Goal: Transaction & Acquisition: Purchase product/service

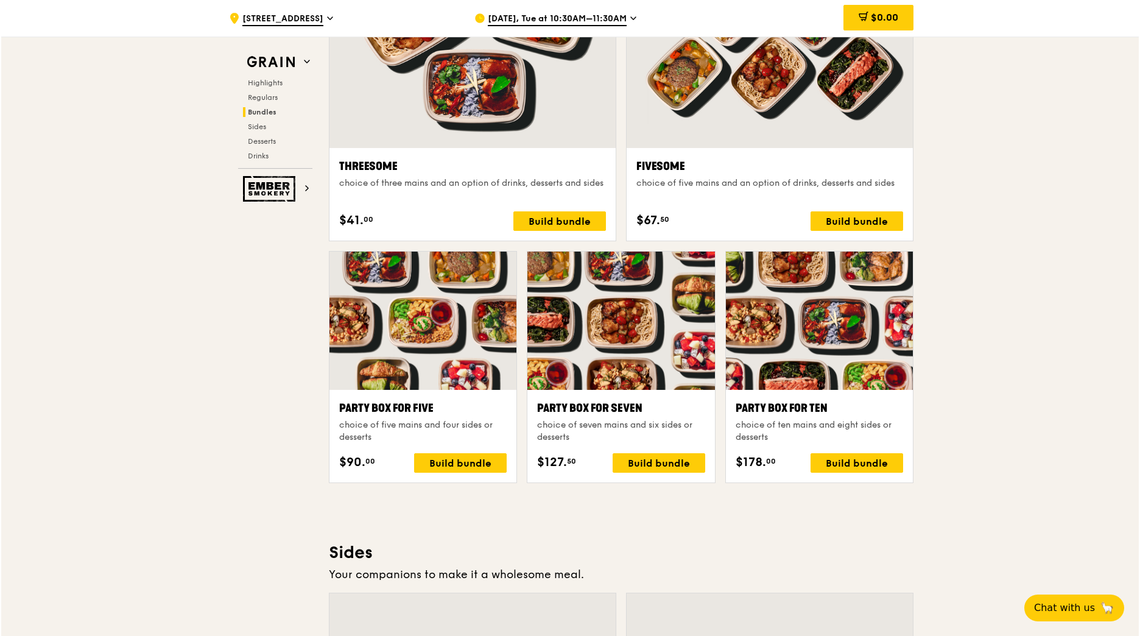
scroll to position [2242, 0]
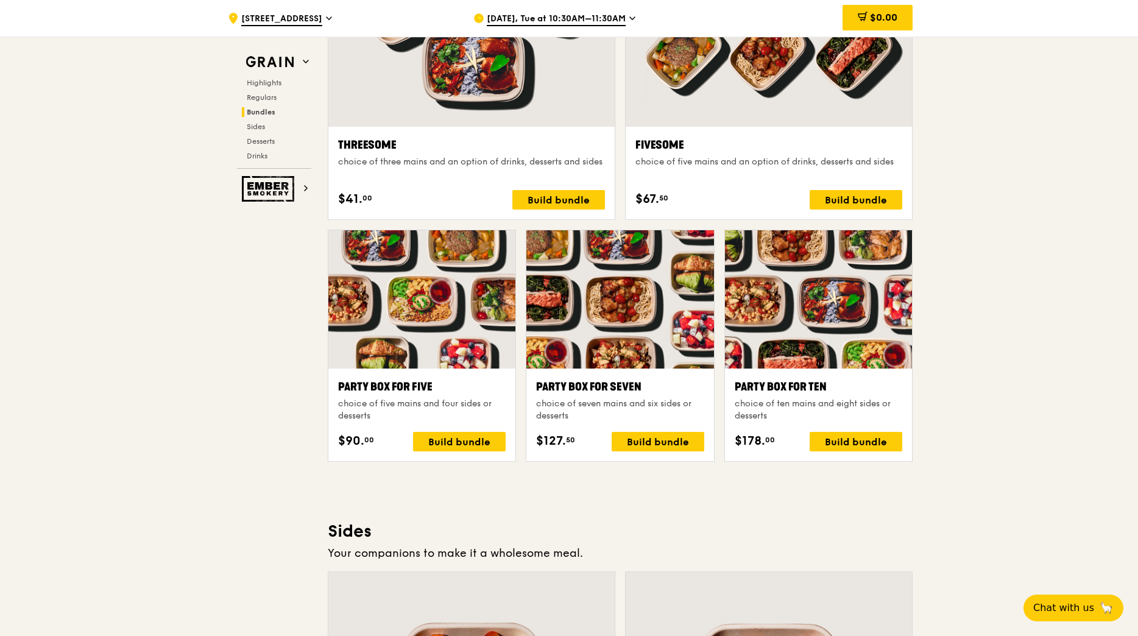
click at [882, 312] on div at bounding box center [818, 299] width 187 height 138
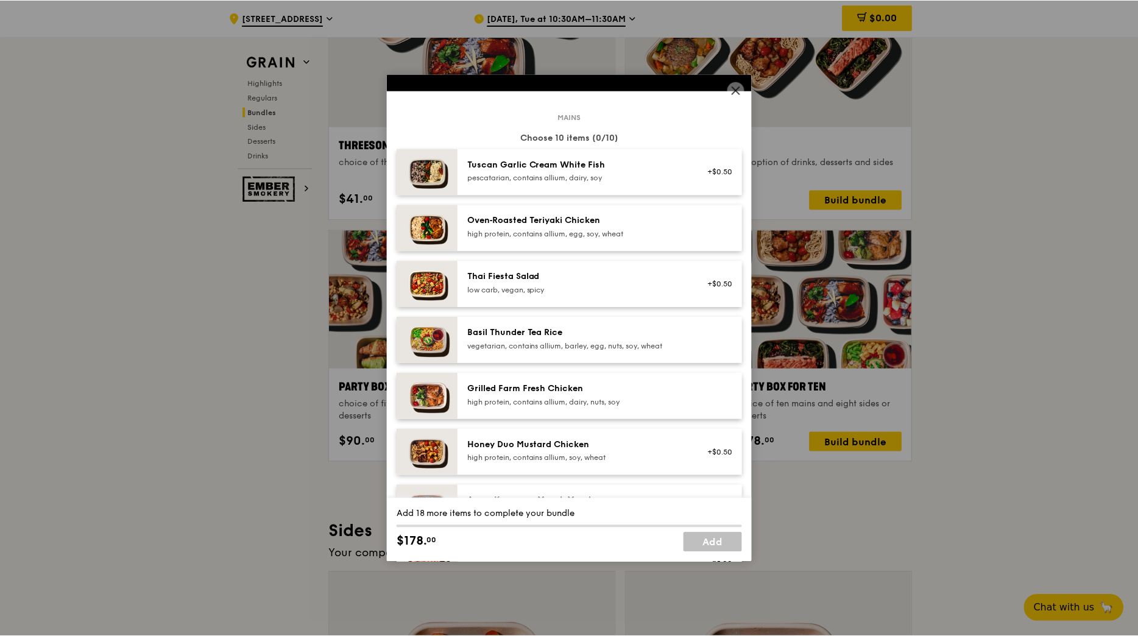
scroll to position [0, 0]
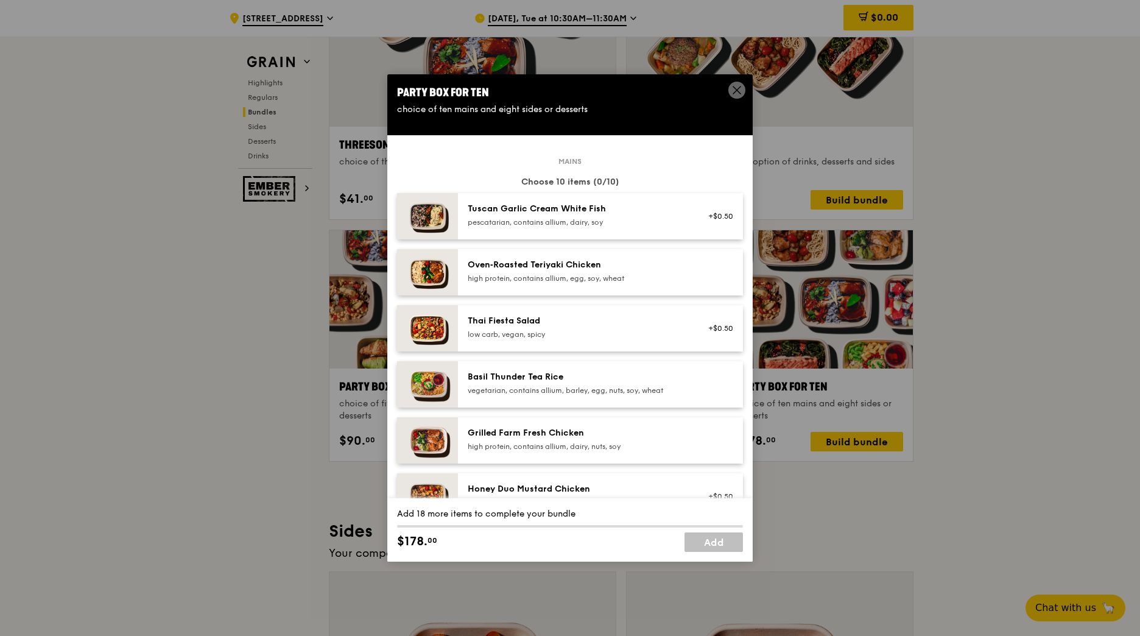
click at [621, 323] on div "Thai Fiesta Salad" at bounding box center [577, 321] width 219 height 12
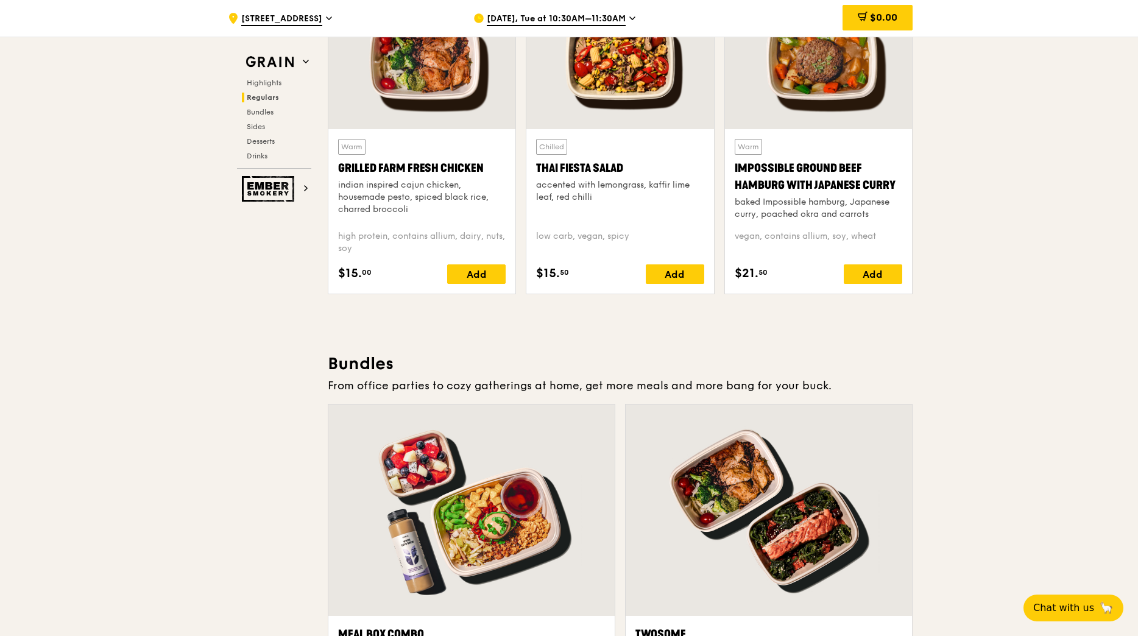
scroll to position [1207, 0]
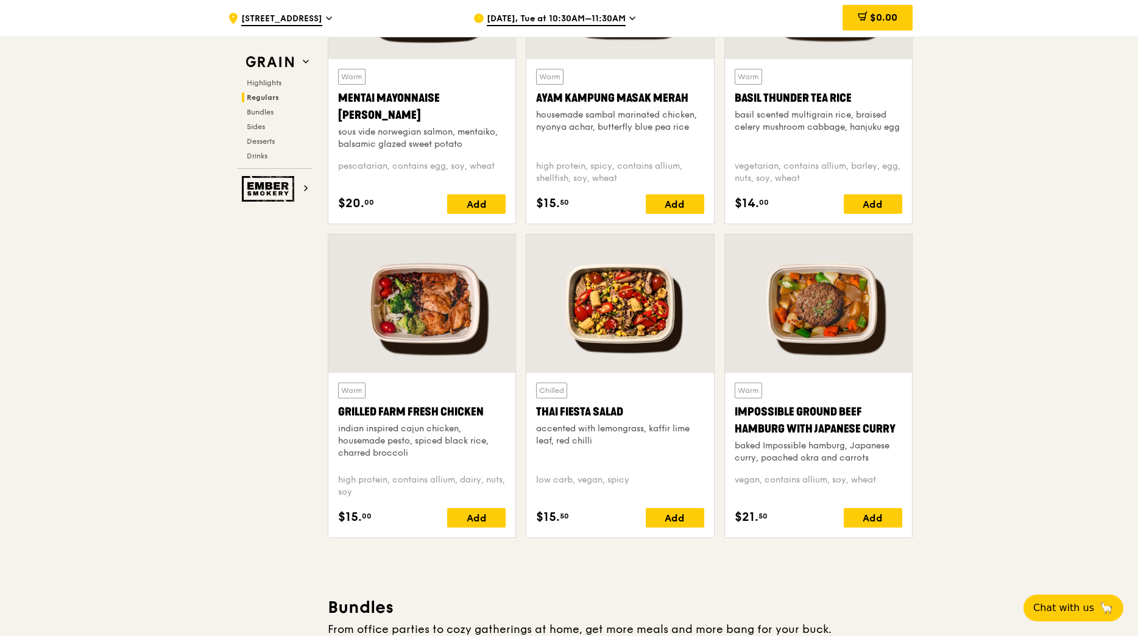
click at [630, 324] on div at bounding box center [619, 304] width 187 height 138
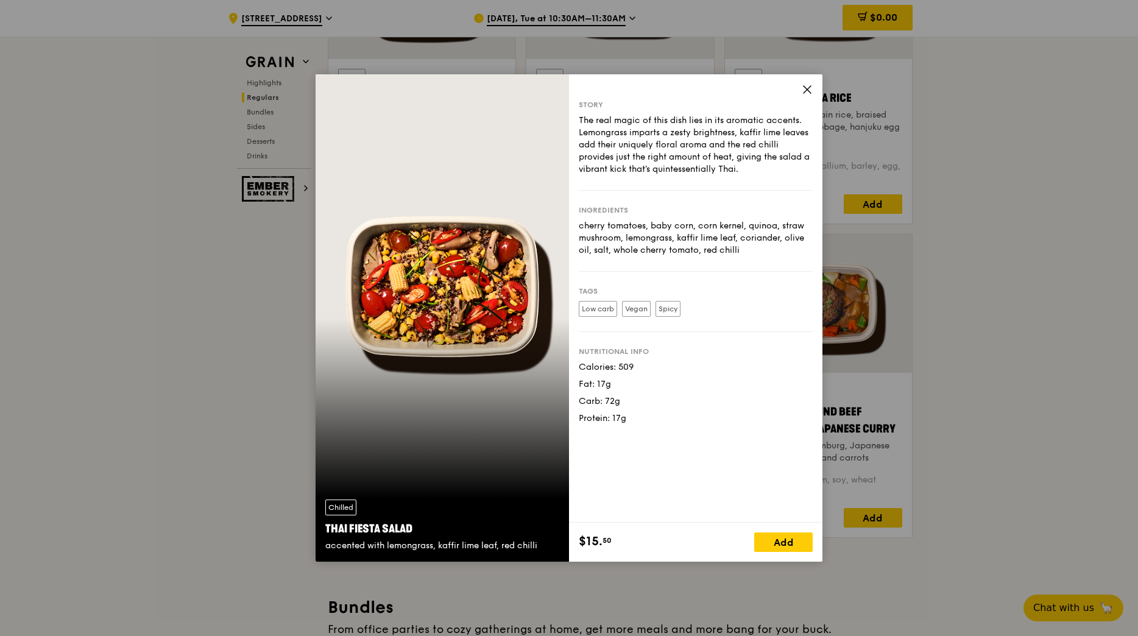
click at [803, 87] on icon at bounding box center [807, 89] width 11 height 11
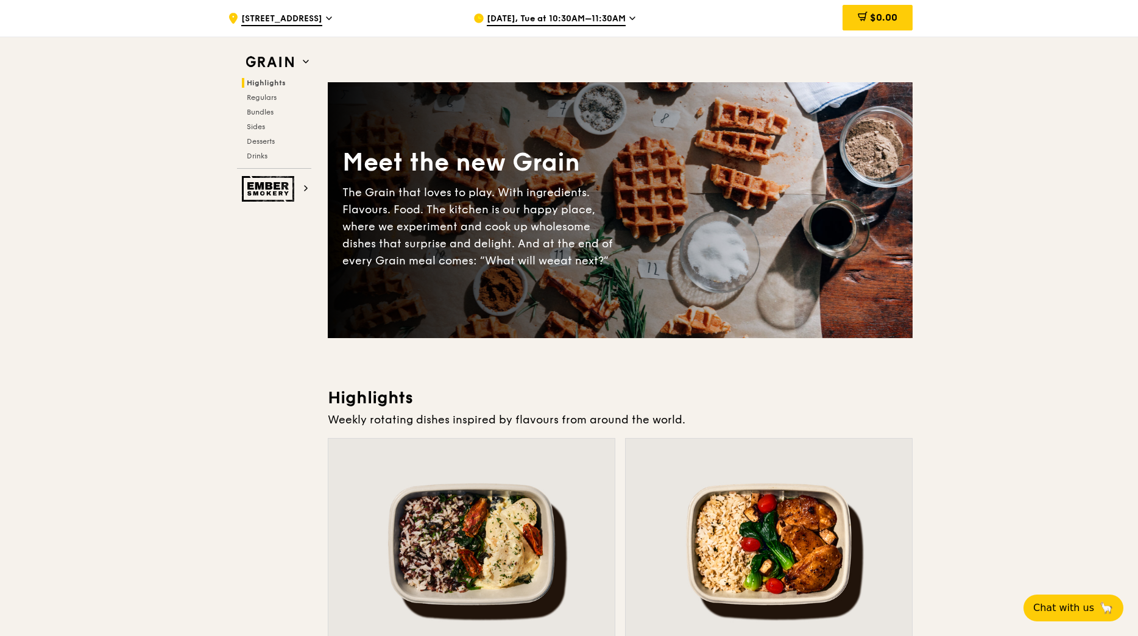
scroll to position [0, 0]
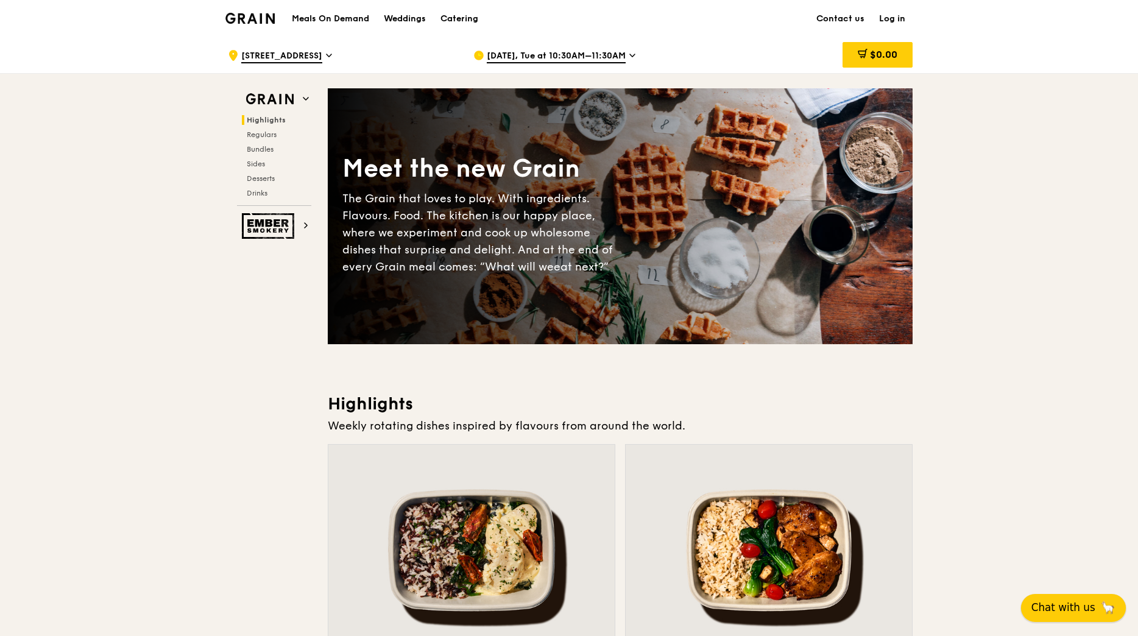
click at [1081, 602] on span "Chat with us" at bounding box center [1063, 607] width 64 height 15
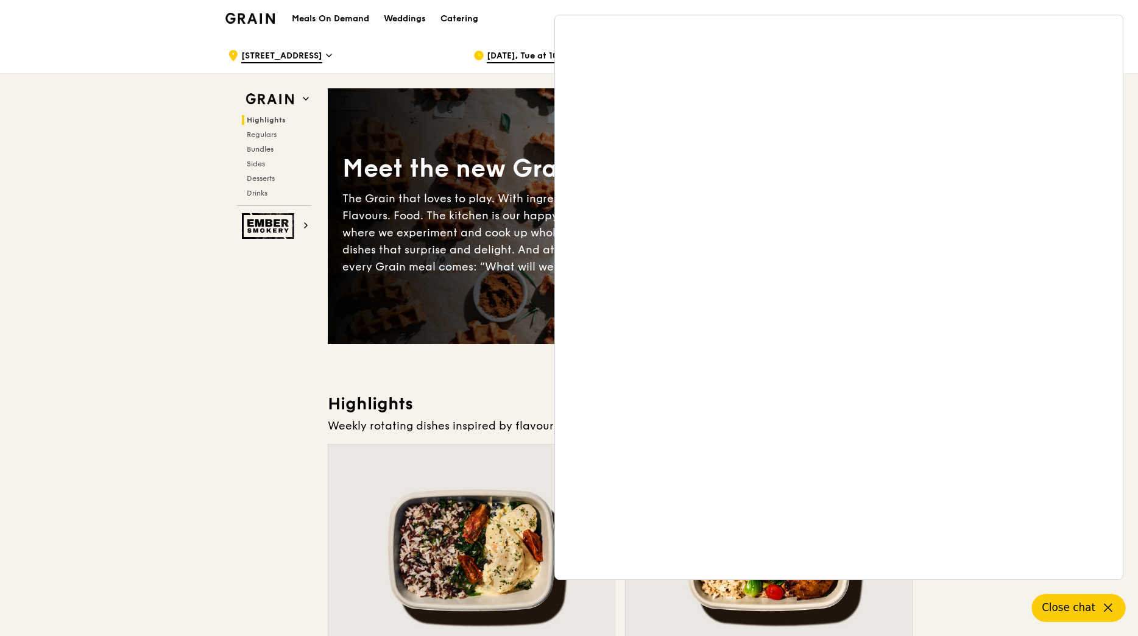
click at [529, 29] on div "Meals On Demand Weddings Catering Contact us Log in" at bounding box center [568, 18] width 687 height 37
click at [1112, 604] on icon at bounding box center [1108, 608] width 15 height 15
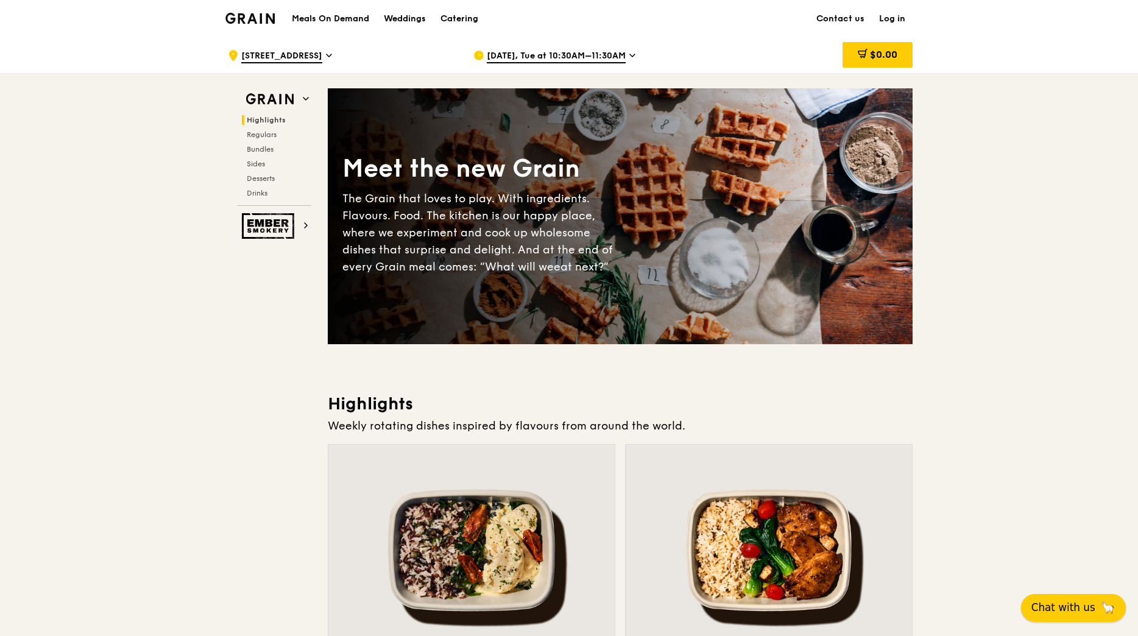
click at [1075, 613] on span "Chat with us" at bounding box center [1063, 607] width 64 height 15
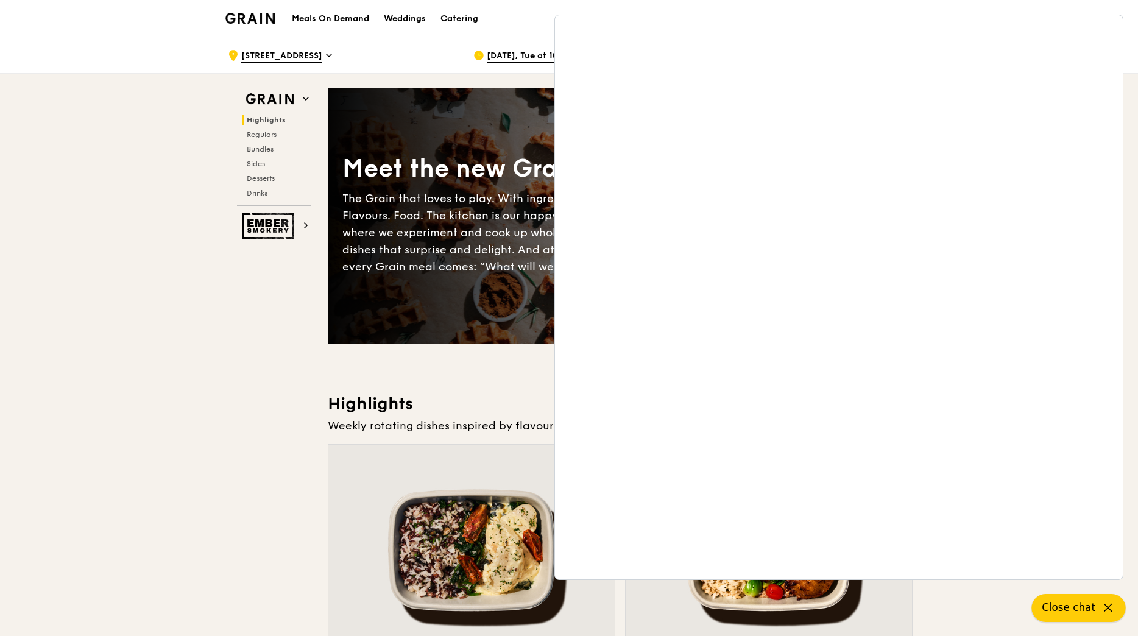
click at [1096, 605] on button "Close chat" at bounding box center [1079, 608] width 94 height 28
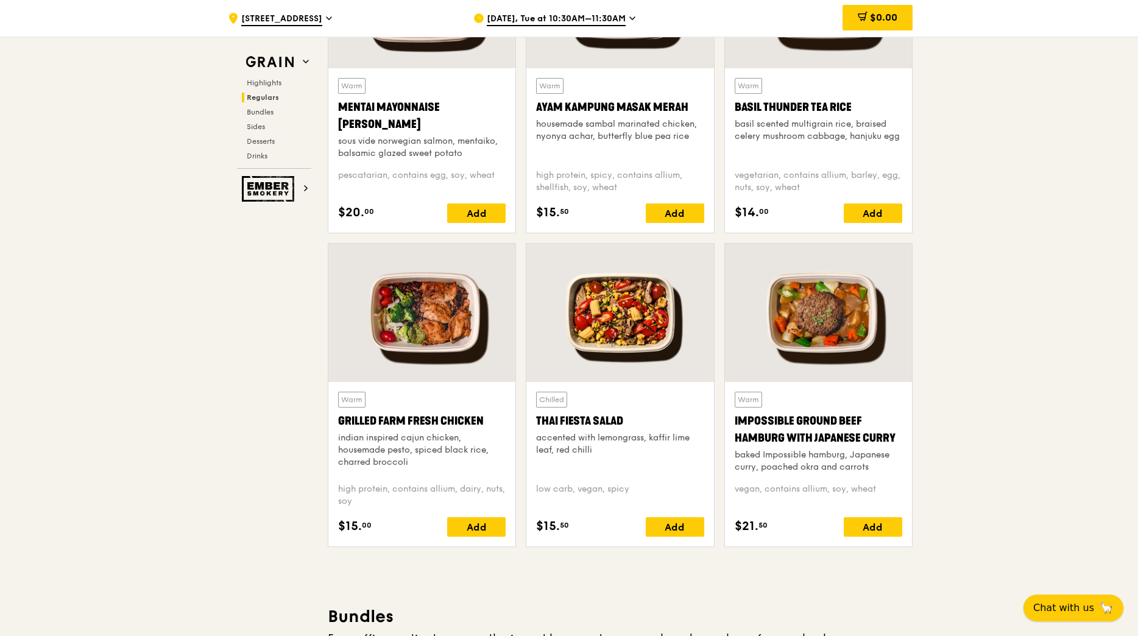
scroll to position [1218, 0]
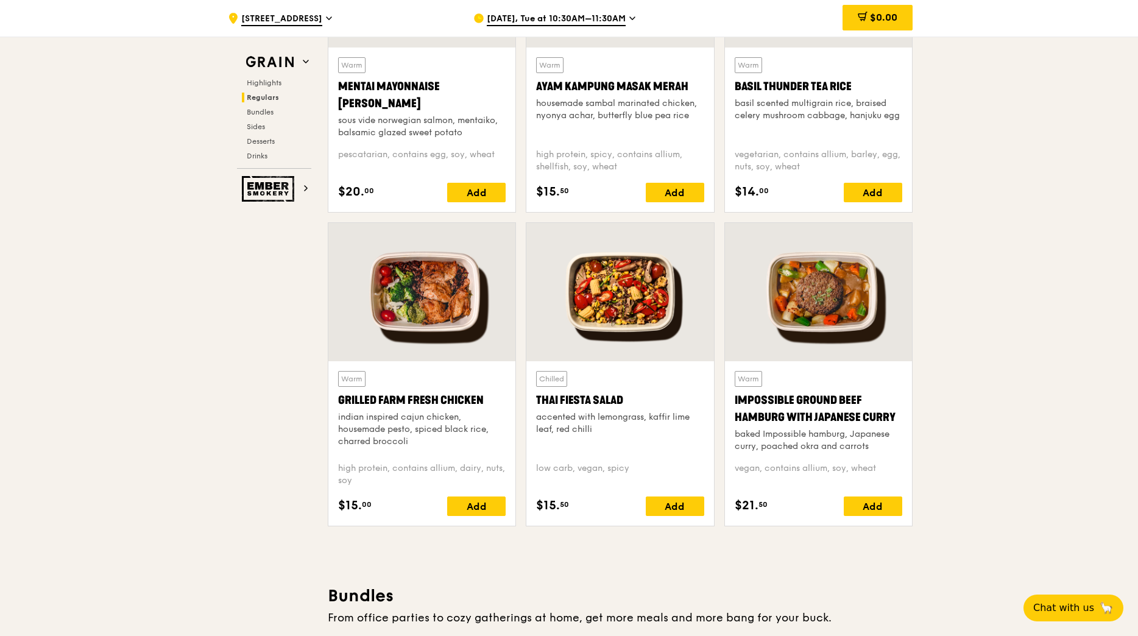
click at [642, 294] on div at bounding box center [619, 292] width 187 height 138
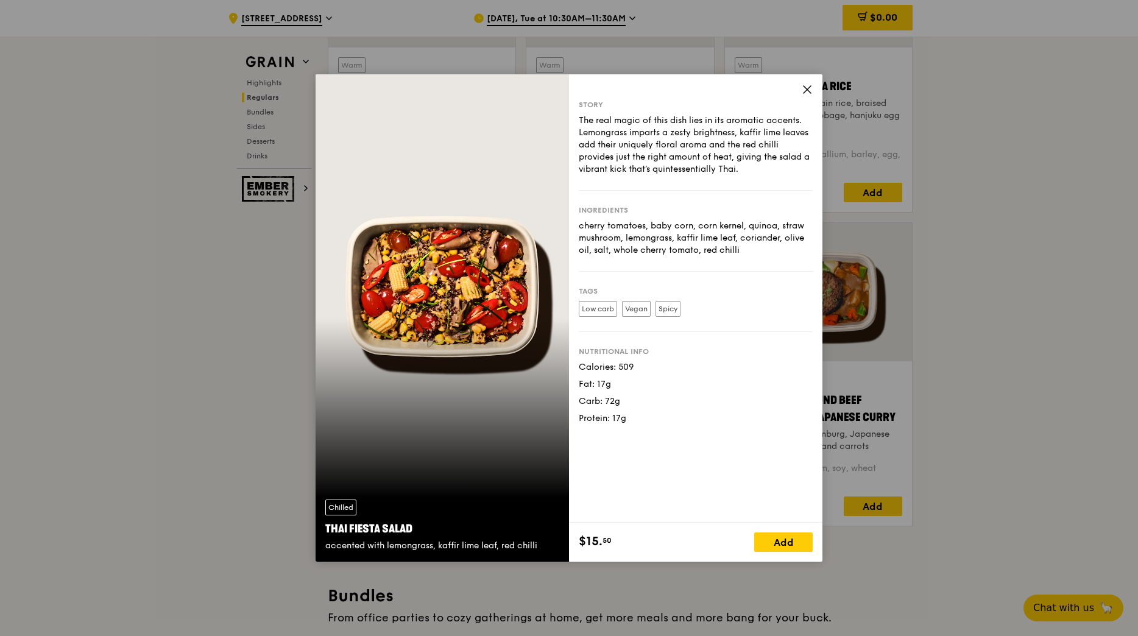
click at [434, 327] on div "Chilled Thai Fiesta Salad accented with lemongrass, kaffir lime leaf, red chilli" at bounding box center [442, 317] width 253 height 487
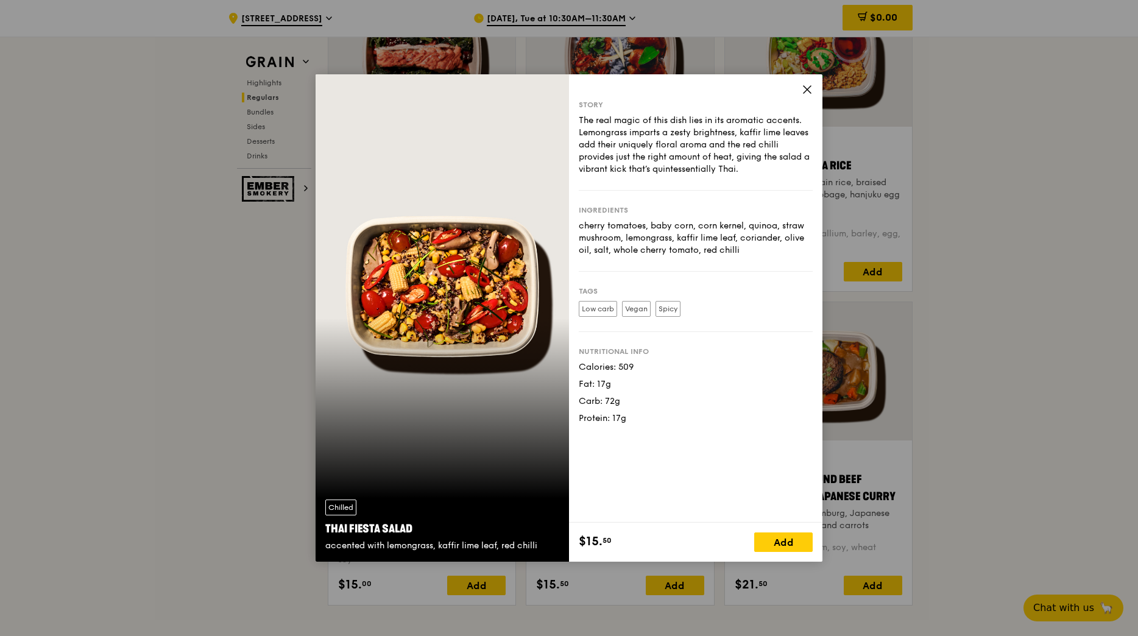
scroll to position [1157, 0]
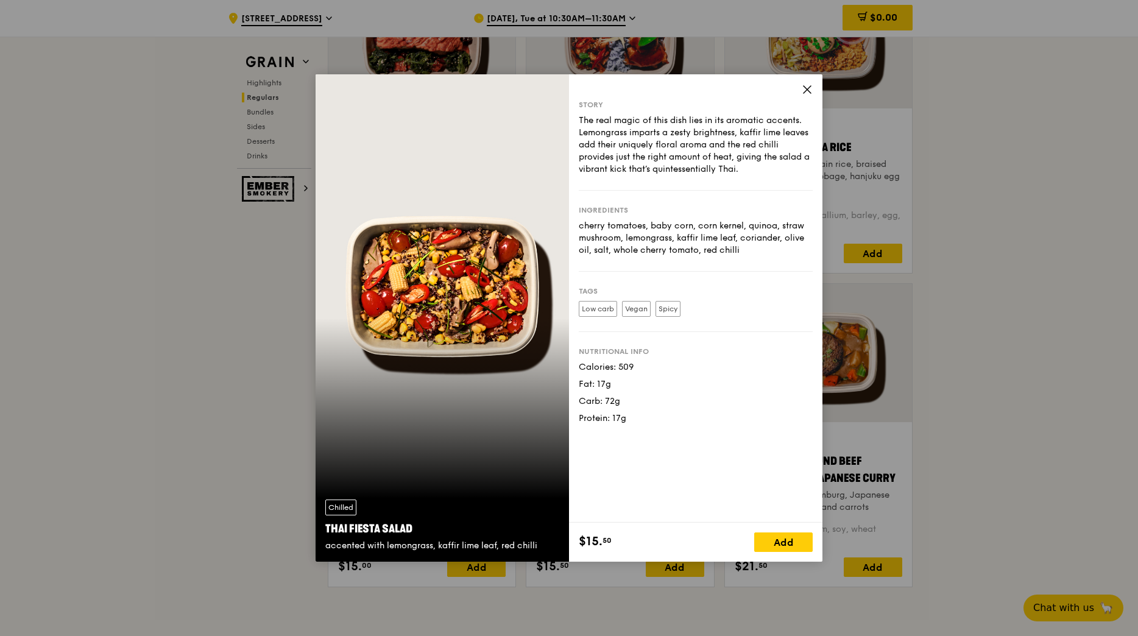
click at [802, 90] on icon at bounding box center [807, 89] width 11 height 11
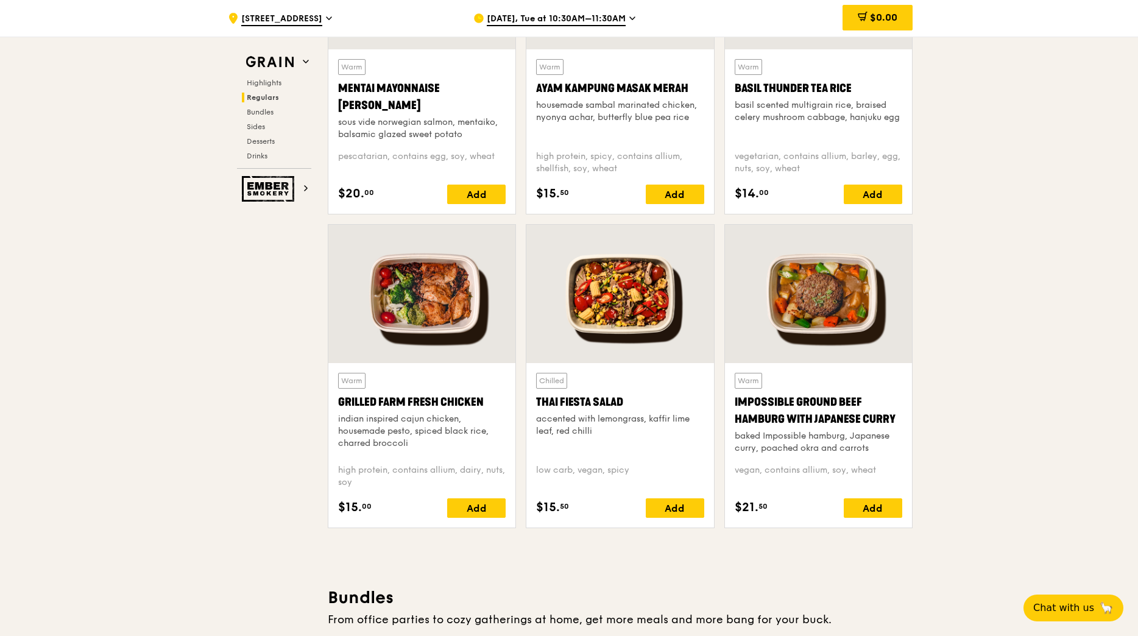
scroll to position [1218, 0]
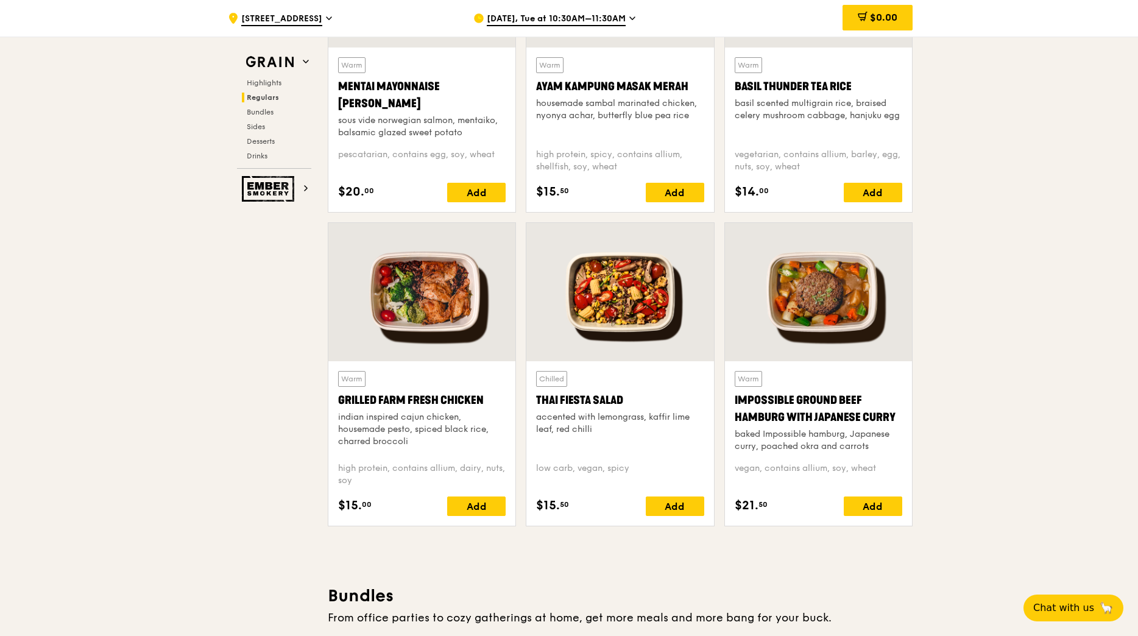
click at [440, 290] on div at bounding box center [421, 292] width 187 height 138
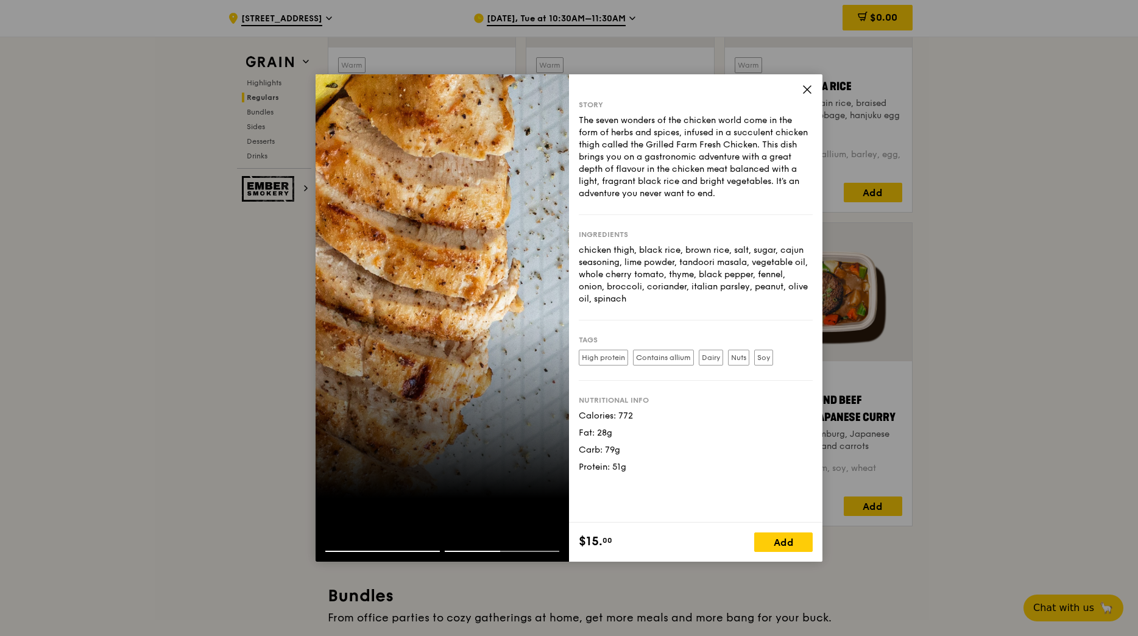
click at [811, 87] on icon at bounding box center [807, 89] width 11 height 11
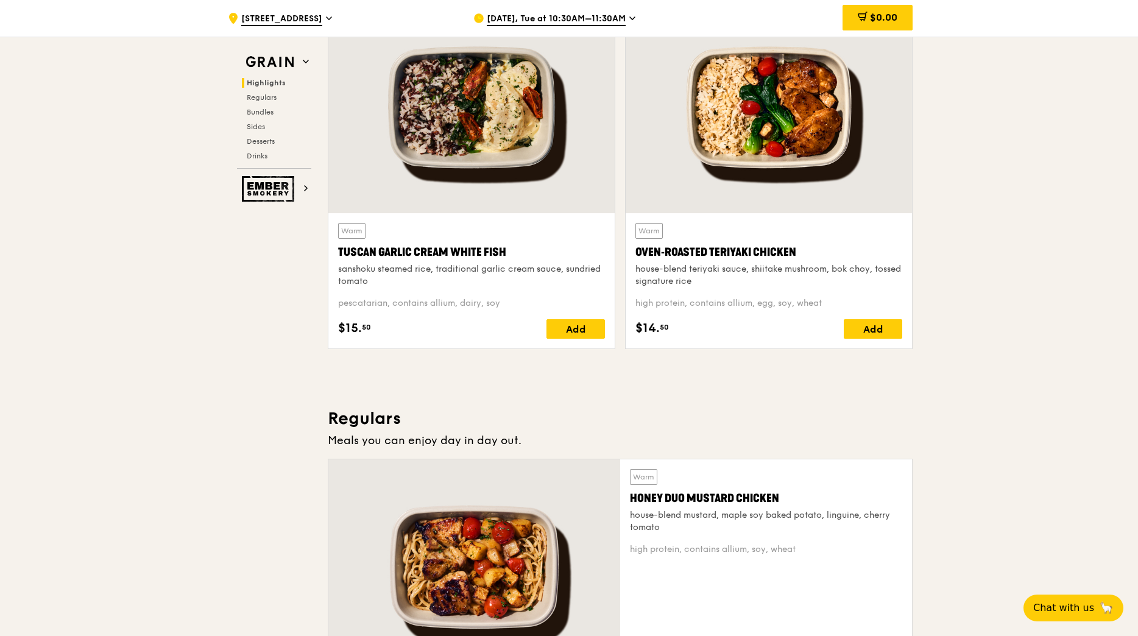
scroll to position [426, 0]
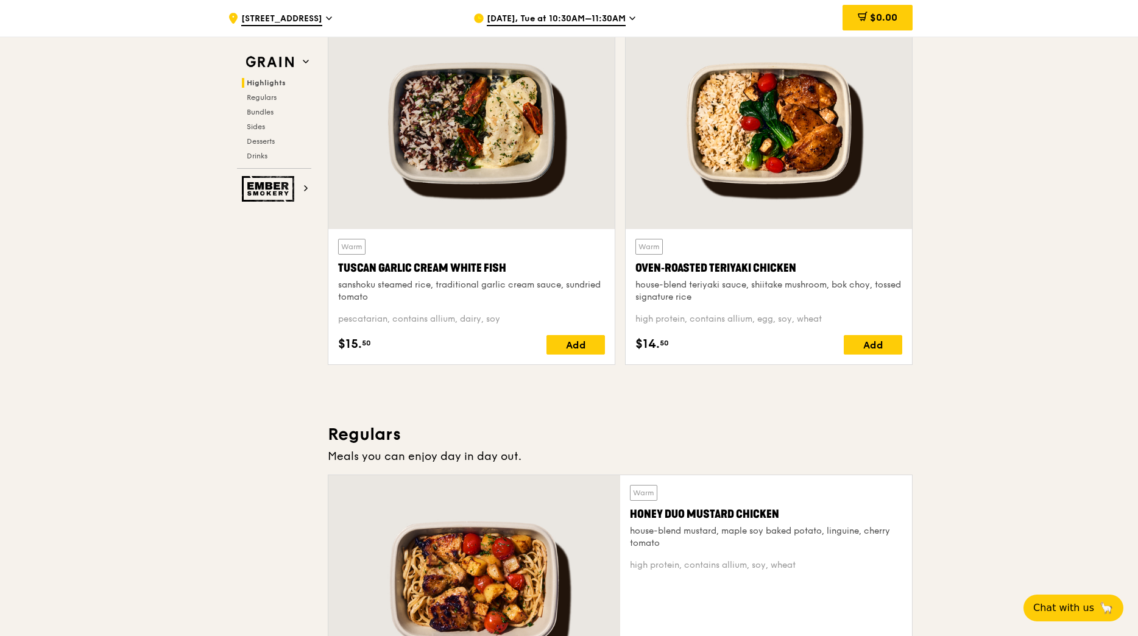
click at [514, 148] on div at bounding box center [471, 123] width 286 height 211
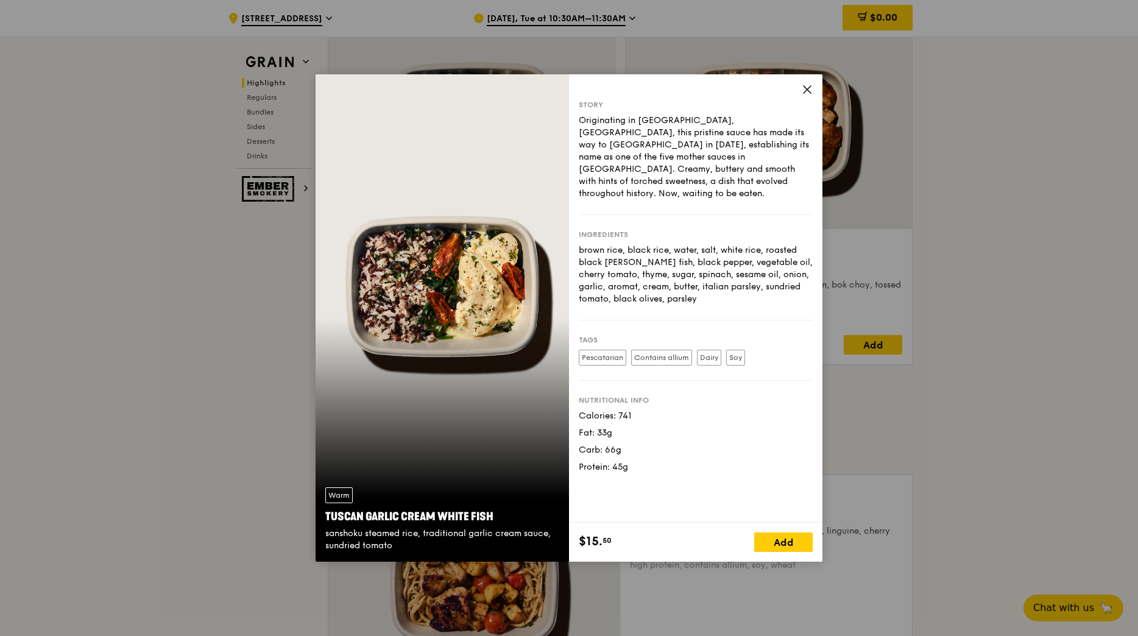
click at [807, 91] on icon at bounding box center [807, 89] width 11 height 11
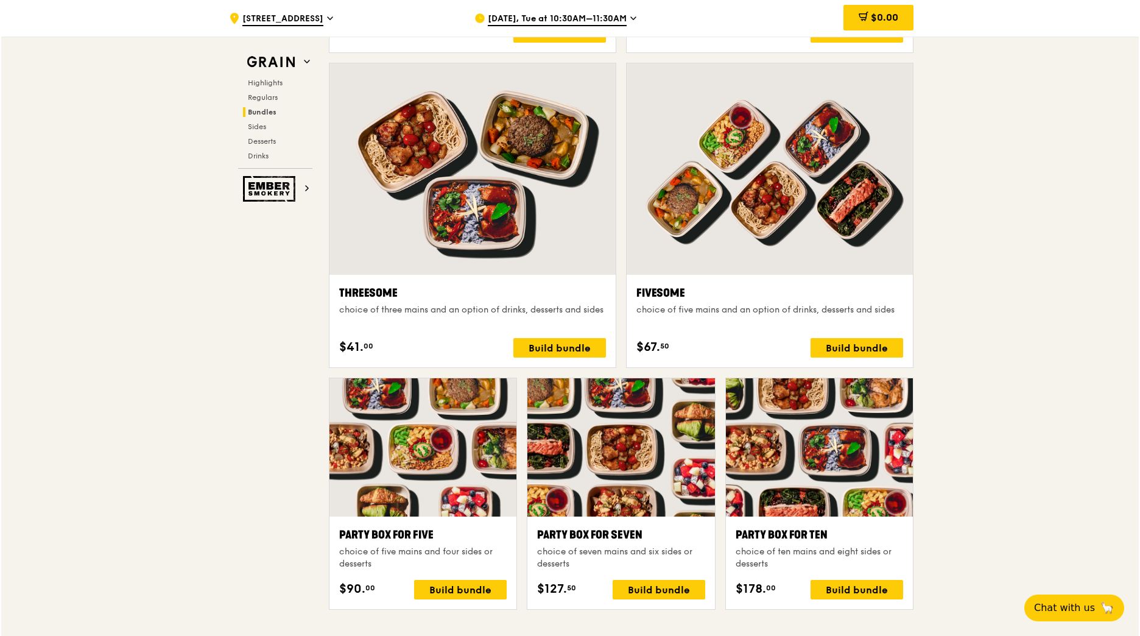
scroll to position [2132, 0]
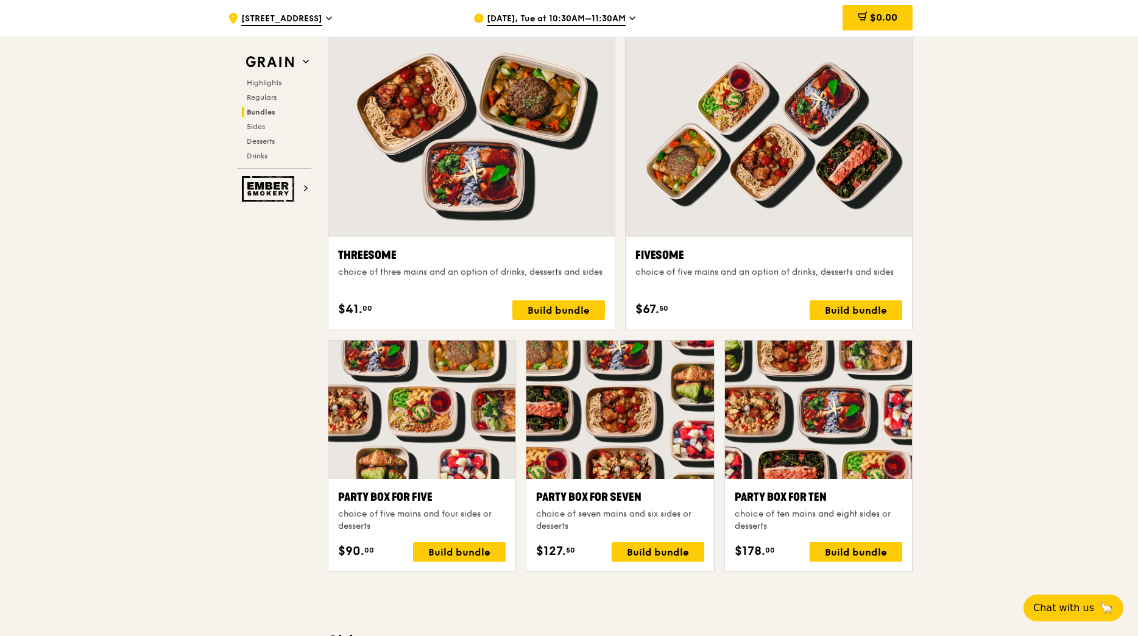
click at [843, 471] on div at bounding box center [818, 410] width 187 height 138
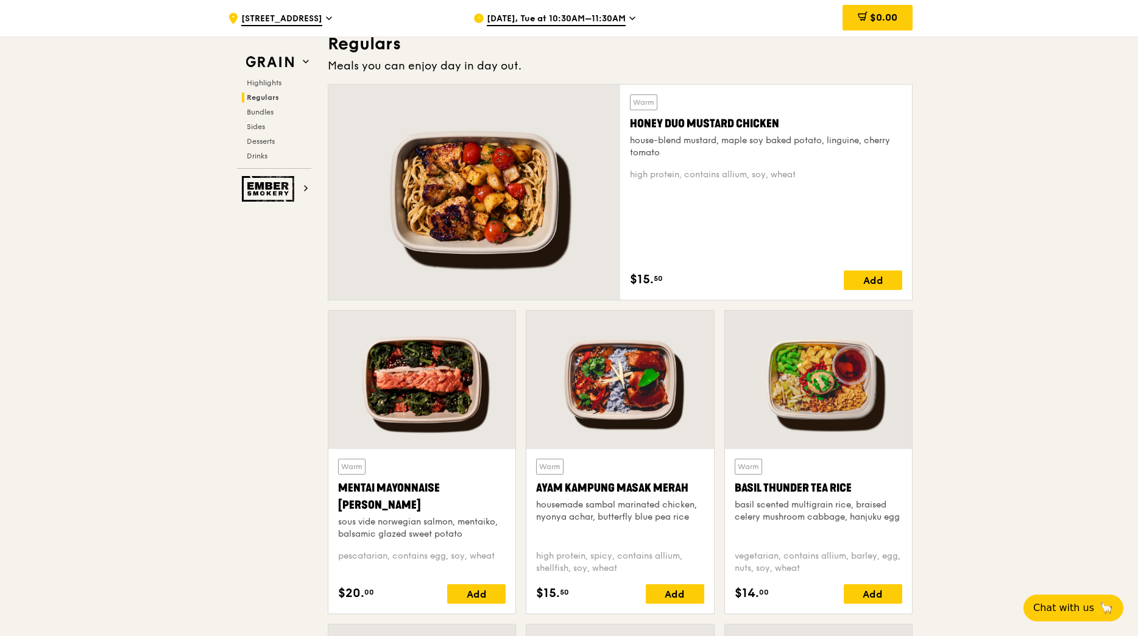
scroll to position [792, 0]
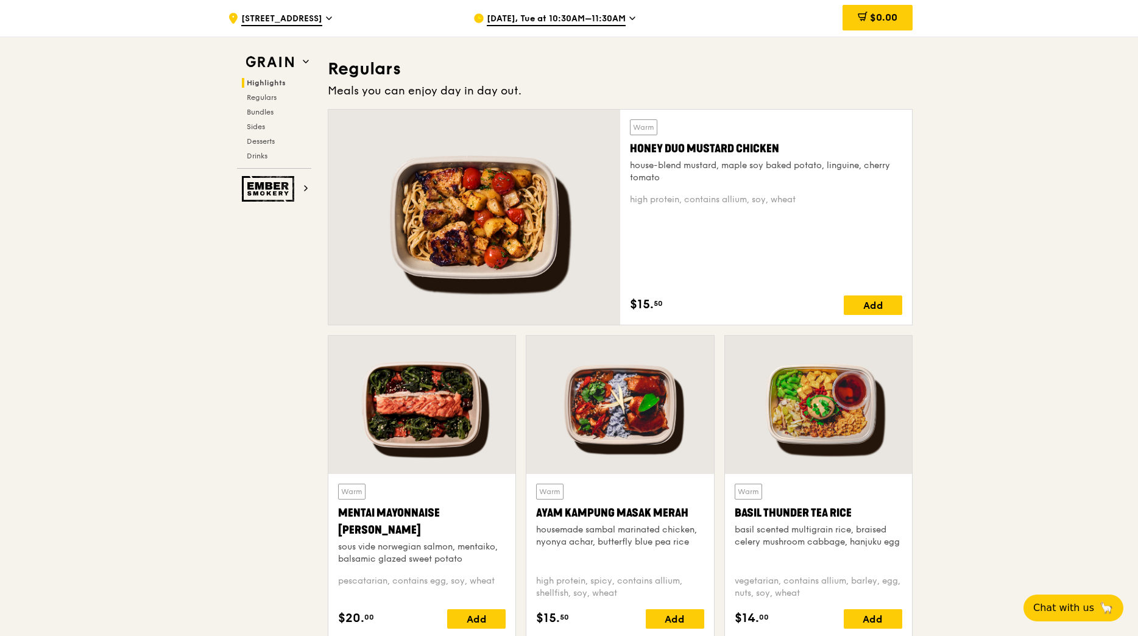
click at [474, 411] on div at bounding box center [421, 405] width 187 height 138
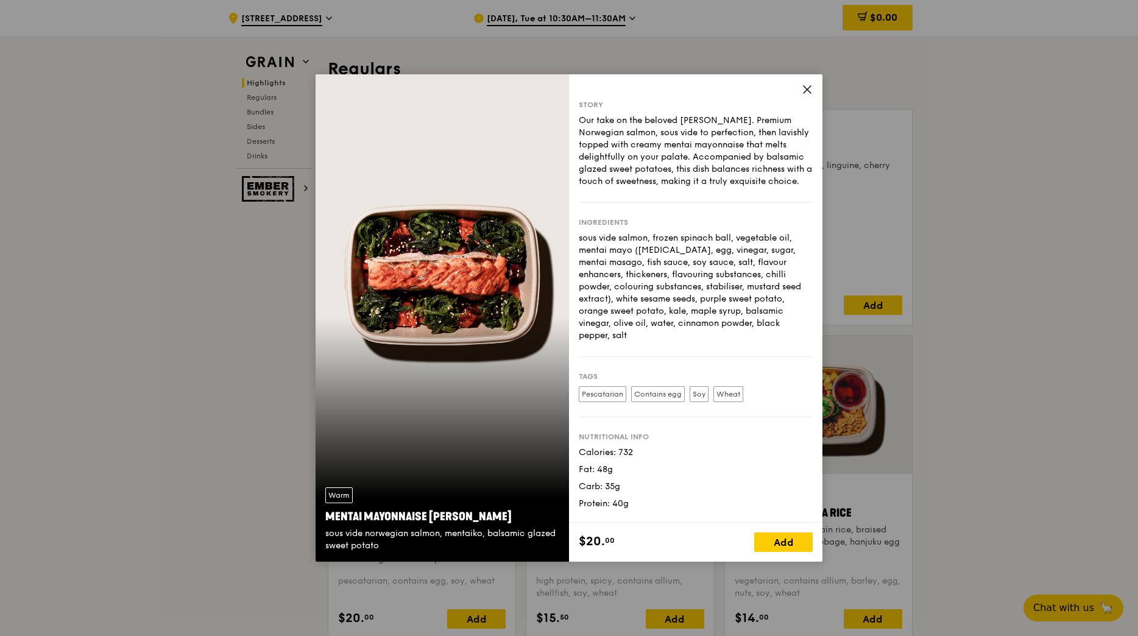
click at [805, 89] on icon at bounding box center [807, 89] width 11 height 11
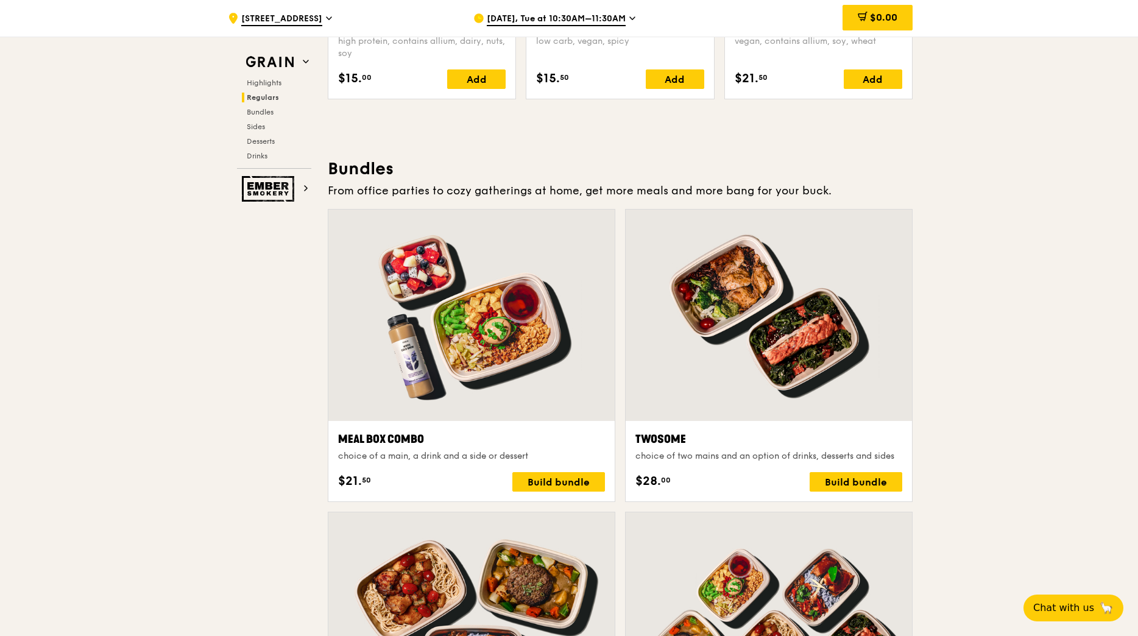
scroll to position [1645, 0]
click at [559, 361] on div at bounding box center [471, 315] width 286 height 211
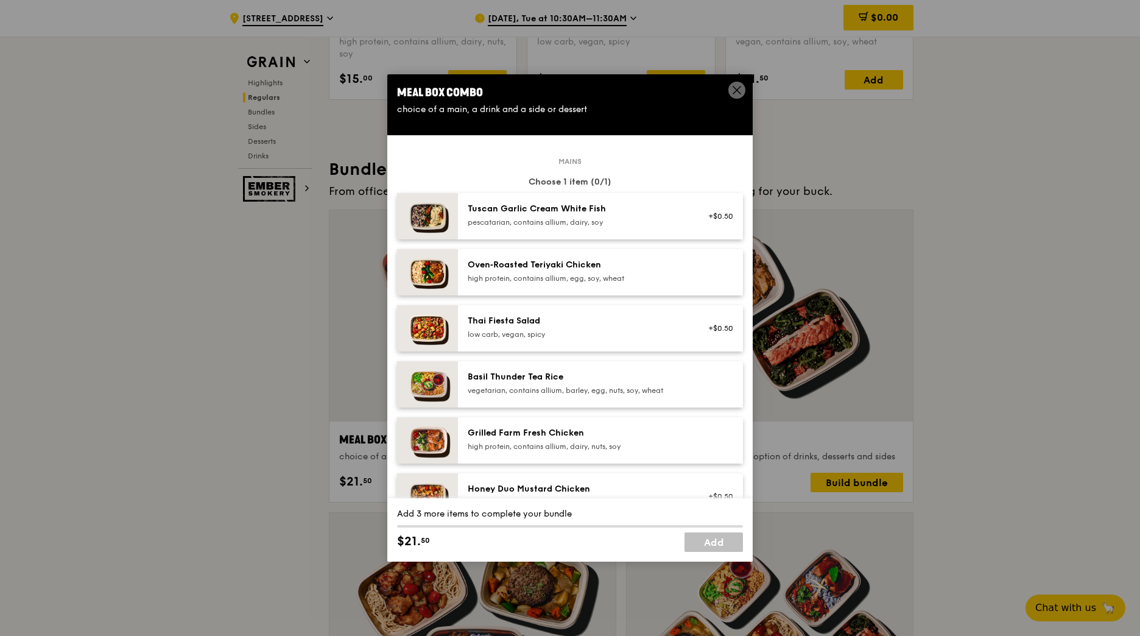
click at [730, 93] on span at bounding box center [737, 90] width 17 height 17
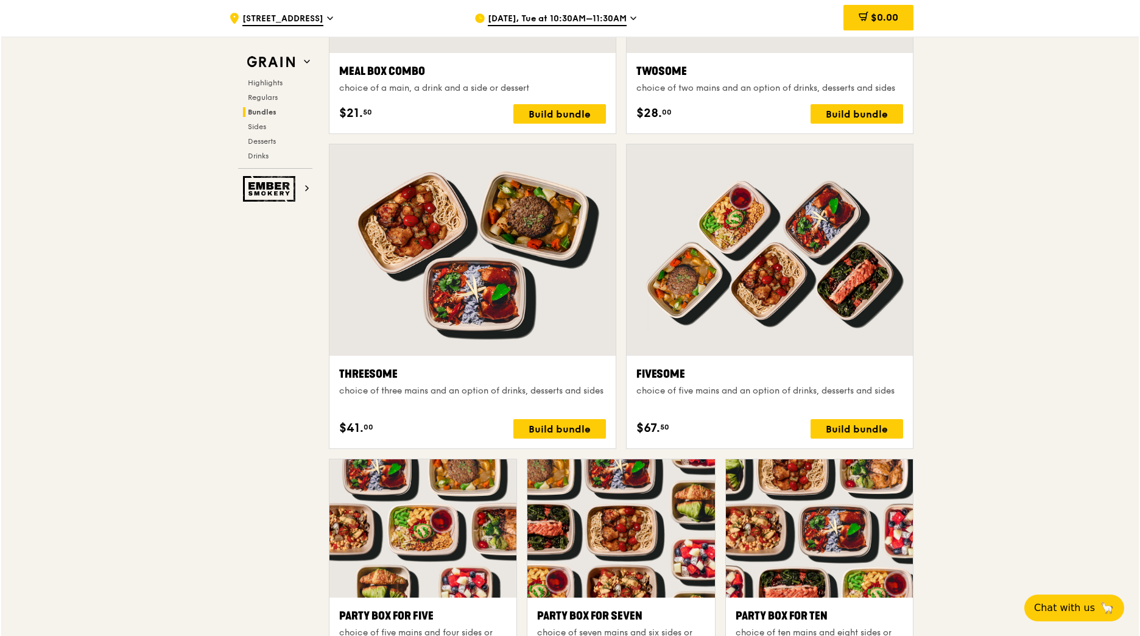
scroll to position [2193, 0]
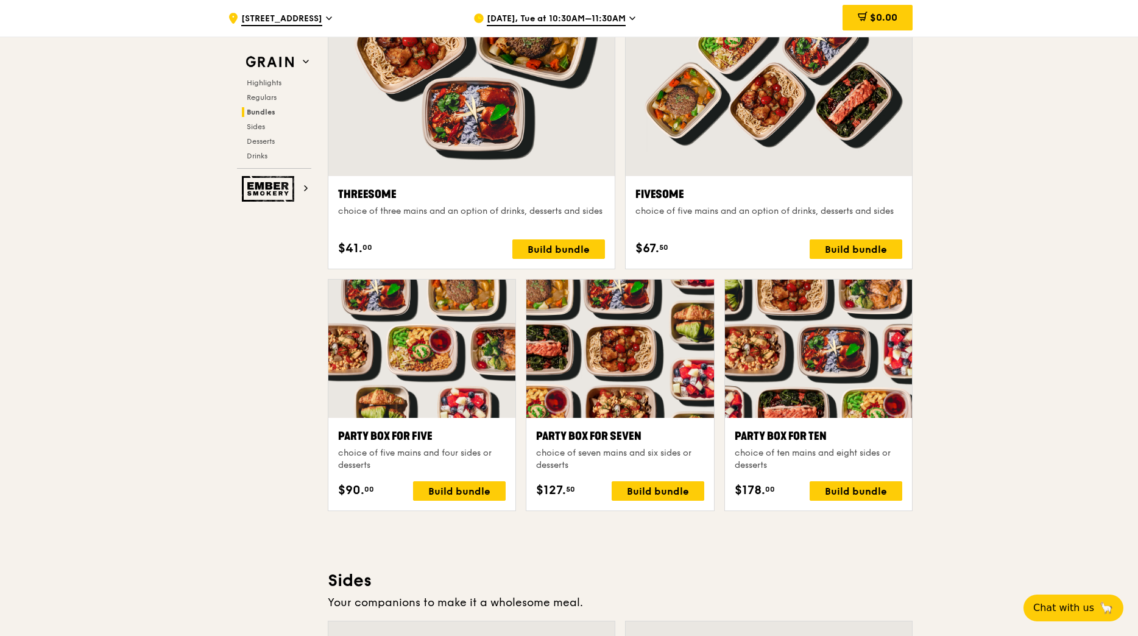
click at [849, 373] on div at bounding box center [818, 349] width 187 height 138
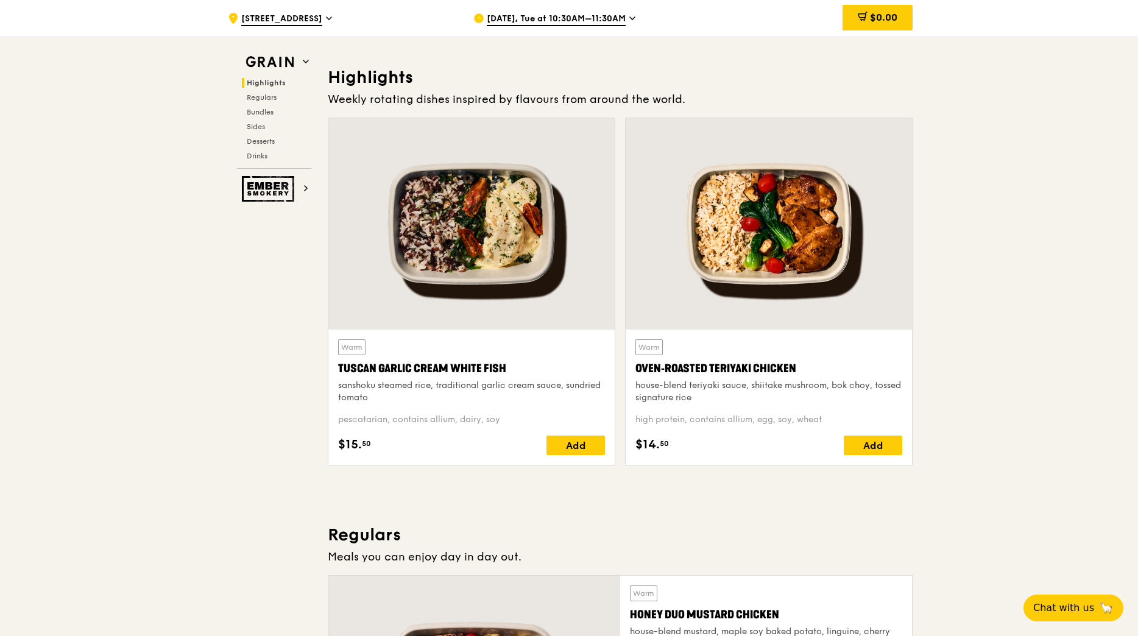
scroll to position [305, 0]
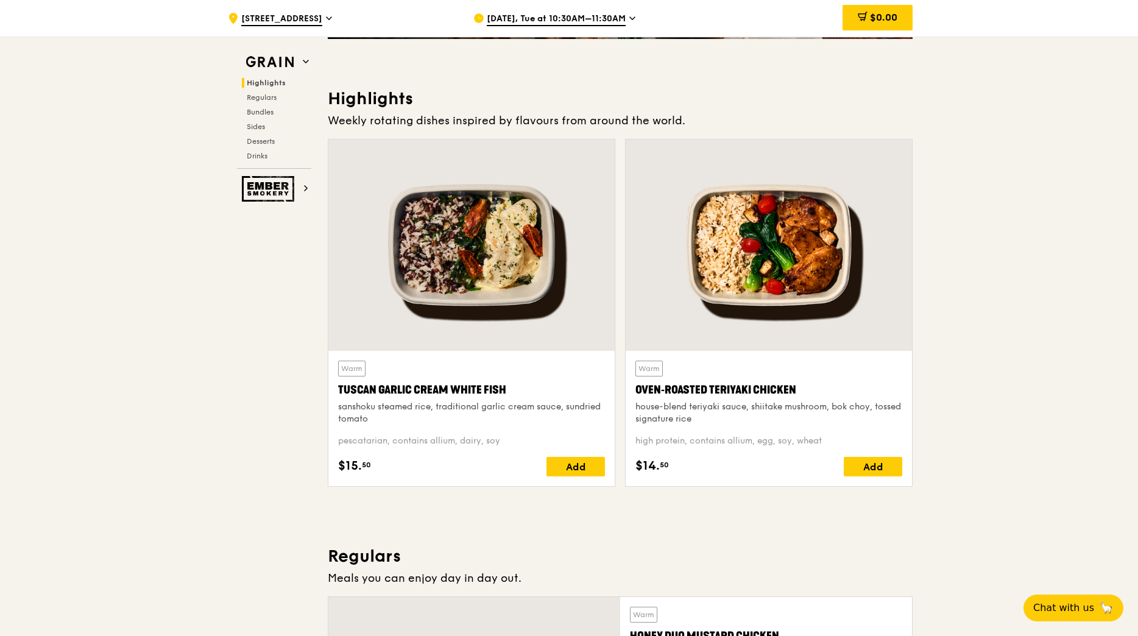
click at [538, 237] on div at bounding box center [471, 244] width 286 height 211
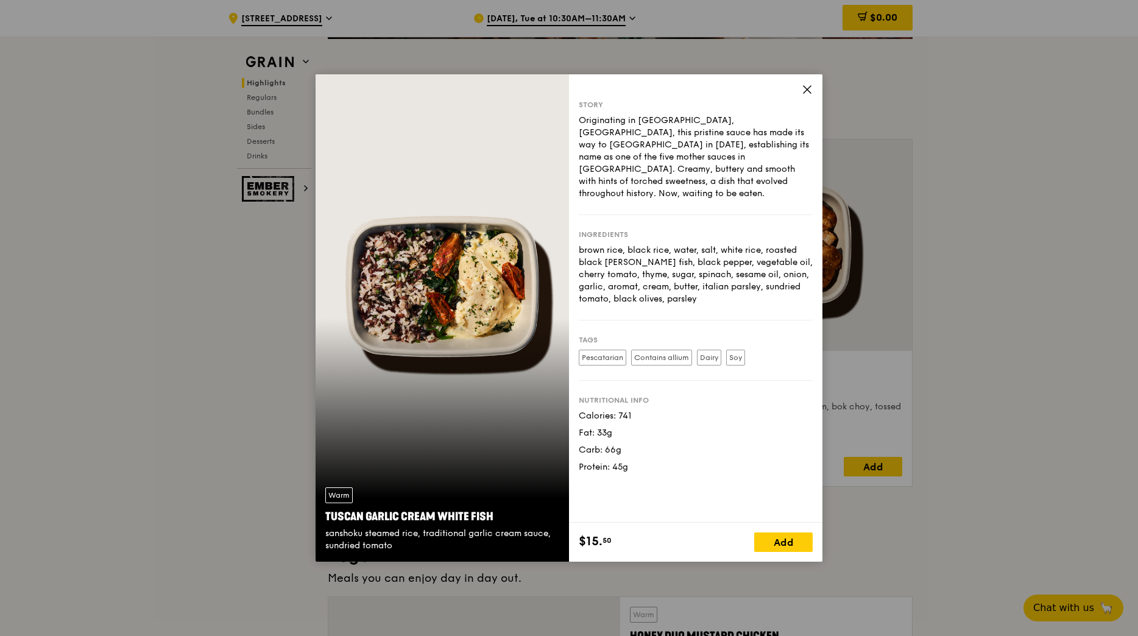
click at [809, 86] on icon at bounding box center [807, 89] width 11 height 11
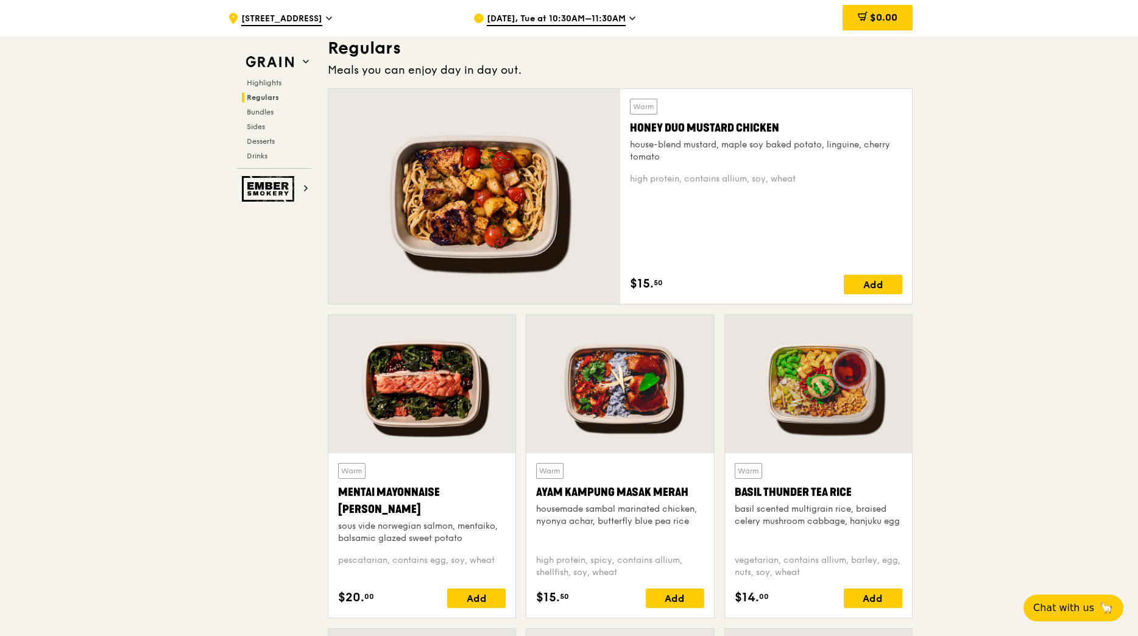
scroll to position [792, 0]
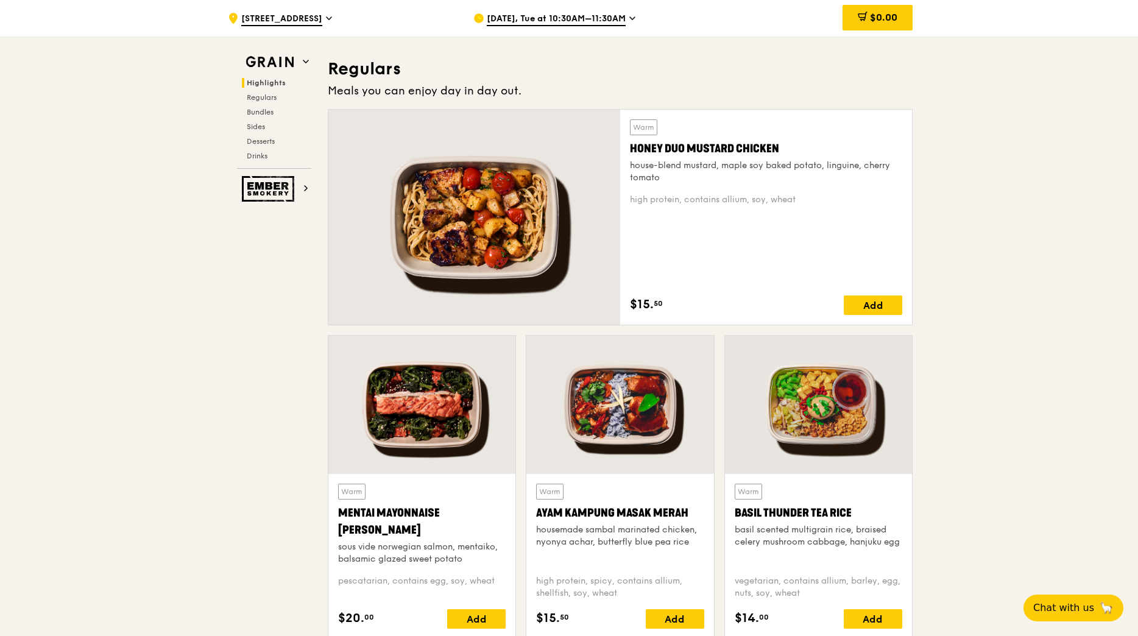
click at [489, 217] on div at bounding box center [474, 217] width 292 height 215
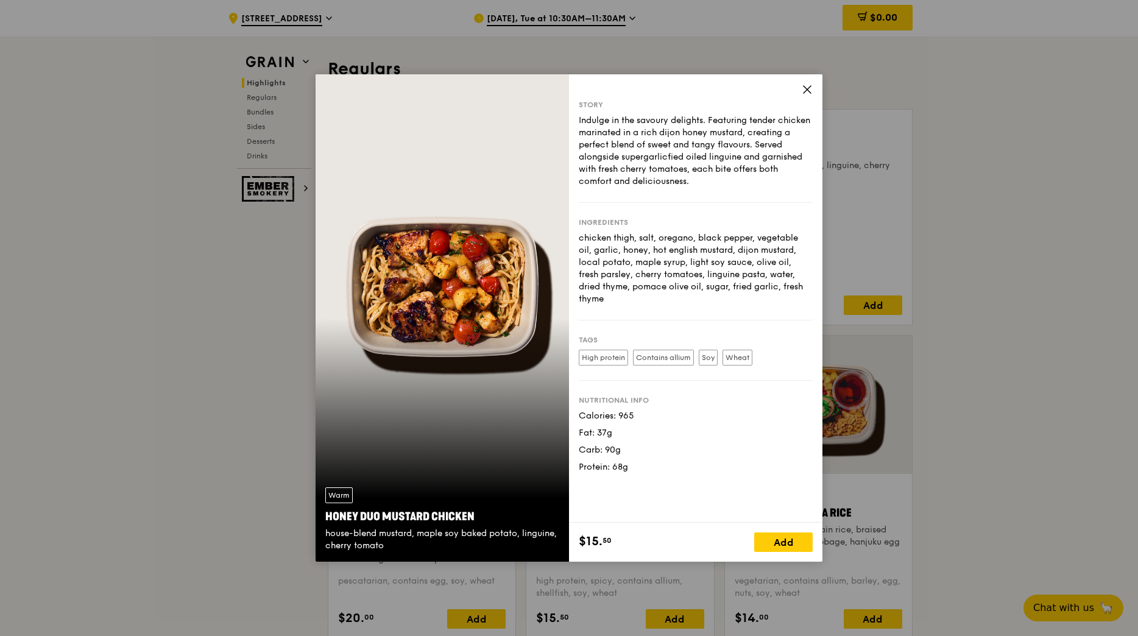
drag, startPoint x: 806, startPoint y: 90, endPoint x: 887, endPoint y: 149, distance: 99.4
click at [806, 91] on icon at bounding box center [806, 89] width 7 height 7
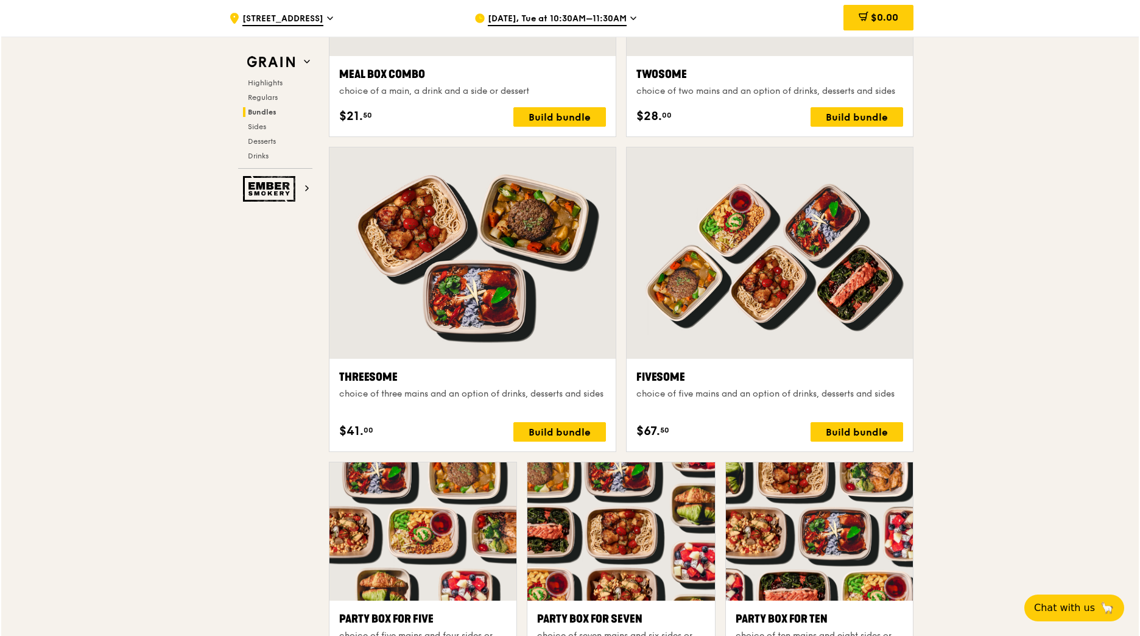
scroll to position [2254, 0]
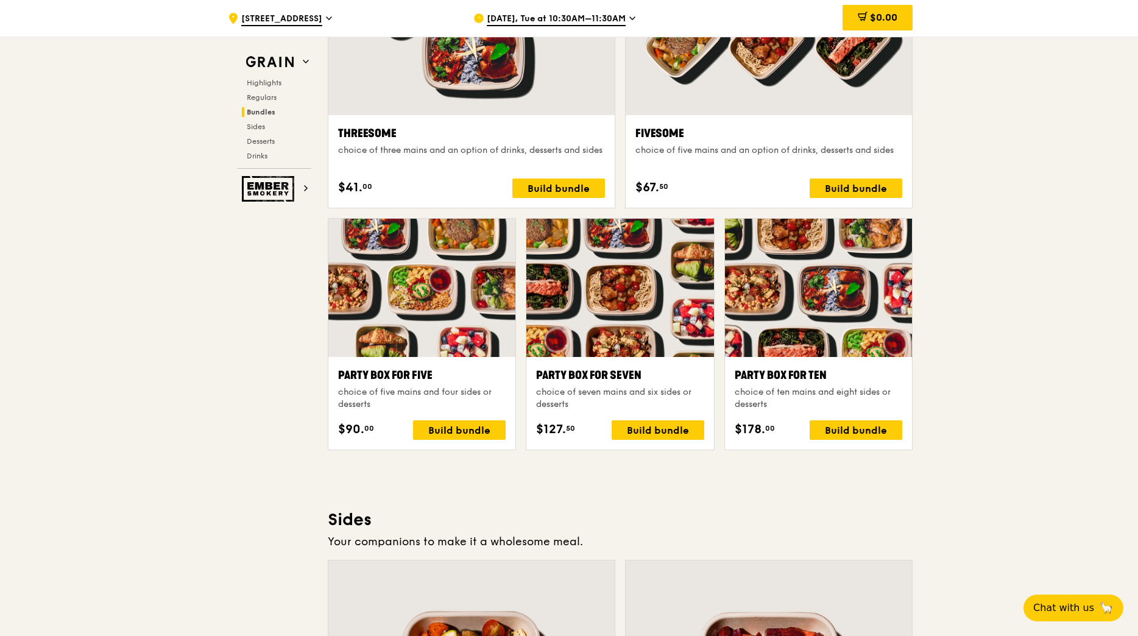
click at [849, 298] on div at bounding box center [818, 288] width 187 height 138
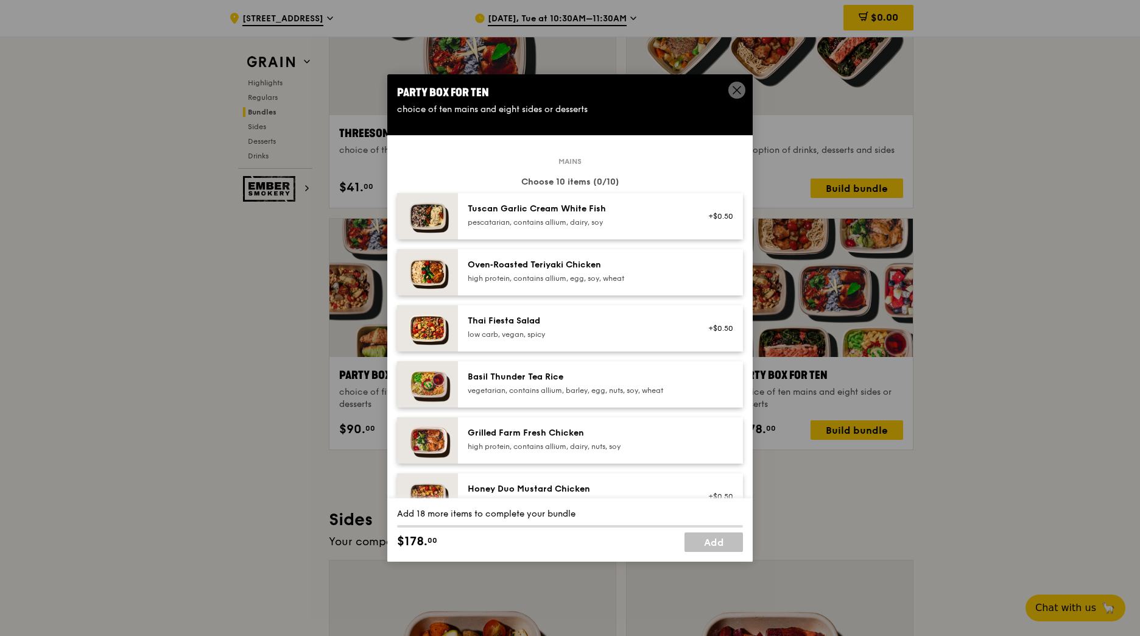
click at [629, 224] on div "pescatarian, contains allium, dairy, soy" at bounding box center [577, 222] width 219 height 10
click at [628, 432] on div "Grilled Farm Fresh Chicken" at bounding box center [577, 433] width 219 height 12
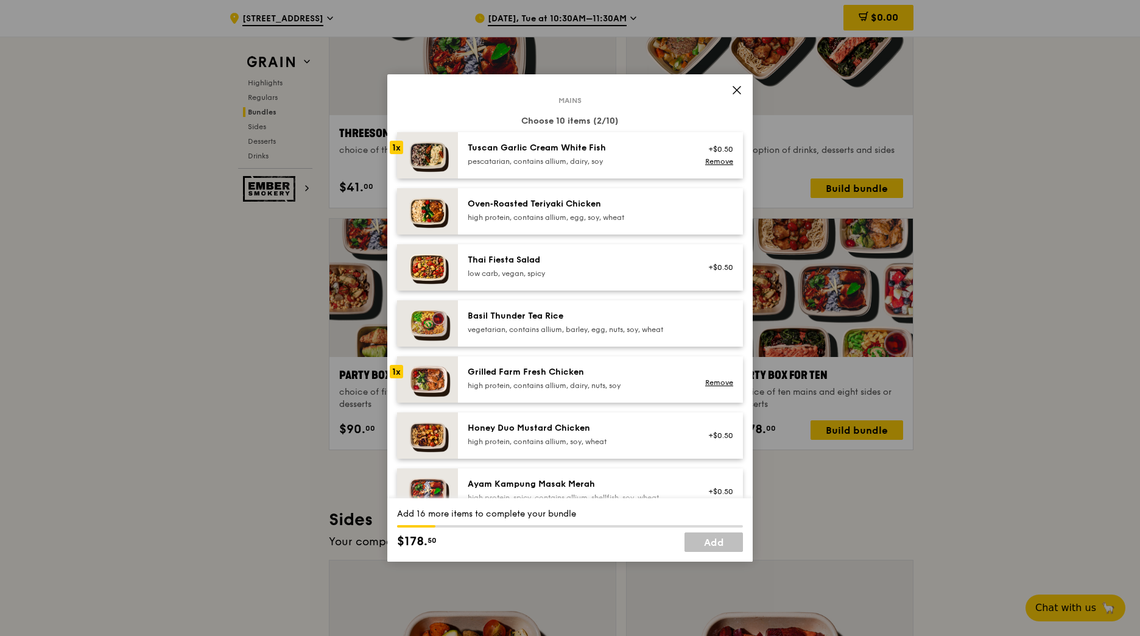
click at [628, 432] on div "Honey Duo Mustard Chicken" at bounding box center [577, 428] width 219 height 12
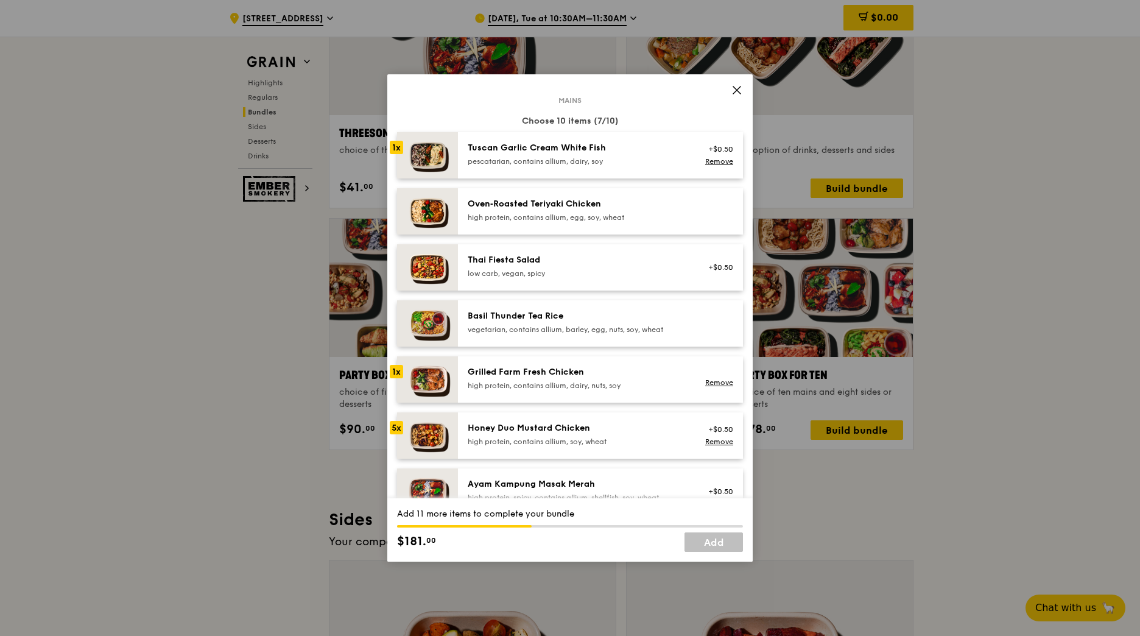
click at [627, 373] on div "Grilled Farm Fresh Chicken" at bounding box center [577, 372] width 219 height 12
click at [628, 373] on div "Grilled Farm Fresh Chicken" at bounding box center [577, 372] width 219 height 12
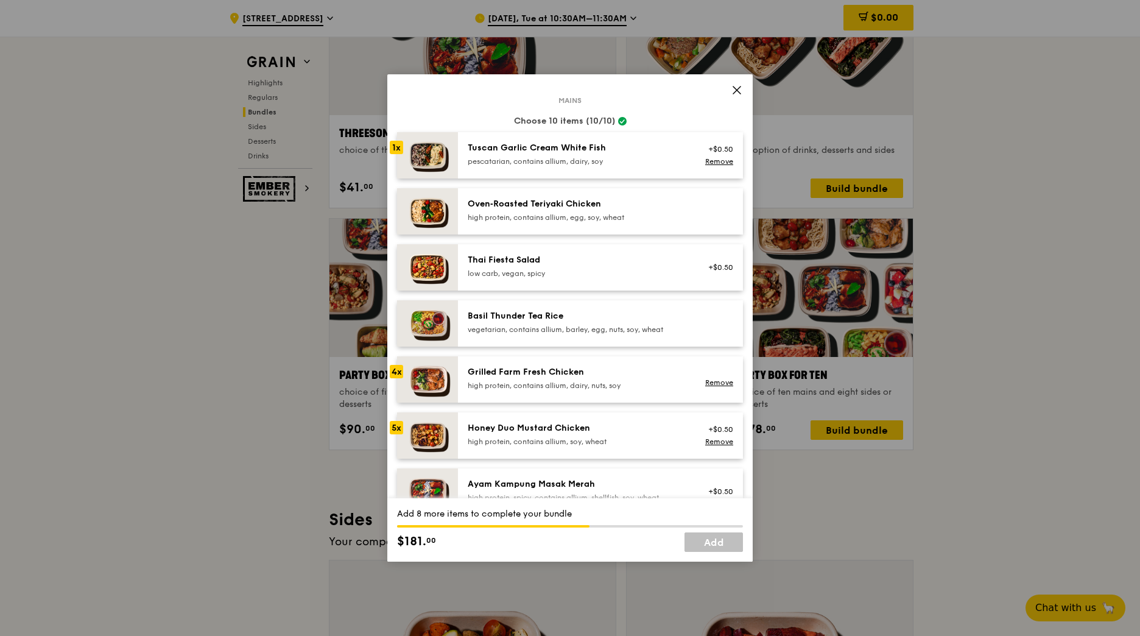
click at [579, 381] on div "high protein, contains allium, dairy, nuts, soy" at bounding box center [577, 386] width 219 height 10
click at [711, 382] on link "Remove" at bounding box center [719, 382] width 28 height 9
click at [591, 151] on div "Tuscan Garlic Cream White Fish" at bounding box center [577, 148] width 219 height 12
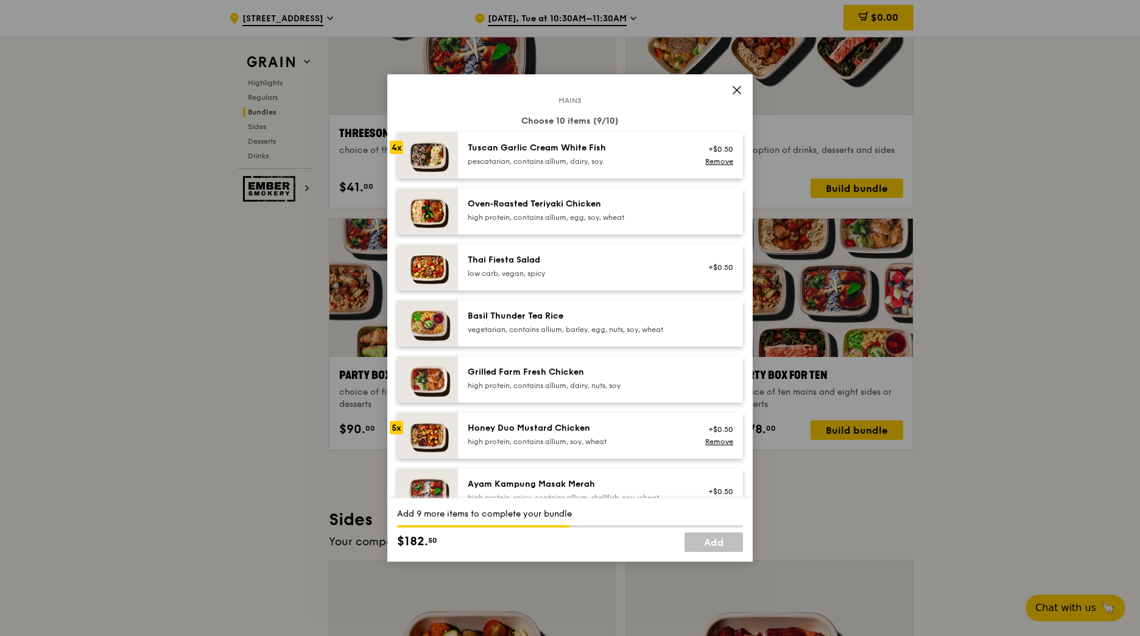
click at [591, 151] on div "Tuscan Garlic Cream White Fish" at bounding box center [577, 148] width 219 height 12
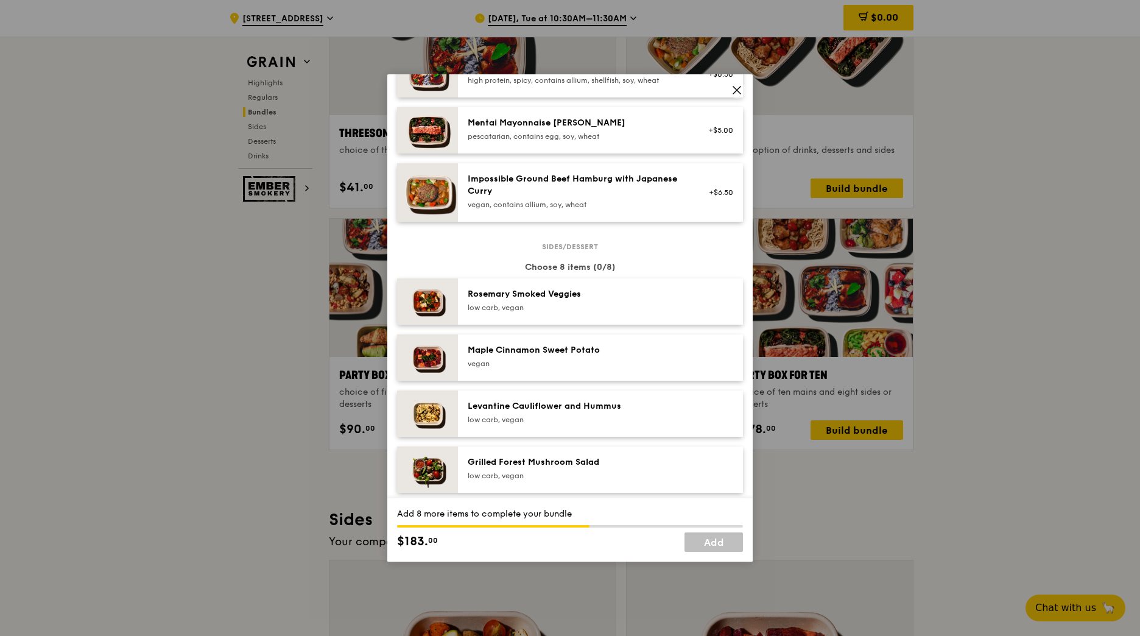
scroll to position [487, 0]
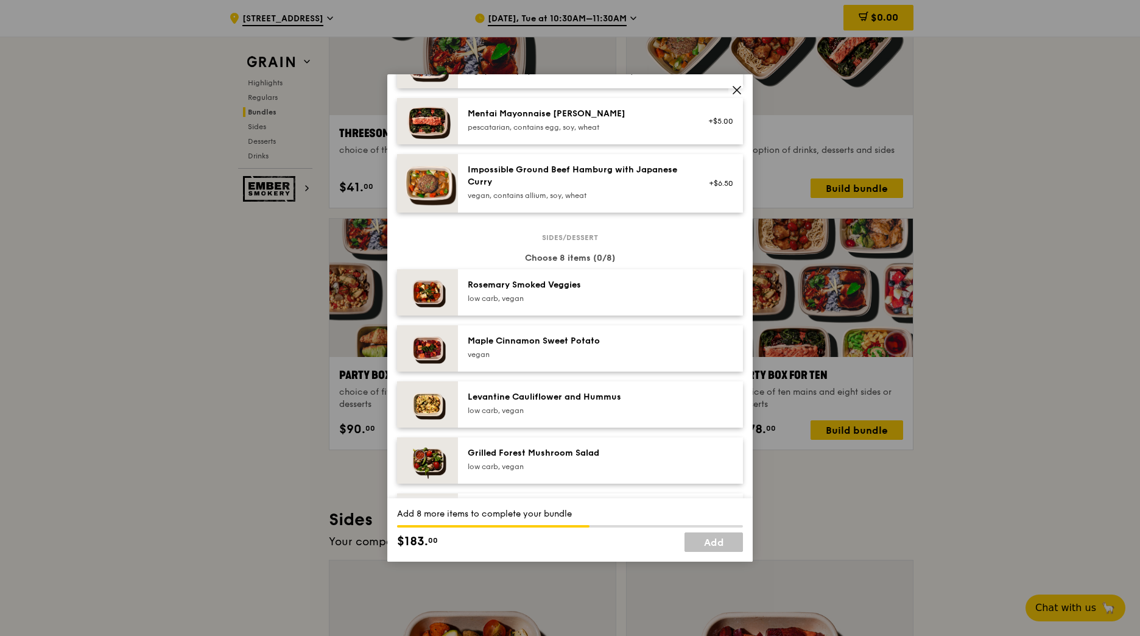
click at [613, 351] on div "vegan" at bounding box center [577, 355] width 219 height 10
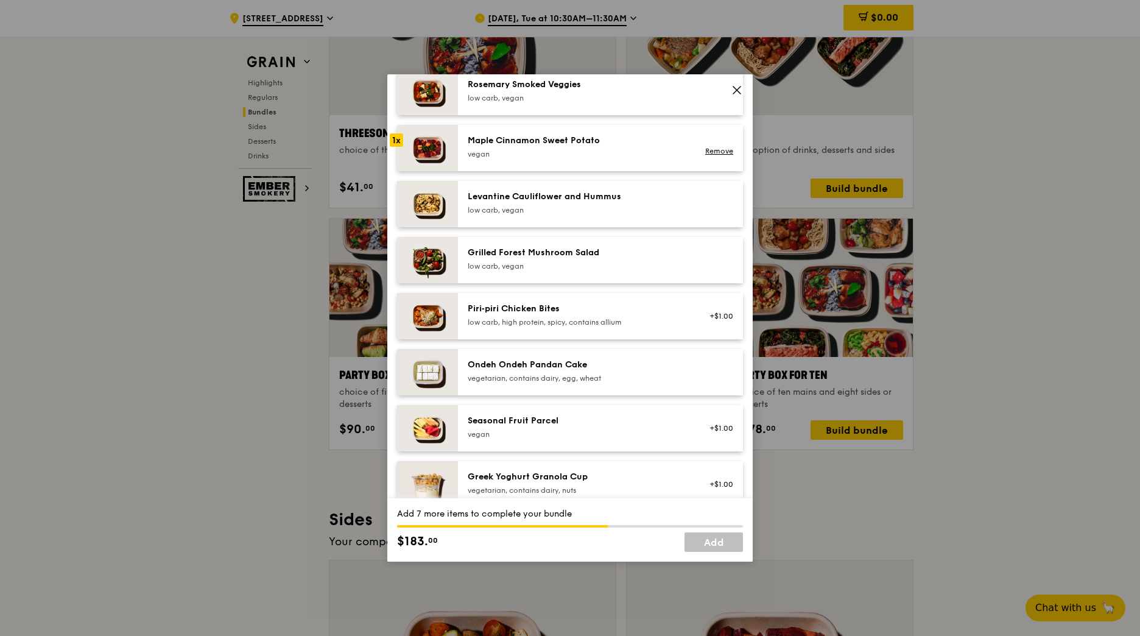
scroll to position [715, 0]
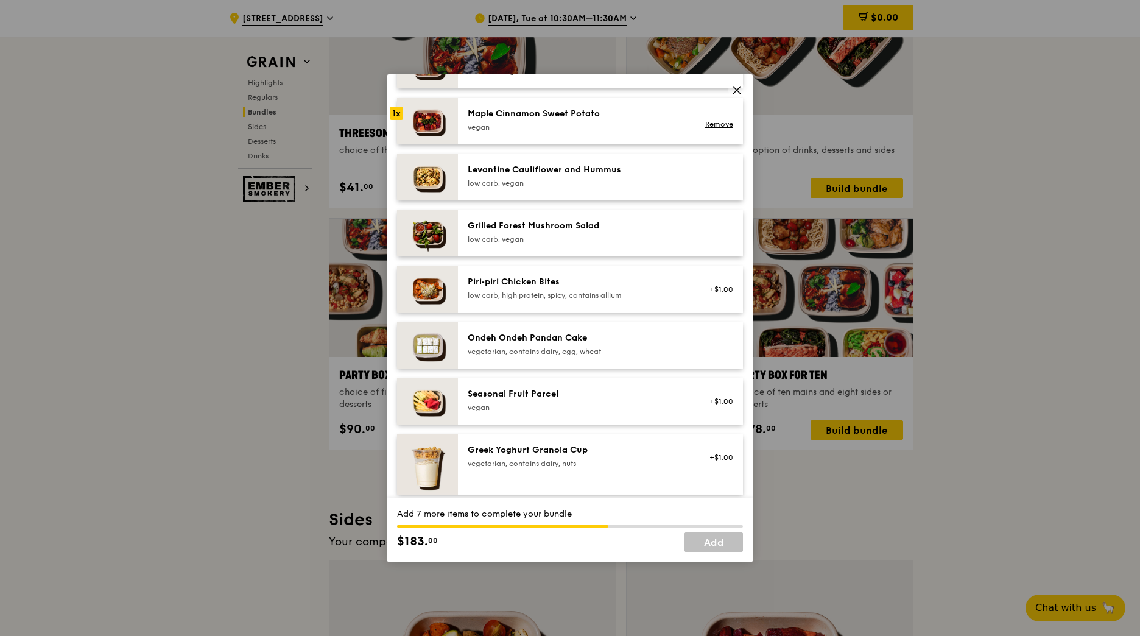
click at [694, 349] on div at bounding box center [717, 345] width 47 height 27
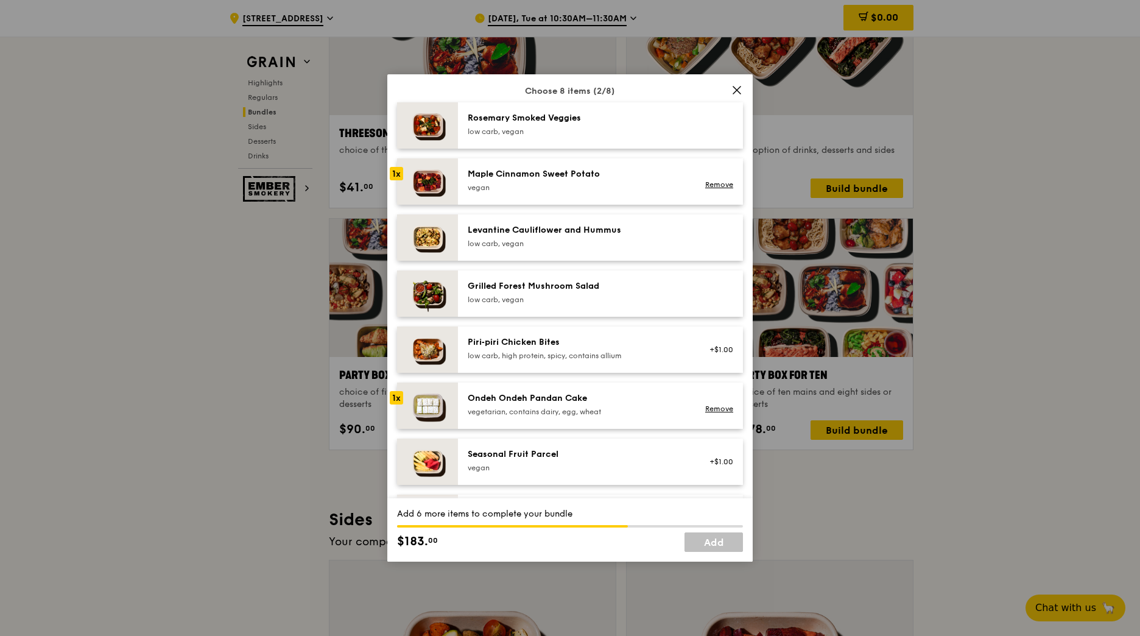
scroll to position [654, 0]
click at [648, 400] on div "Ondeh Ondeh Pandan Cake" at bounding box center [577, 399] width 219 height 12
click at [621, 182] on div "Maple Cinnamon Sweet Potato [GEOGRAPHIC_DATA]" at bounding box center [577, 181] width 219 height 24
click at [659, 406] on div "Ondeh Ondeh Pandan Cake vegetarian, contains dairy, egg, wheat" at bounding box center [577, 405] width 219 height 24
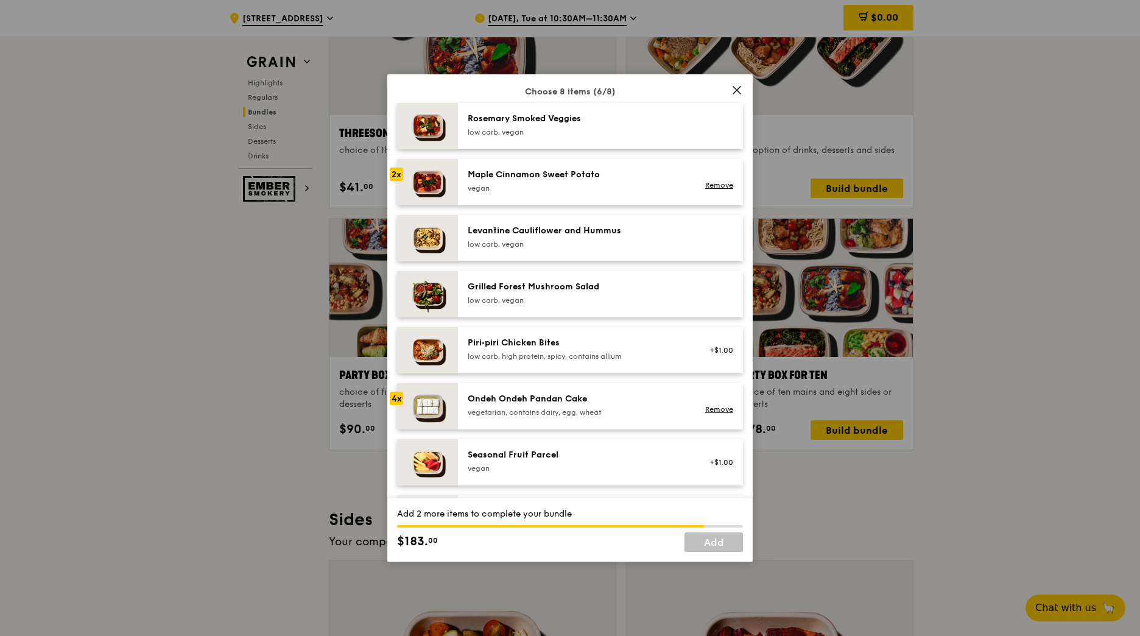
click at [659, 406] on div "Ondeh Ondeh Pandan Cake vegetarian, contains dairy, egg, wheat" at bounding box center [577, 405] width 219 height 24
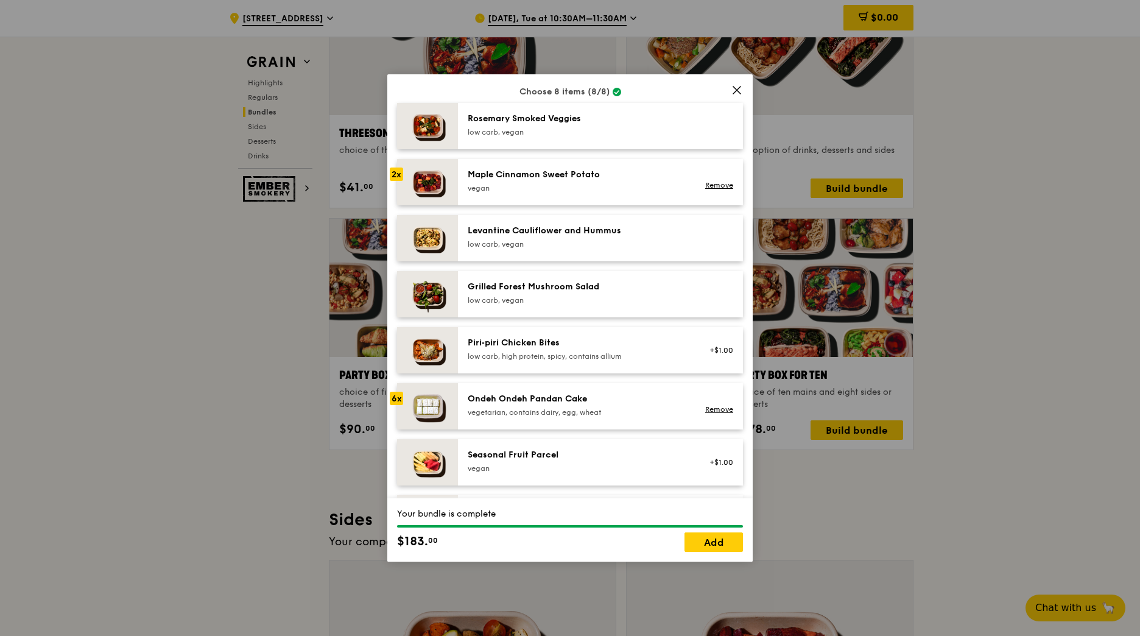
click at [530, 410] on div "vegetarian, contains dairy, egg, wheat" at bounding box center [577, 413] width 219 height 10
click at [713, 540] on link "Add" at bounding box center [714, 541] width 58 height 19
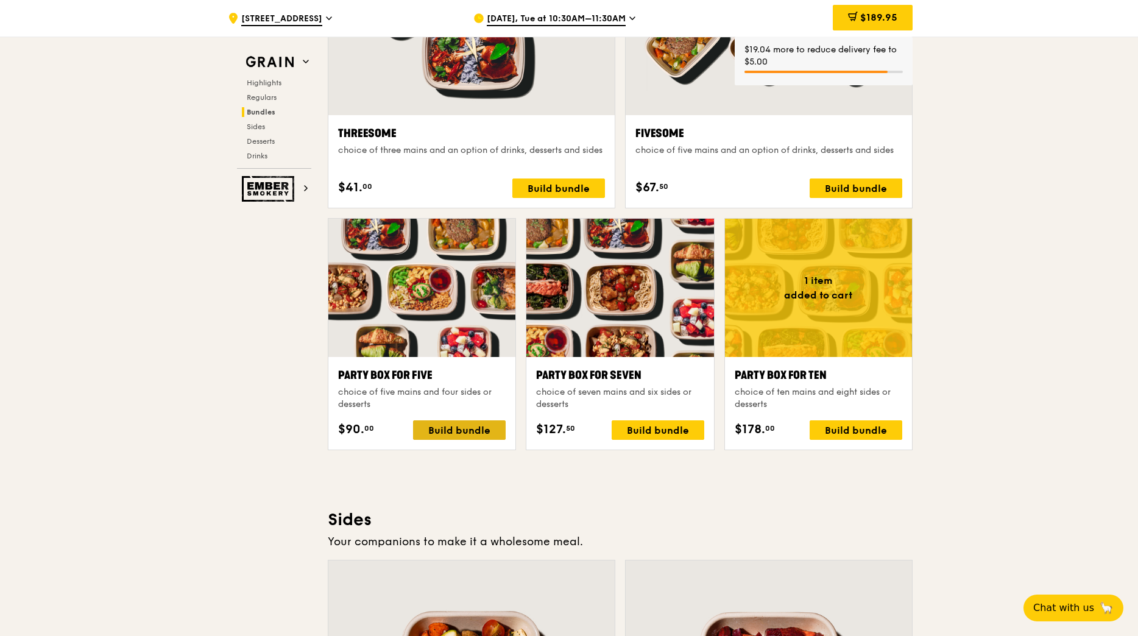
click at [445, 425] on div "Build bundle" at bounding box center [459, 429] width 93 height 19
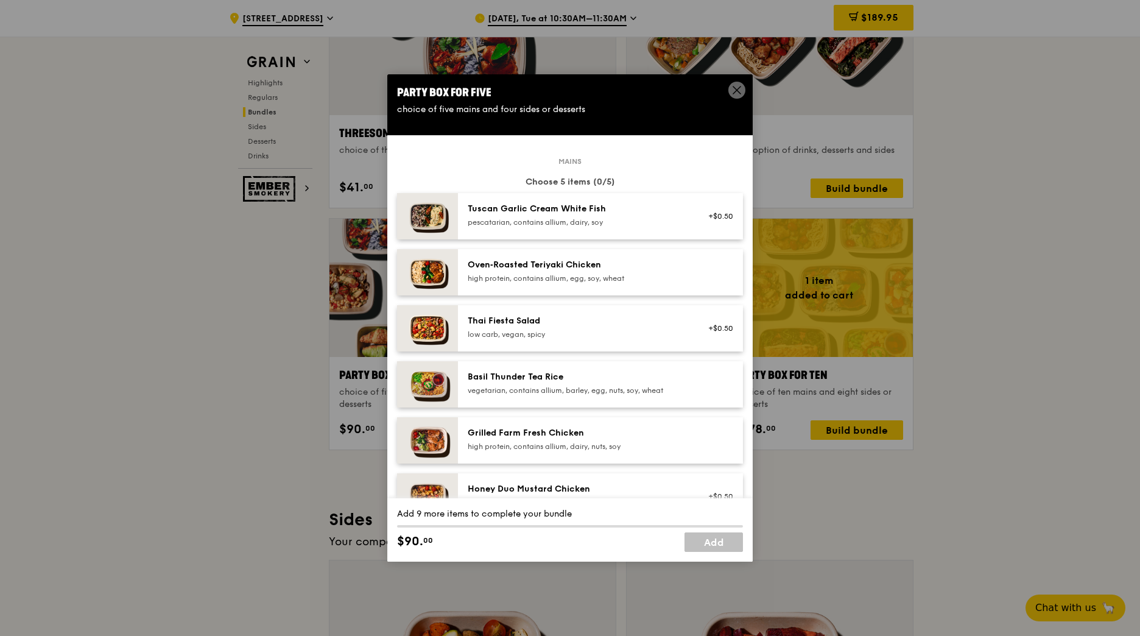
click at [566, 443] on div "high protein, contains allium, dairy, nuts, soy" at bounding box center [577, 447] width 219 height 10
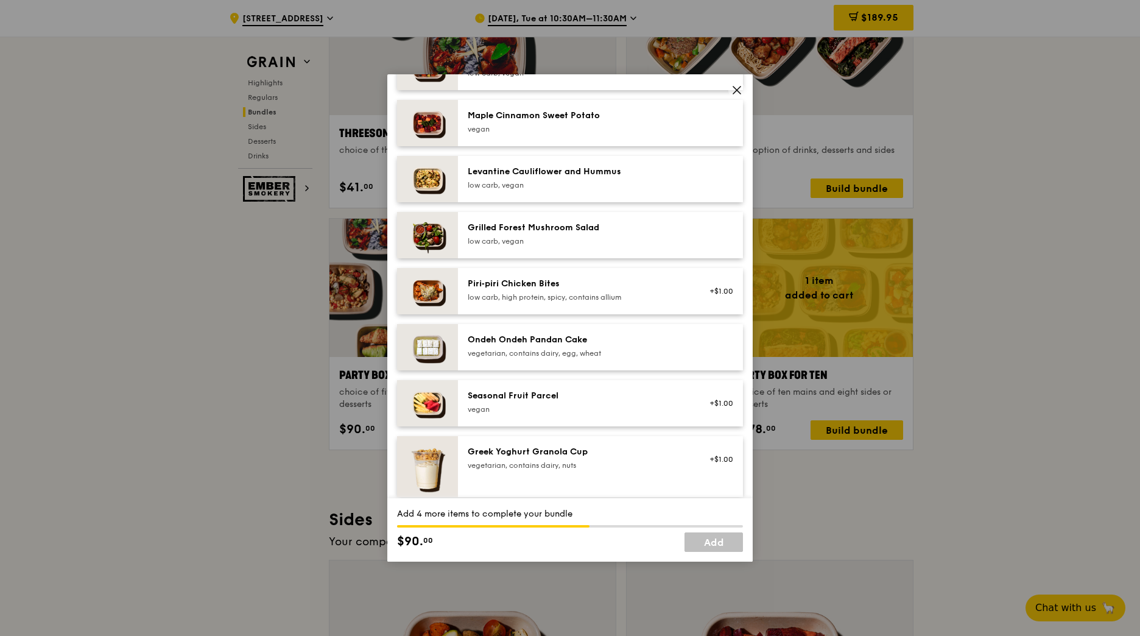
scroll to position [731, 0]
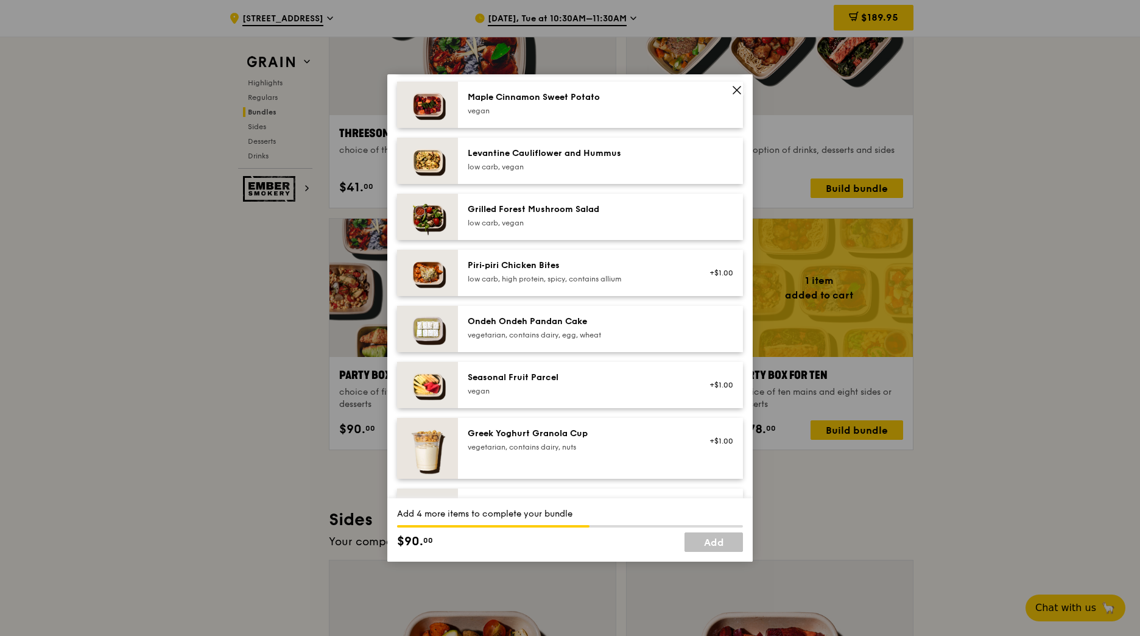
click at [658, 444] on div "vegetarian, contains dairy, nuts" at bounding box center [577, 447] width 219 height 10
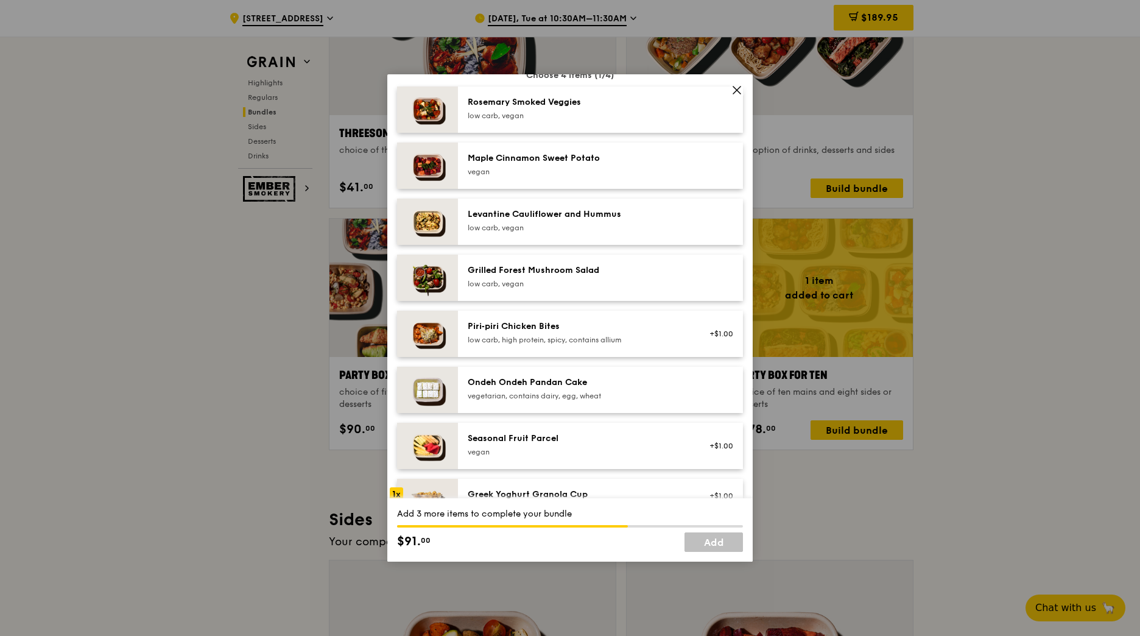
scroll to position [609, 0]
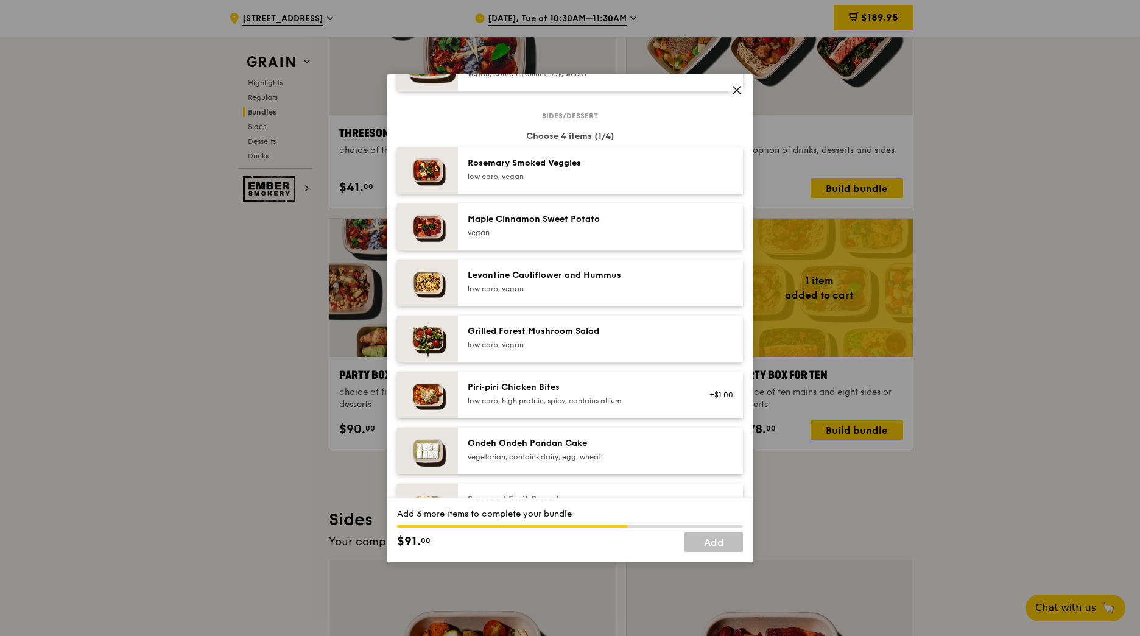
click at [649, 218] on div "Maple Cinnamon Sweet Potato" at bounding box center [577, 219] width 219 height 12
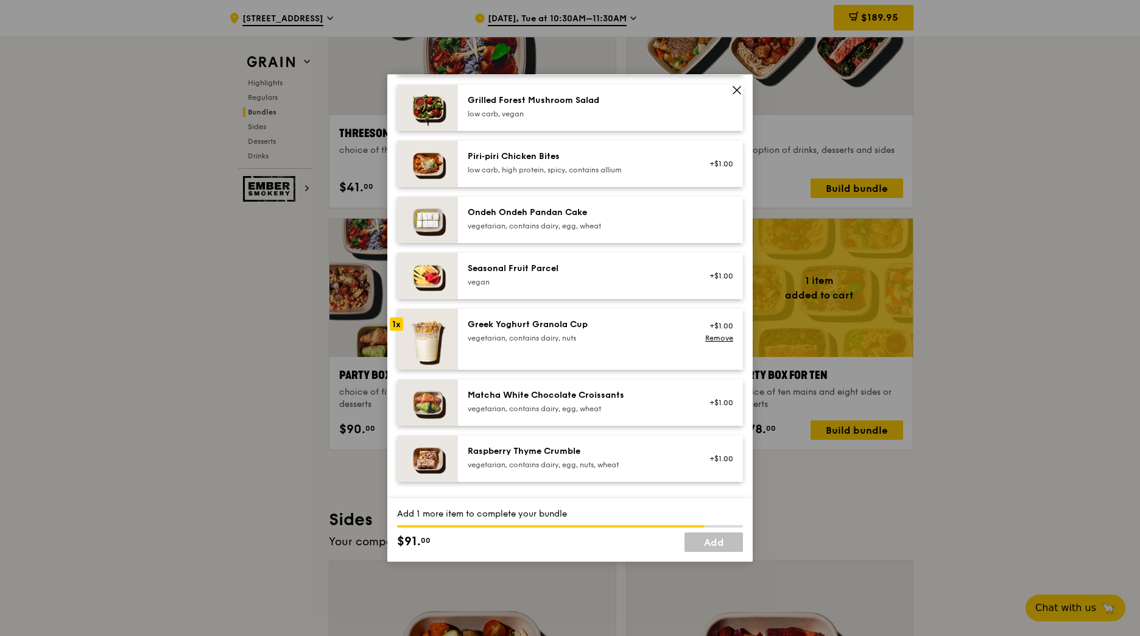
scroll to position [853, 0]
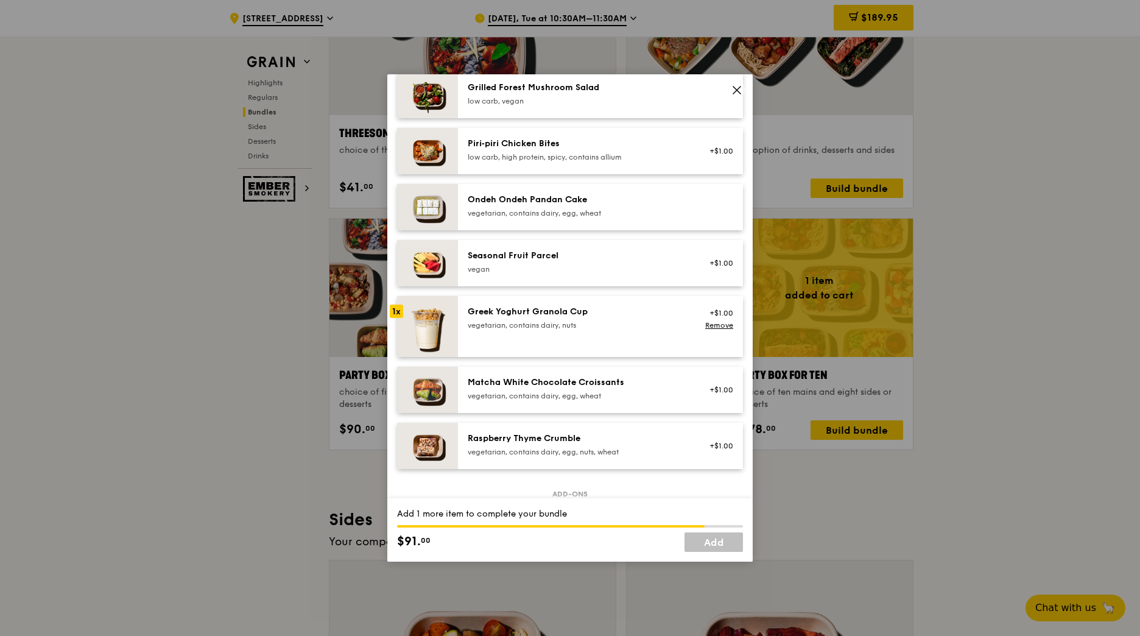
click at [648, 341] on div "Greek Yoghurt Granola Cup vegetarian, contains dairy, nuts +$1.00 Remove" at bounding box center [601, 326] width 266 height 41
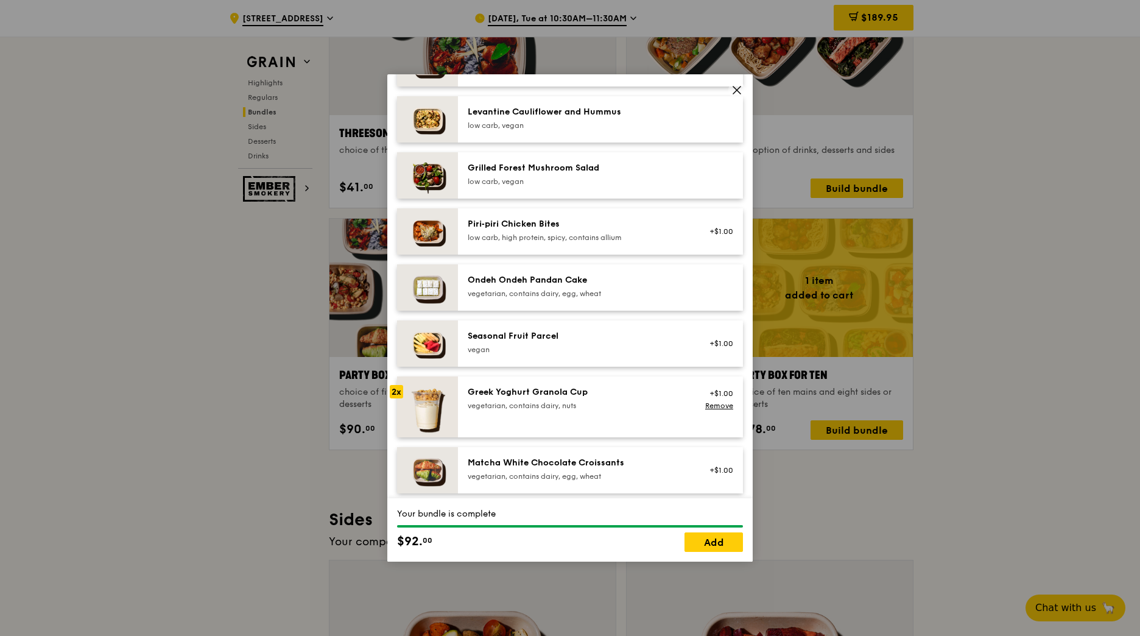
scroll to position [792, 0]
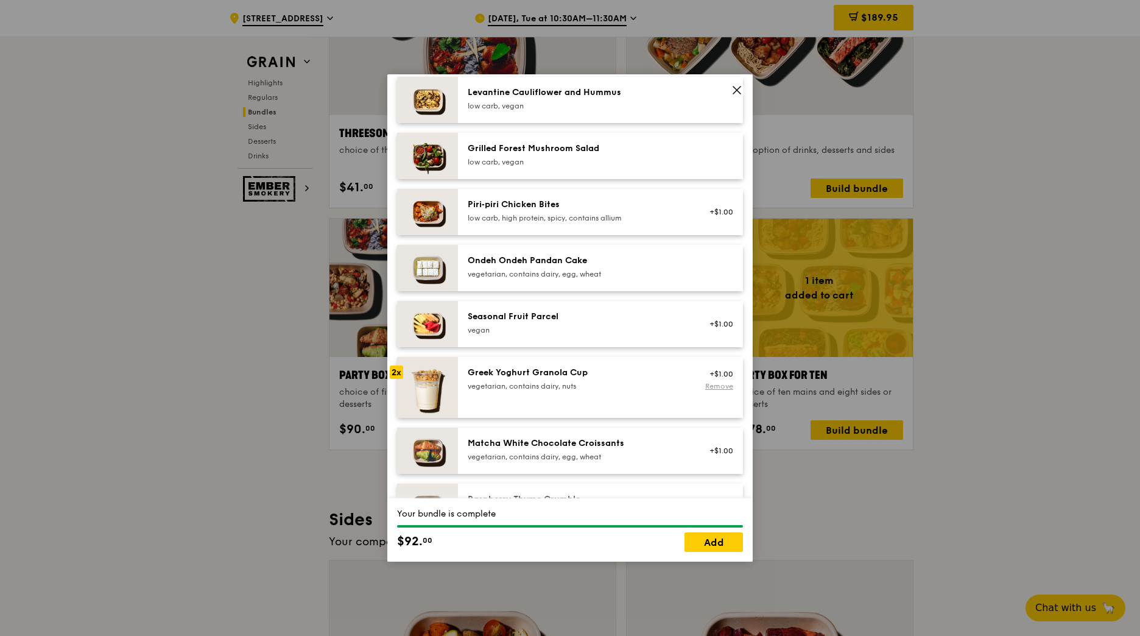
click at [705, 386] on link "Remove" at bounding box center [719, 386] width 28 height 9
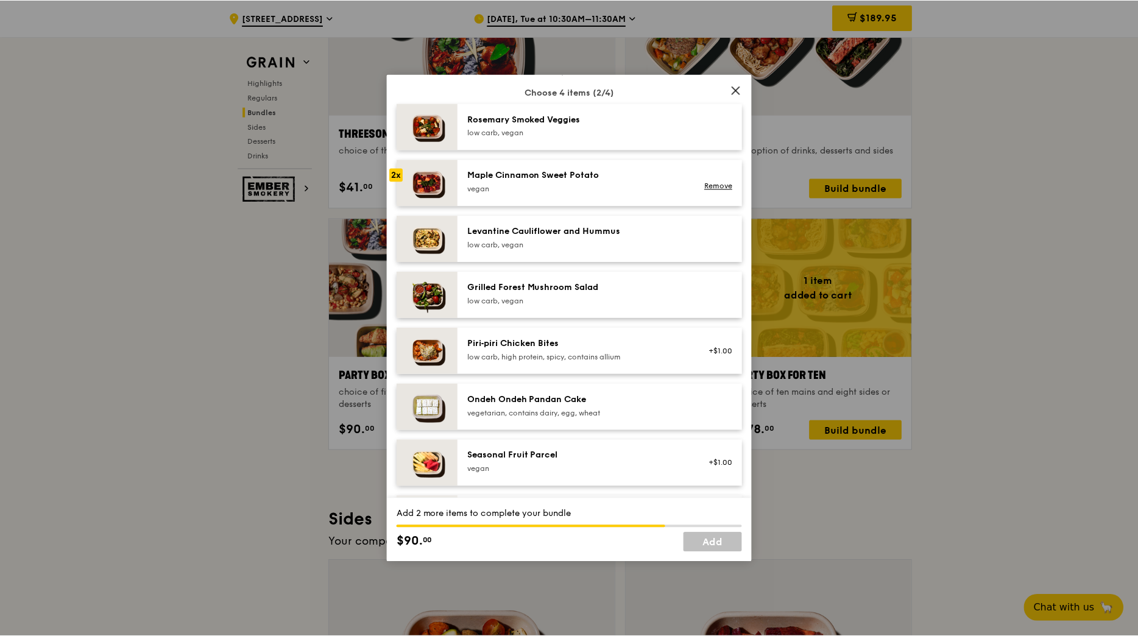
scroll to position [731, 0]
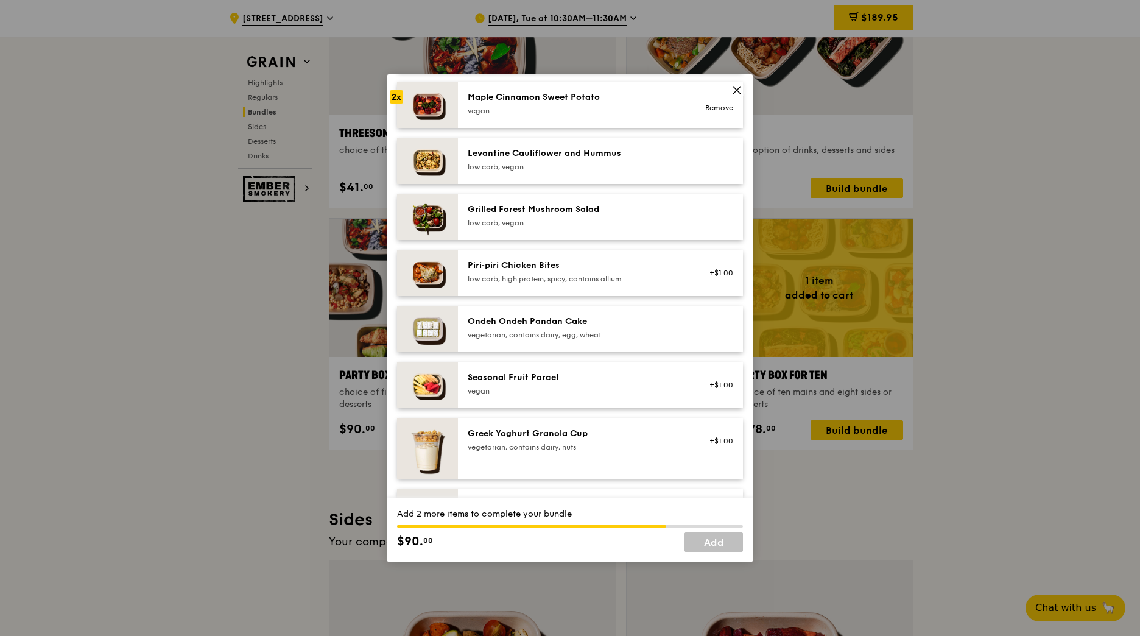
click at [738, 89] on icon at bounding box center [736, 89] width 7 height 7
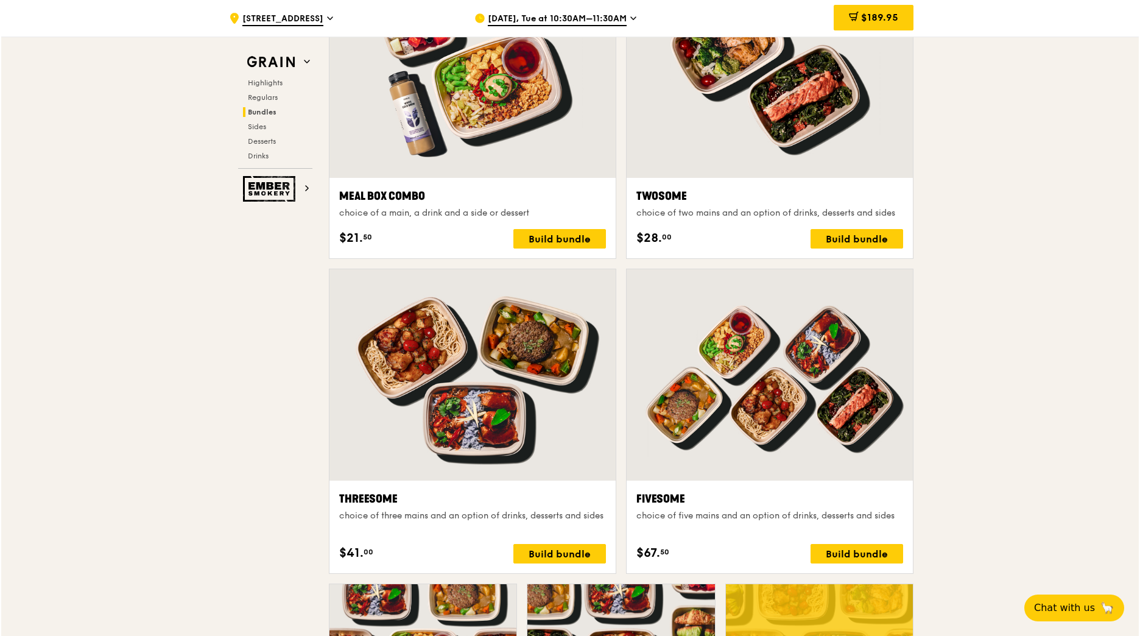
scroll to position [1584, 0]
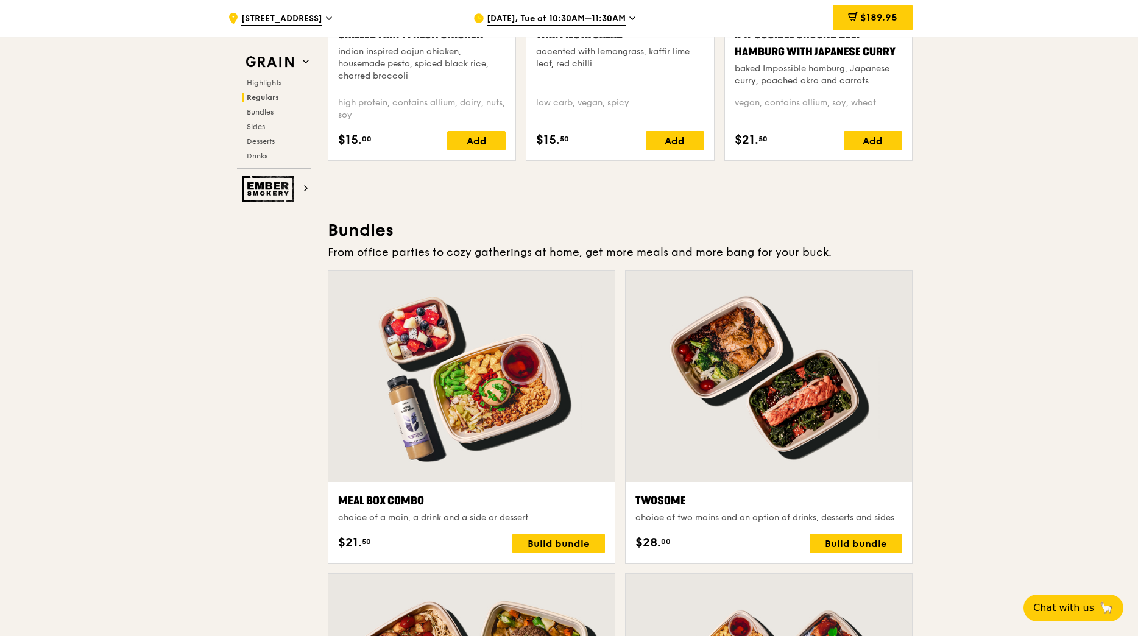
click at [819, 404] on div at bounding box center [769, 376] width 286 height 211
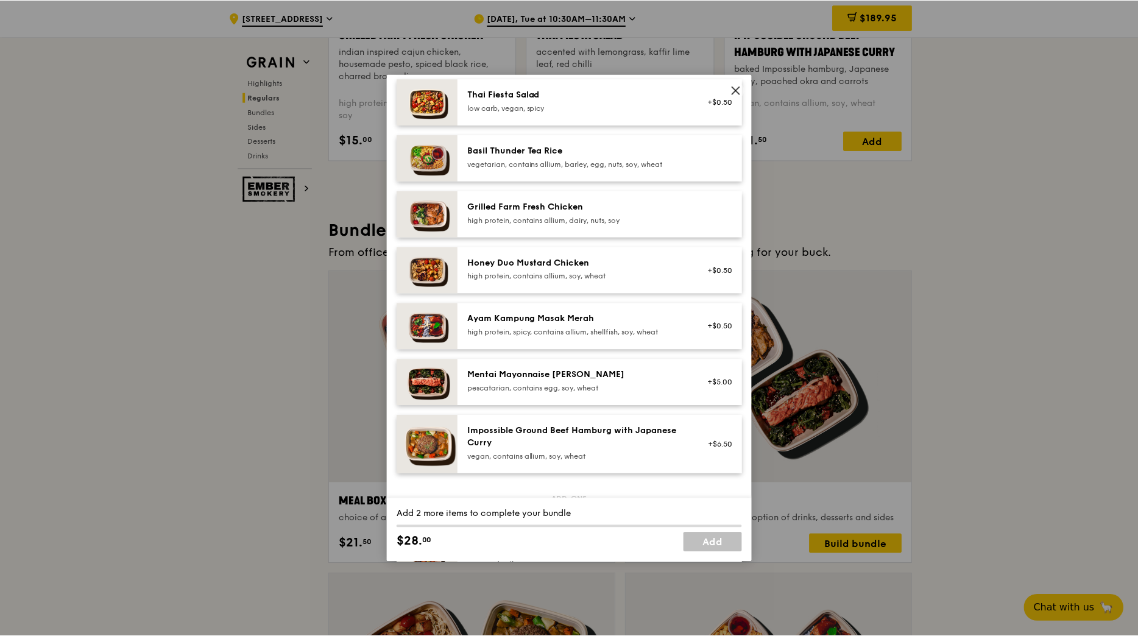
scroll to position [222, 0]
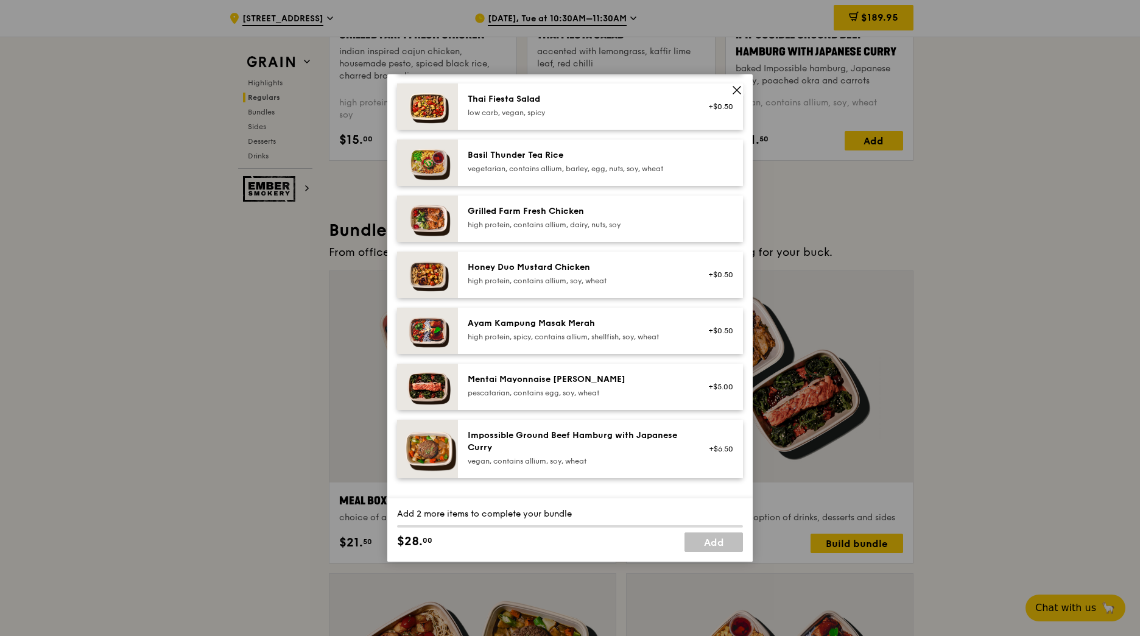
click at [736, 91] on icon at bounding box center [736, 89] width 7 height 7
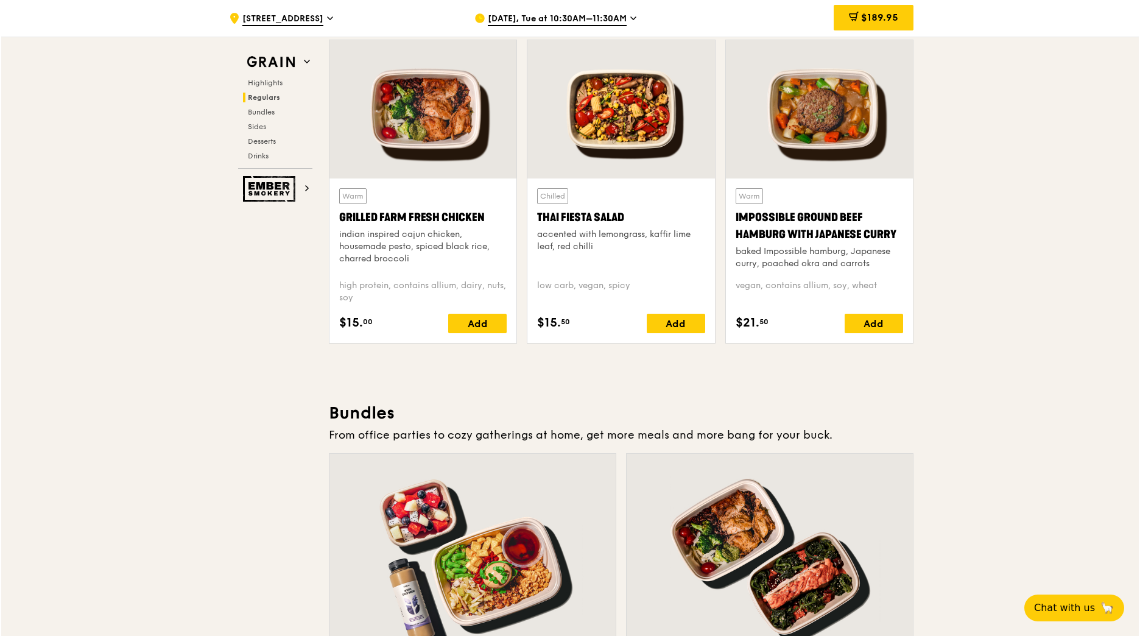
scroll to position [1584, 0]
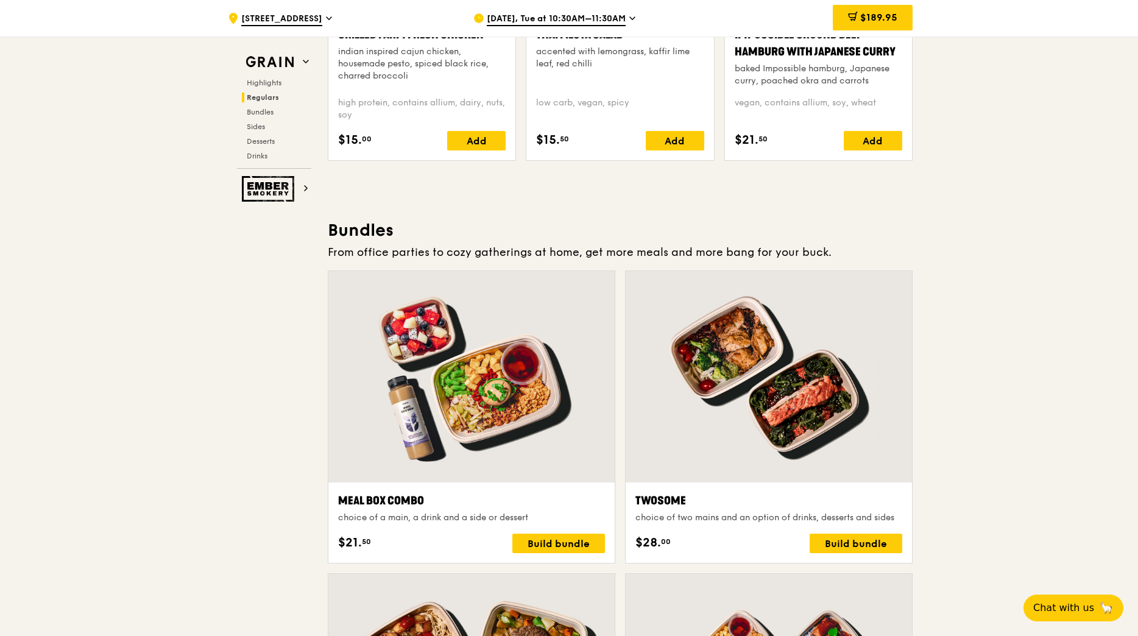
click at [808, 398] on div at bounding box center [769, 376] width 286 height 211
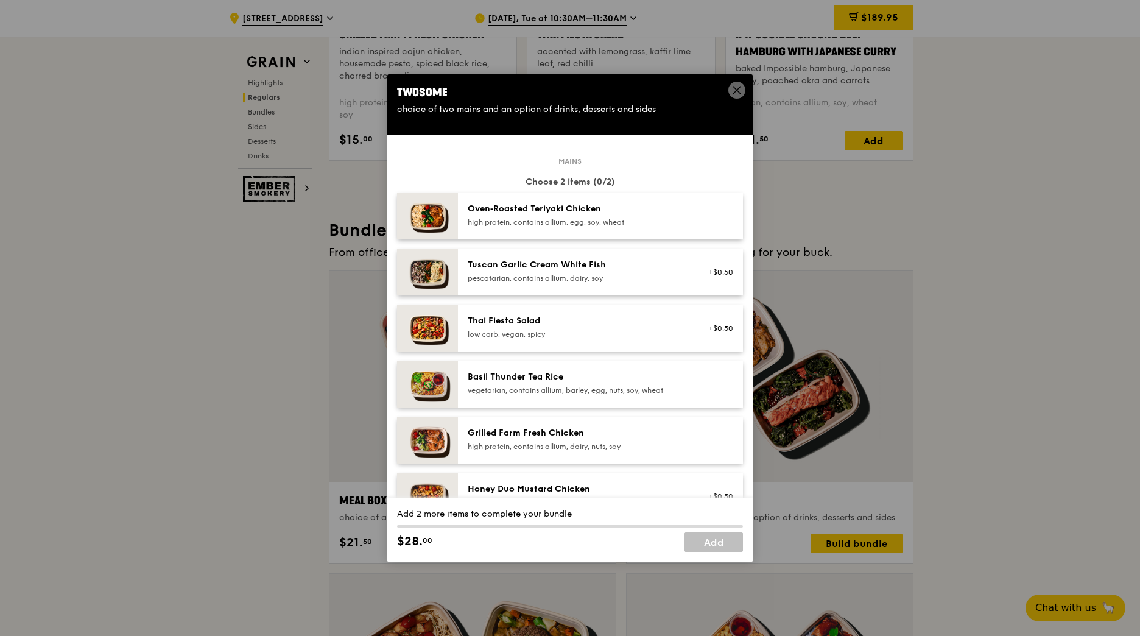
click at [741, 87] on icon at bounding box center [737, 90] width 11 height 11
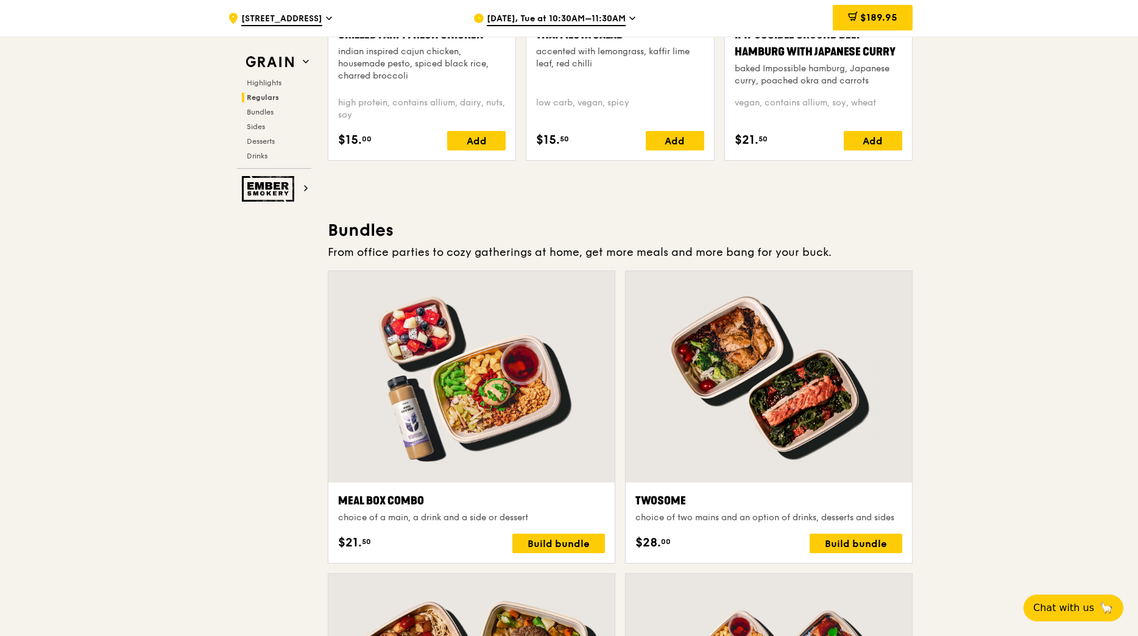
click at [480, 398] on div at bounding box center [471, 376] width 286 height 211
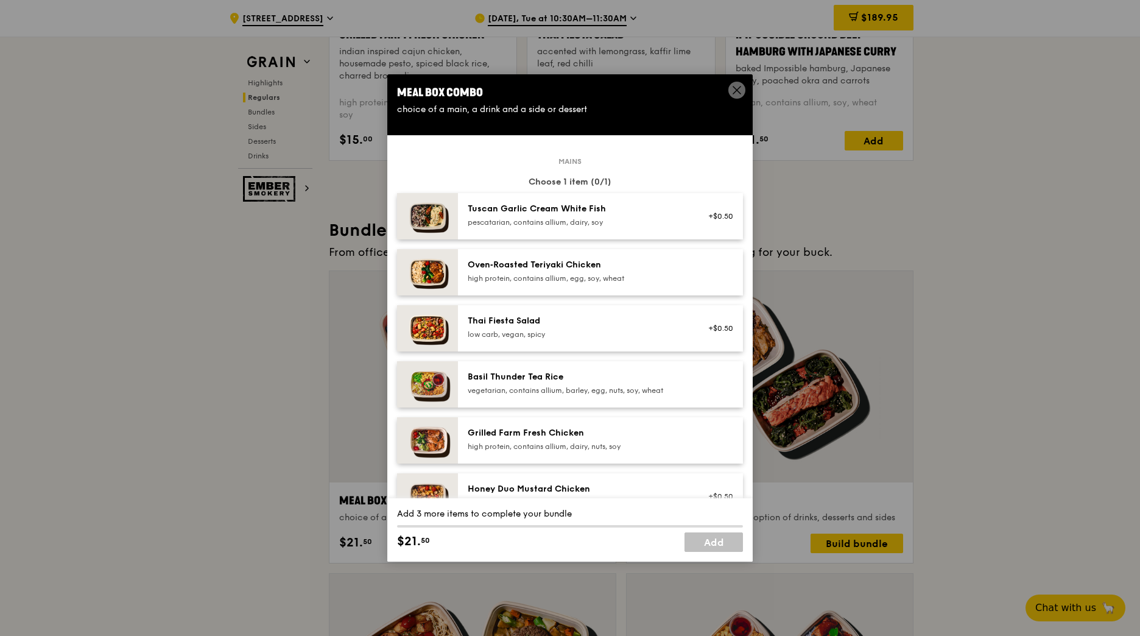
click at [618, 442] on div "high protein, contains allium, dairy, nuts, soy" at bounding box center [577, 447] width 219 height 10
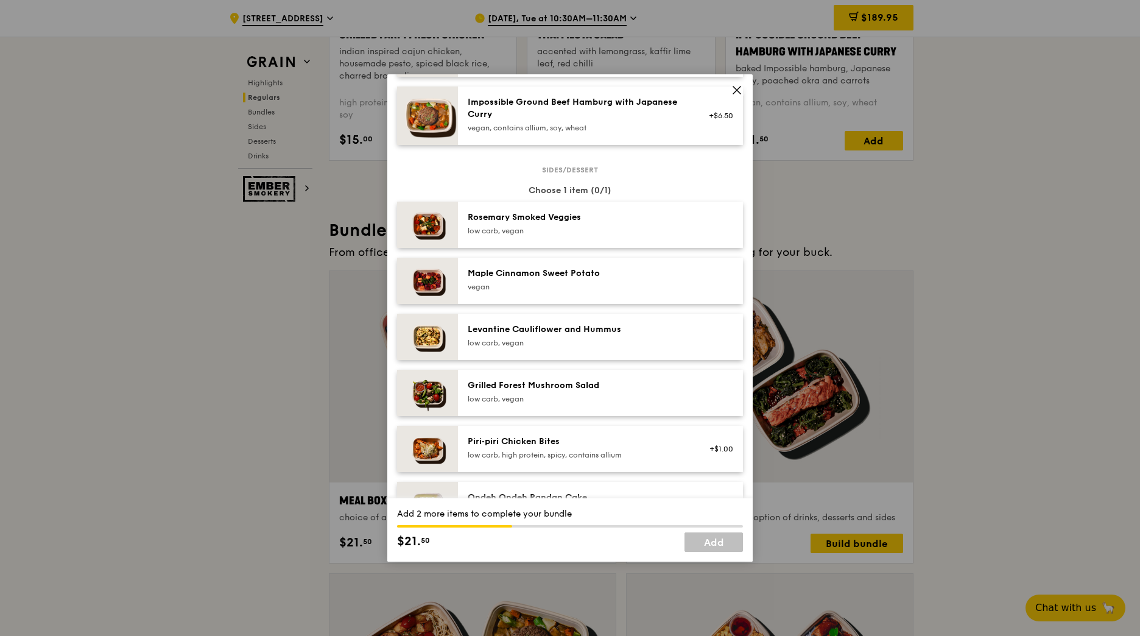
scroll to position [609, 0]
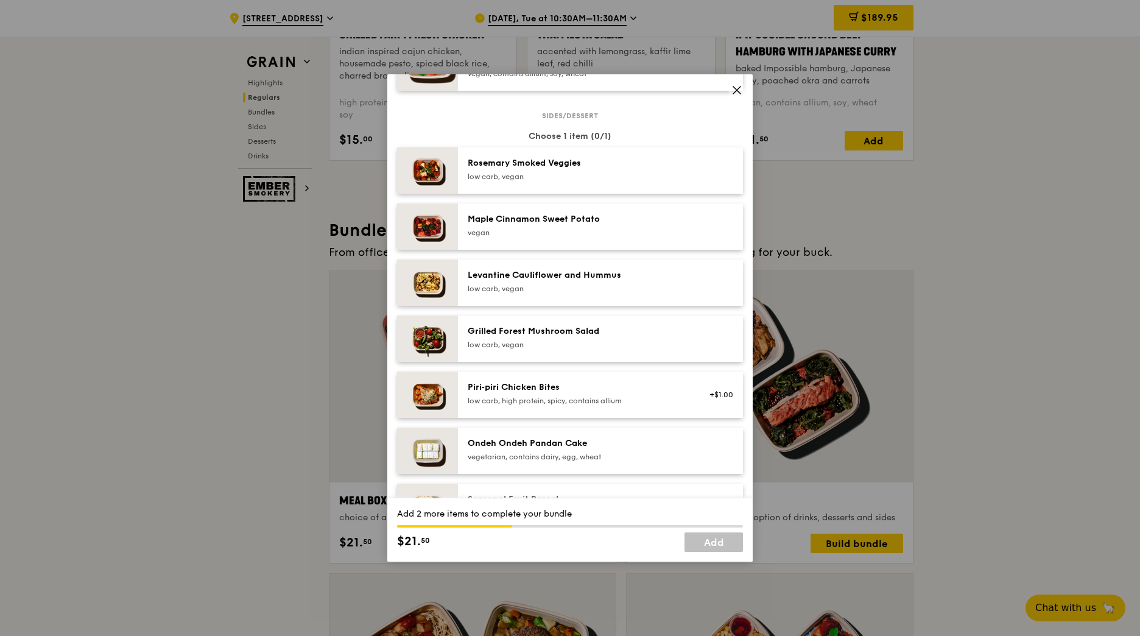
click at [618, 442] on div "Ondeh Ondeh Pandan Cake" at bounding box center [577, 443] width 219 height 12
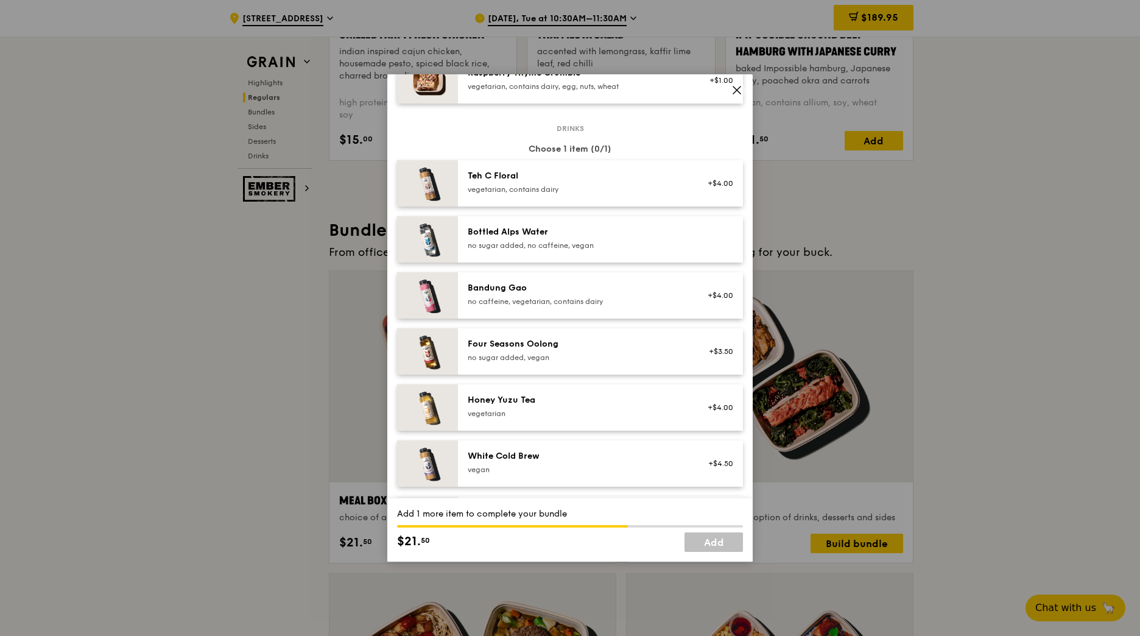
scroll to position [1279, 0]
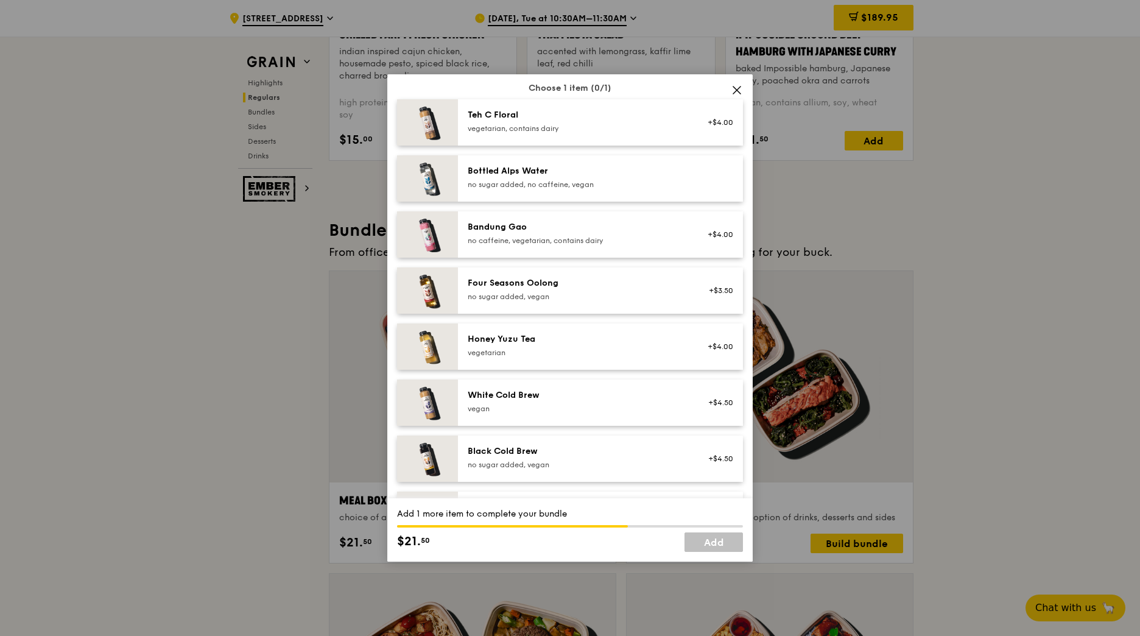
click at [613, 333] on div "Honey Yuzu Tea" at bounding box center [577, 339] width 219 height 12
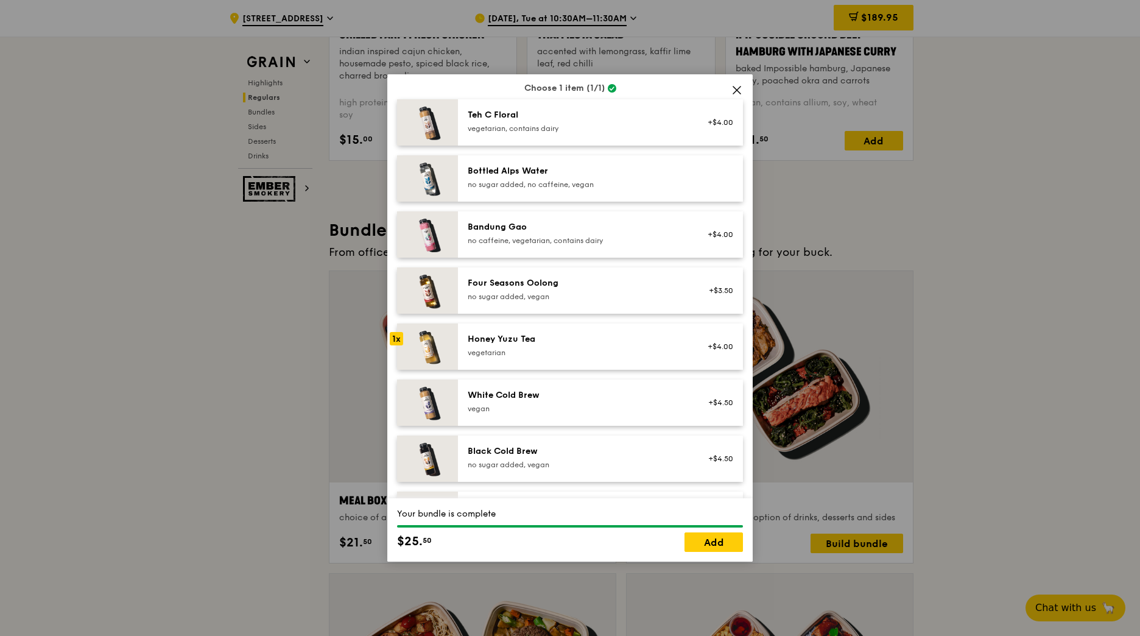
click at [613, 333] on div "Honey Yuzu Tea" at bounding box center [577, 339] width 219 height 12
click at [682, 347] on div "Honey Yuzu Tea vegetarian" at bounding box center [577, 346] width 233 height 27
click at [654, 178] on div "Bottled Alps Water no sugar added, no caffeine, vegan" at bounding box center [577, 177] width 219 height 24
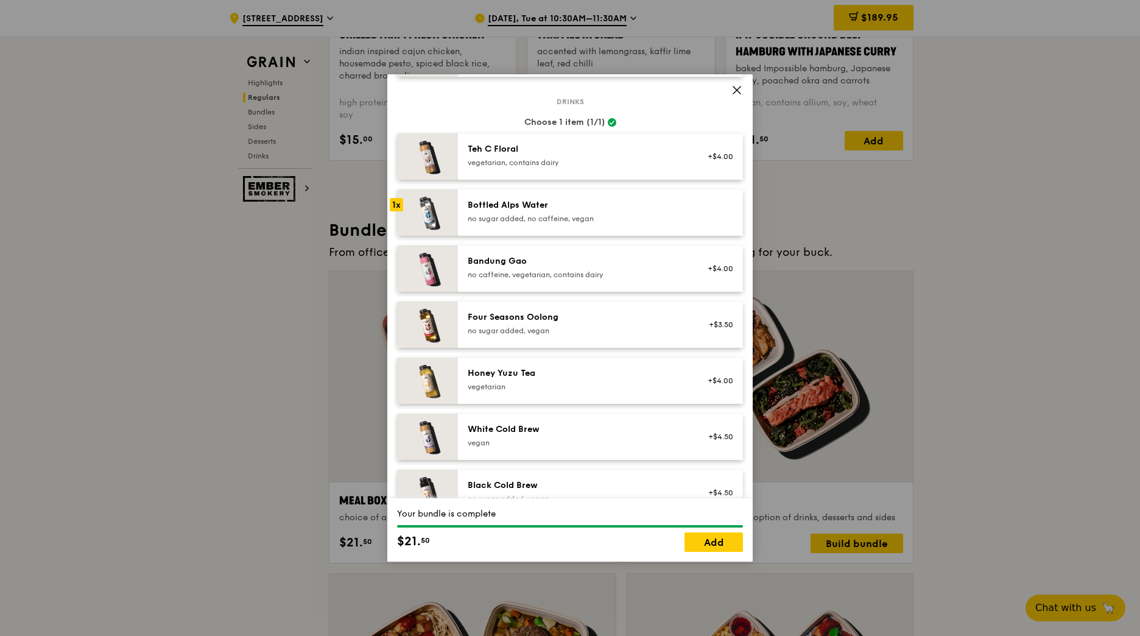
scroll to position [1218, 0]
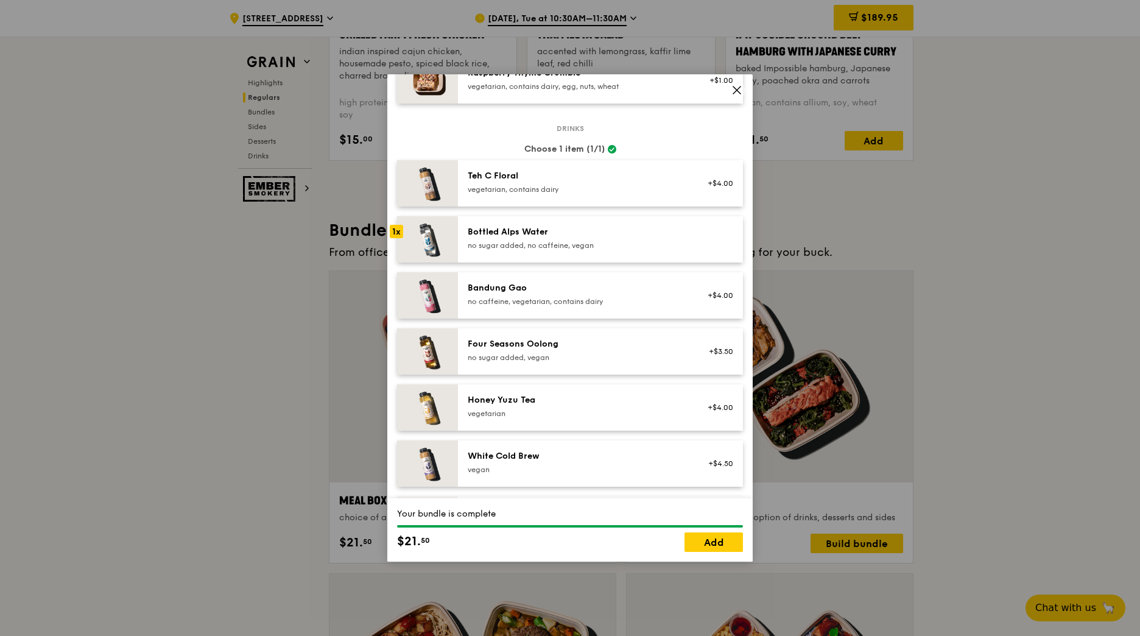
click at [646, 347] on div "Four Seasons Oolong" at bounding box center [577, 344] width 219 height 12
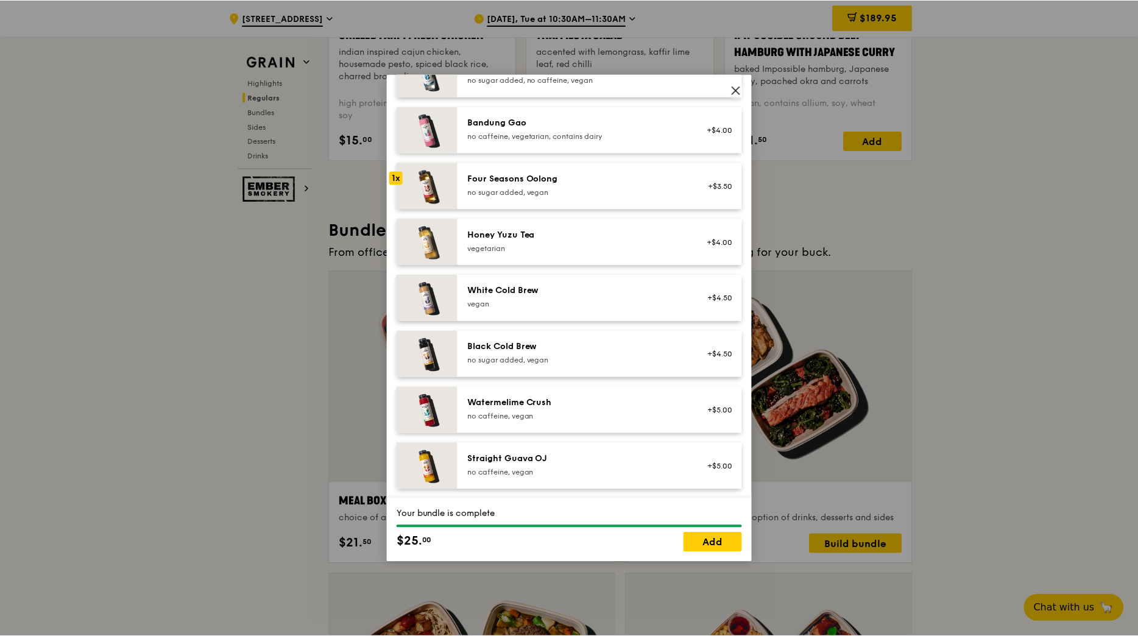
scroll to position [1385, 0]
click at [738, 86] on icon at bounding box center [737, 90] width 11 height 11
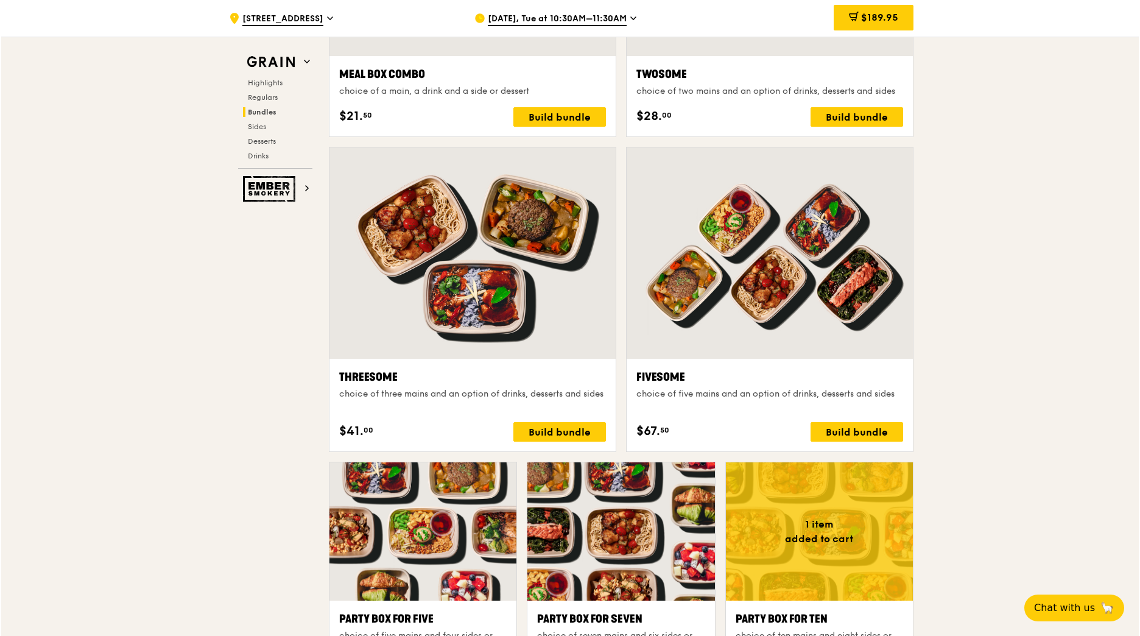
scroll to position [2071, 0]
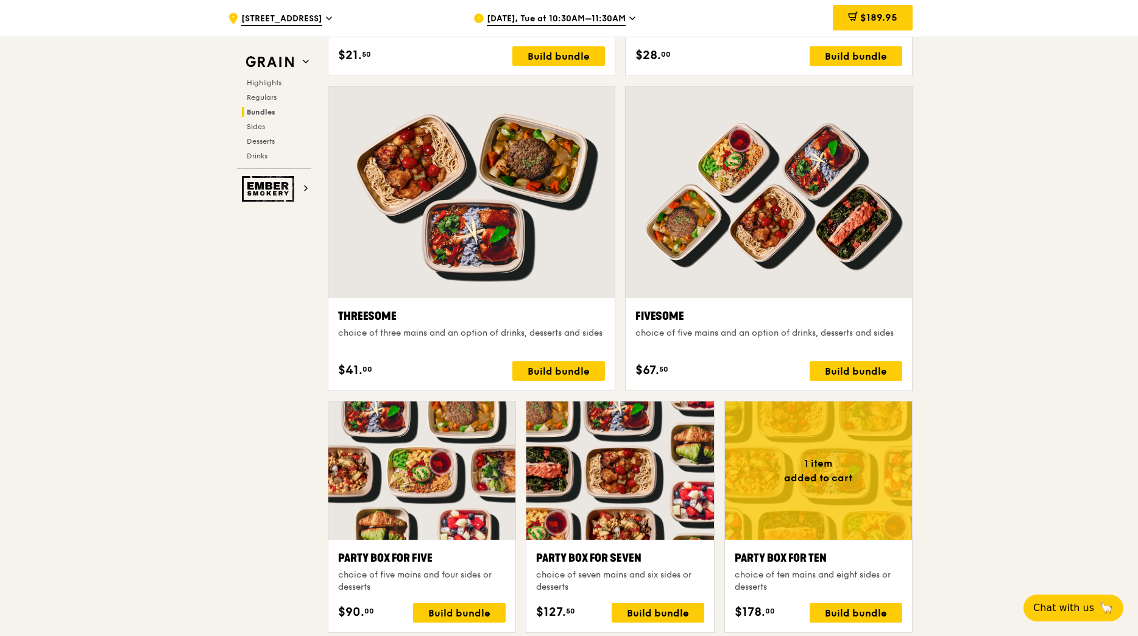
click at [834, 250] on div at bounding box center [769, 191] width 286 height 211
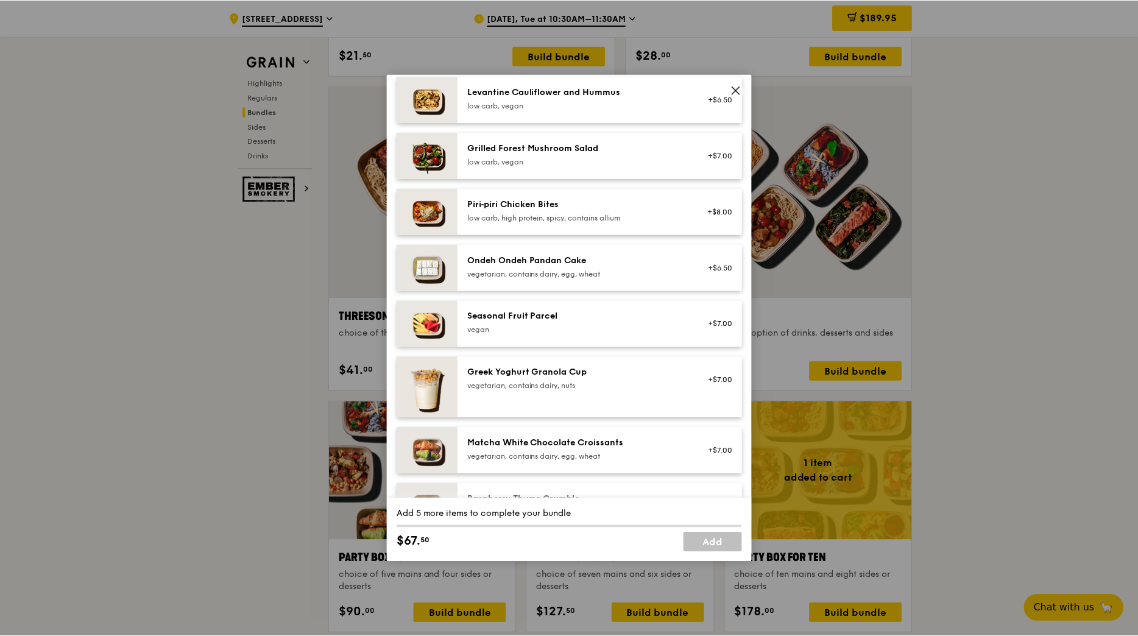
scroll to position [830, 0]
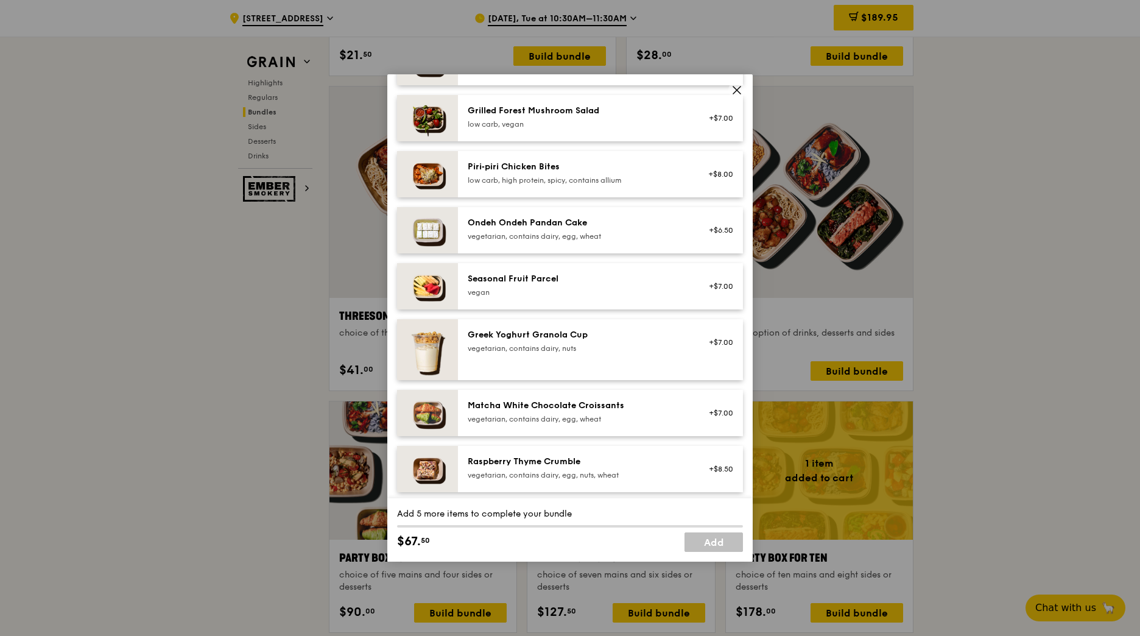
click at [738, 90] on icon at bounding box center [736, 89] width 7 height 7
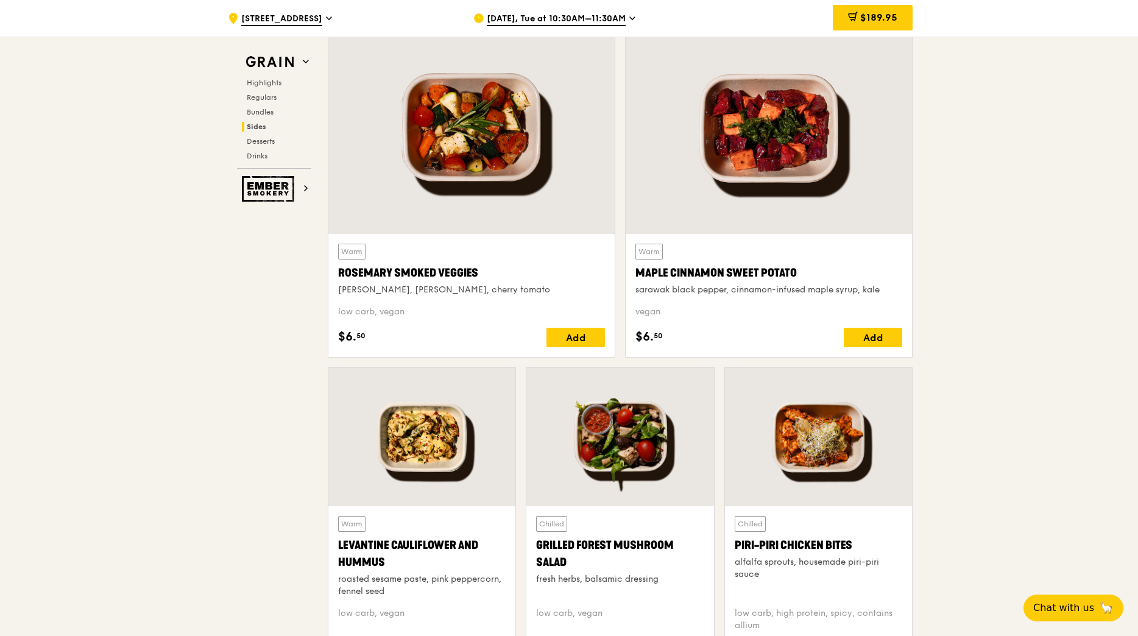
scroll to position [2863, 0]
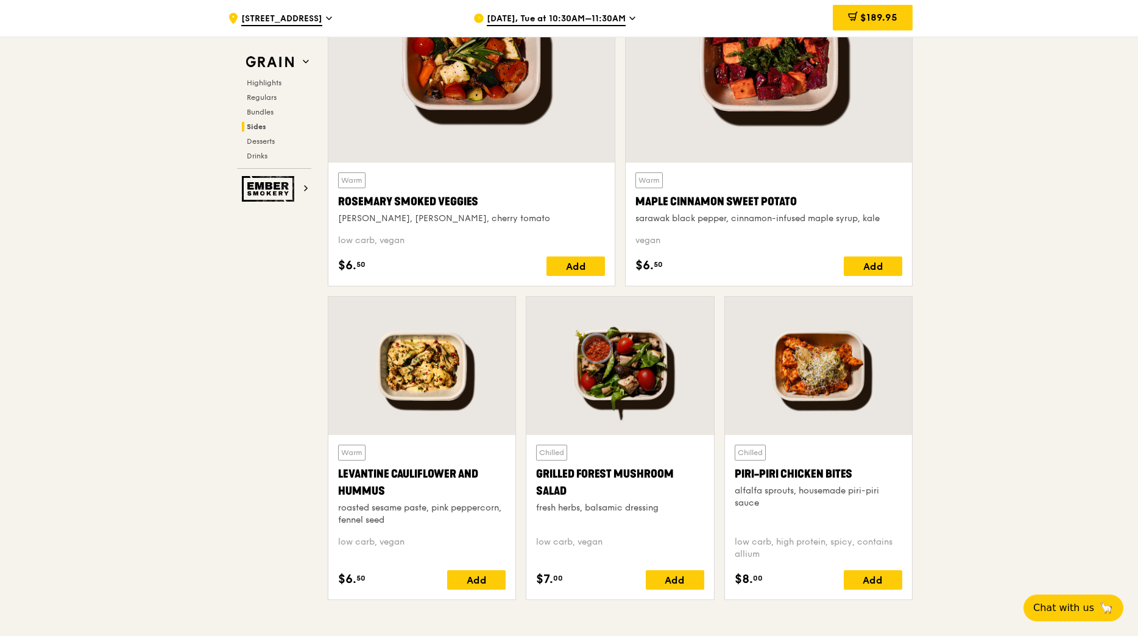
click at [834, 377] on div at bounding box center [818, 366] width 187 height 138
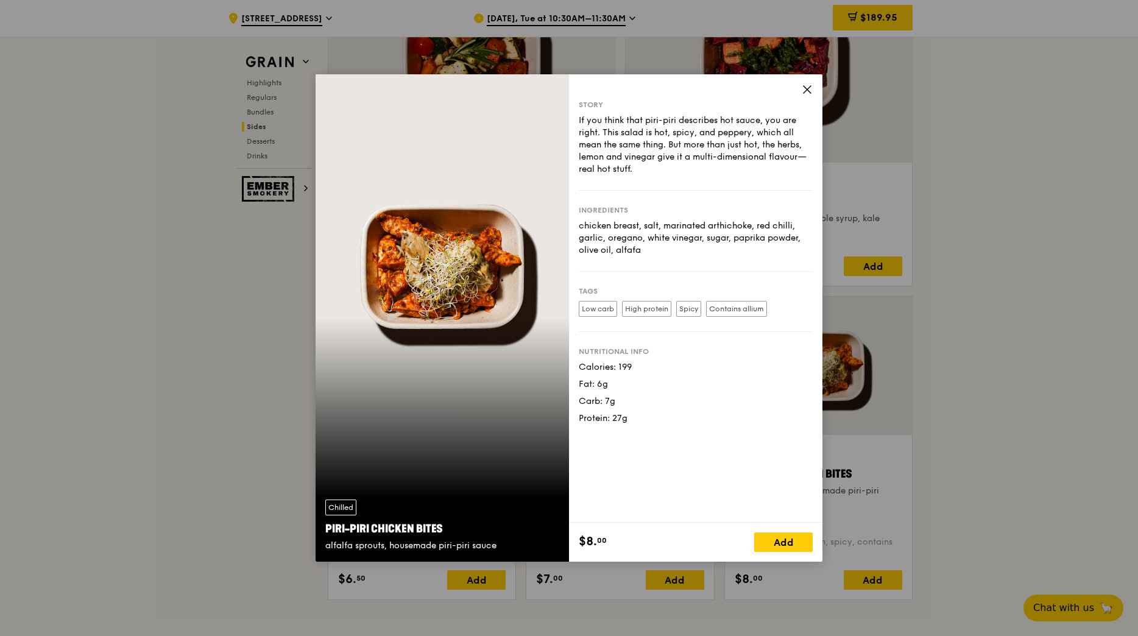
click at [809, 90] on icon at bounding box center [807, 89] width 11 height 11
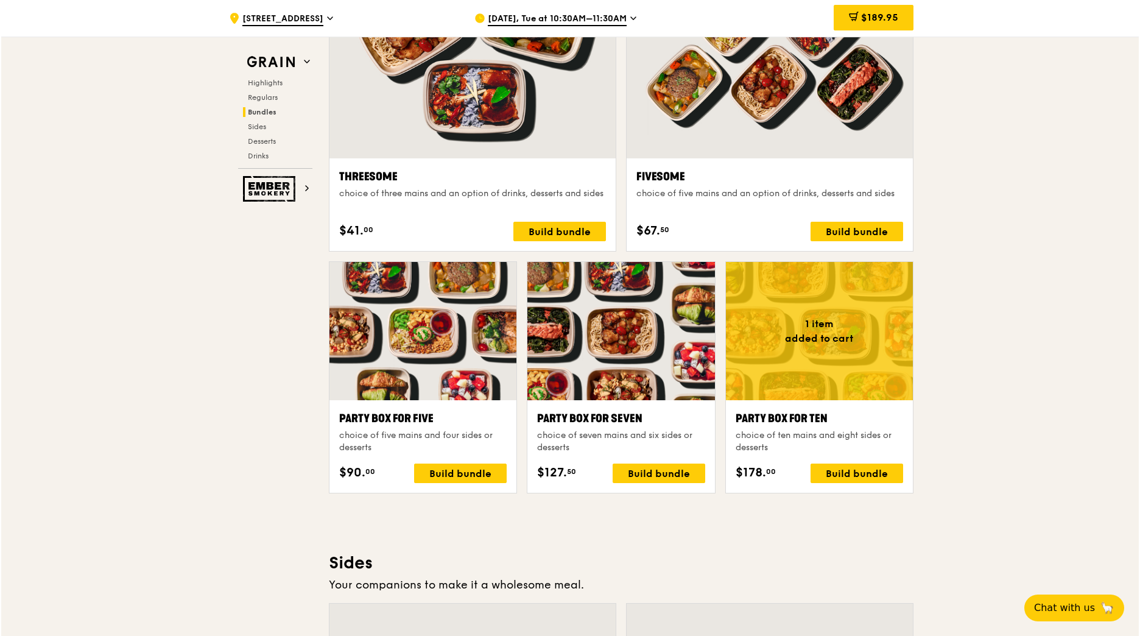
scroll to position [2193, 0]
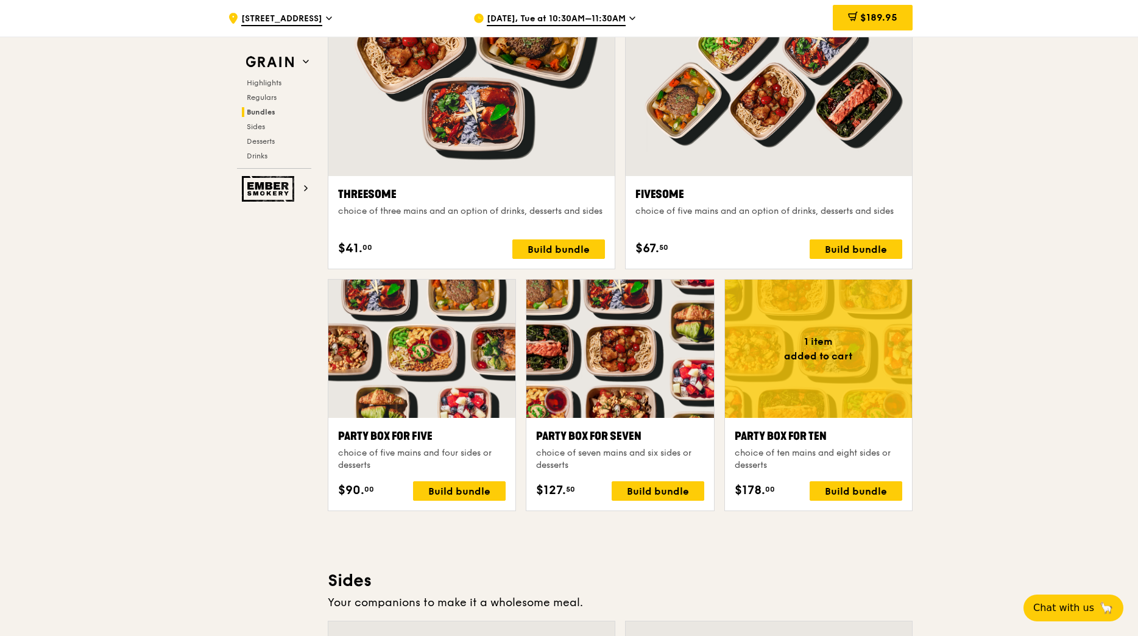
click at [892, 370] on div at bounding box center [818, 349] width 187 height 138
click at [874, 19] on span "$189.95" at bounding box center [878, 18] width 37 height 12
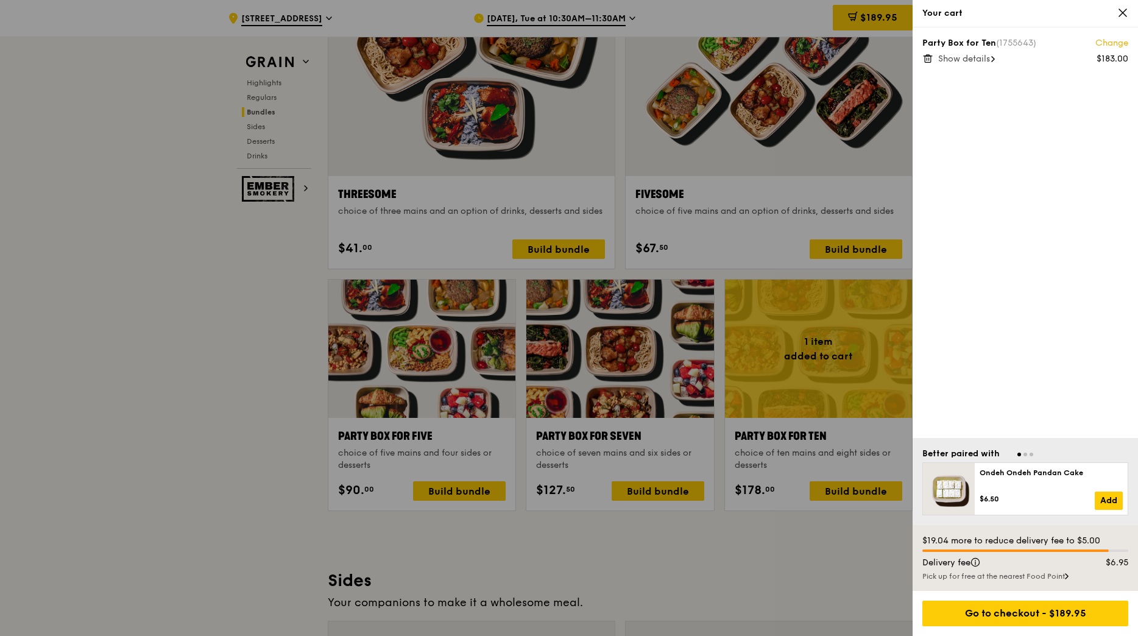
click at [976, 60] on span "Show details" at bounding box center [964, 59] width 52 height 10
click at [830, 371] on div at bounding box center [569, 318] width 1138 height 636
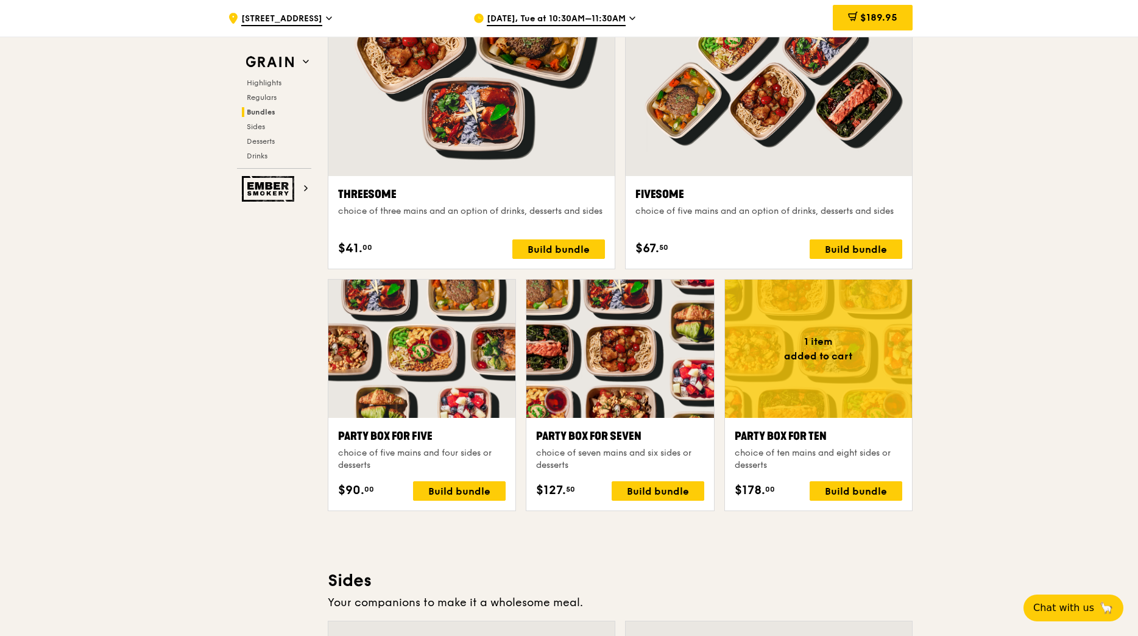
click at [845, 351] on div at bounding box center [818, 349] width 187 height 138
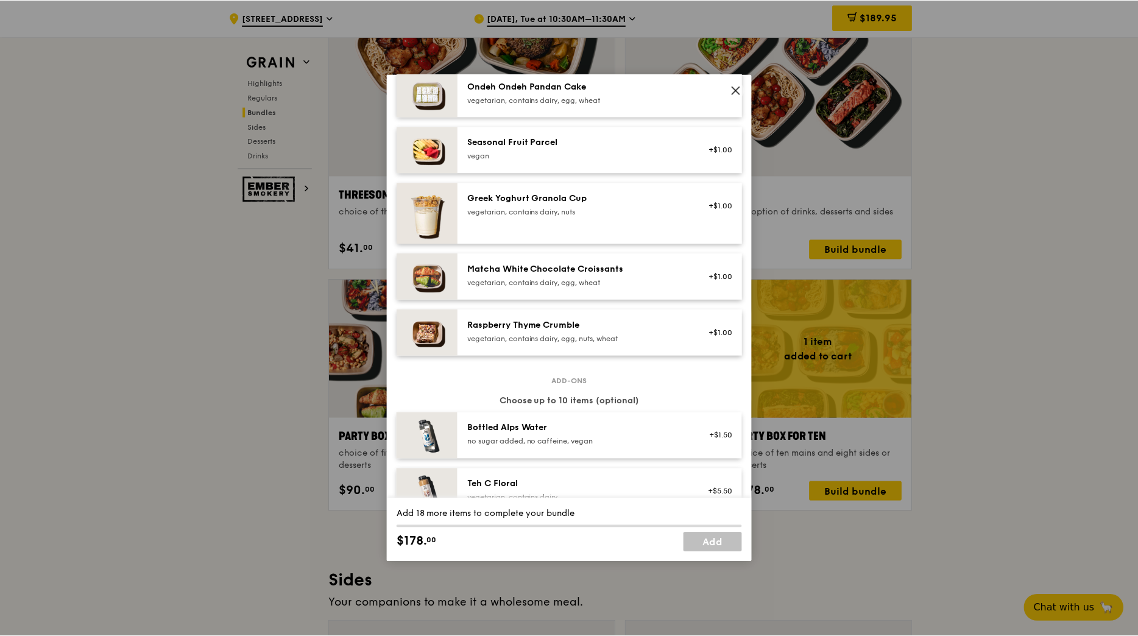
scroll to position [971, 0]
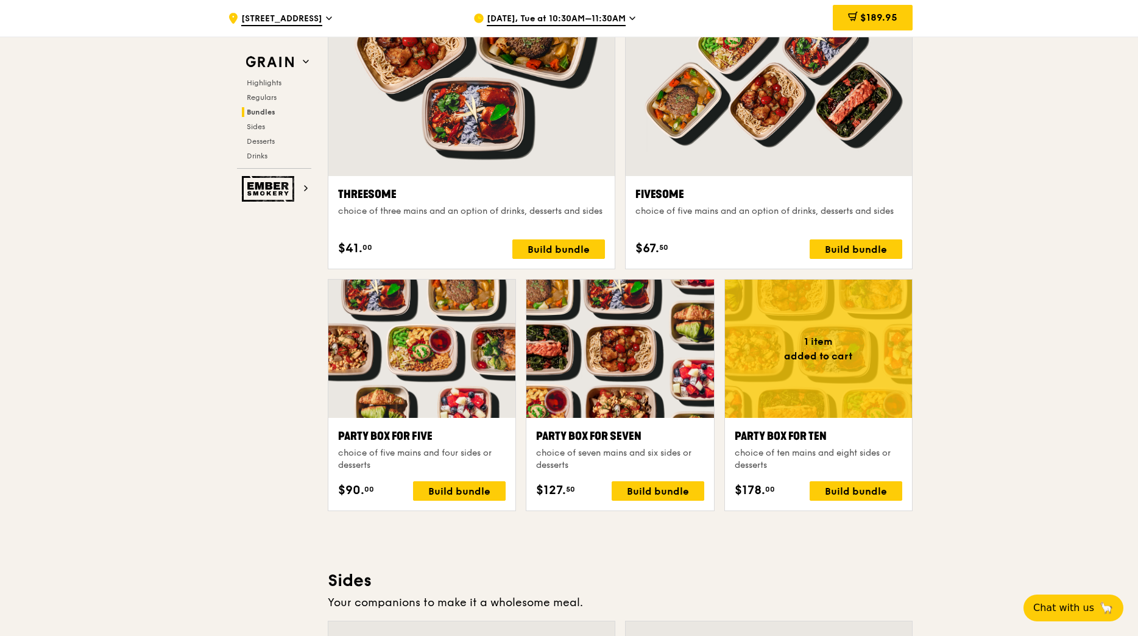
click at [888, 23] on span "$189.95" at bounding box center [878, 18] width 37 height 12
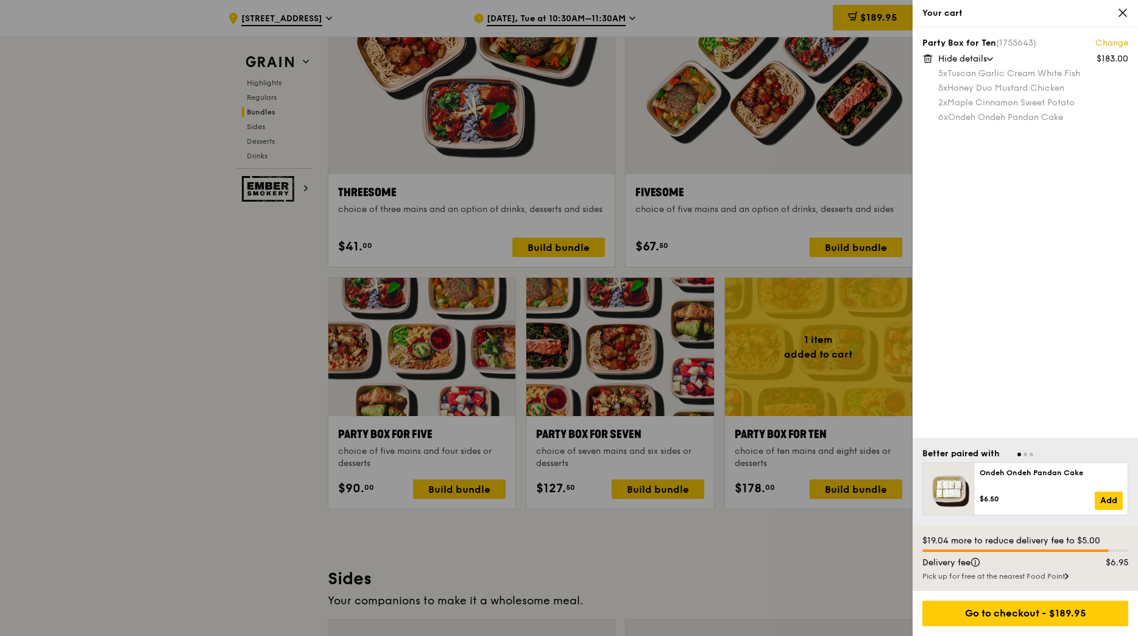
scroll to position [2193, 0]
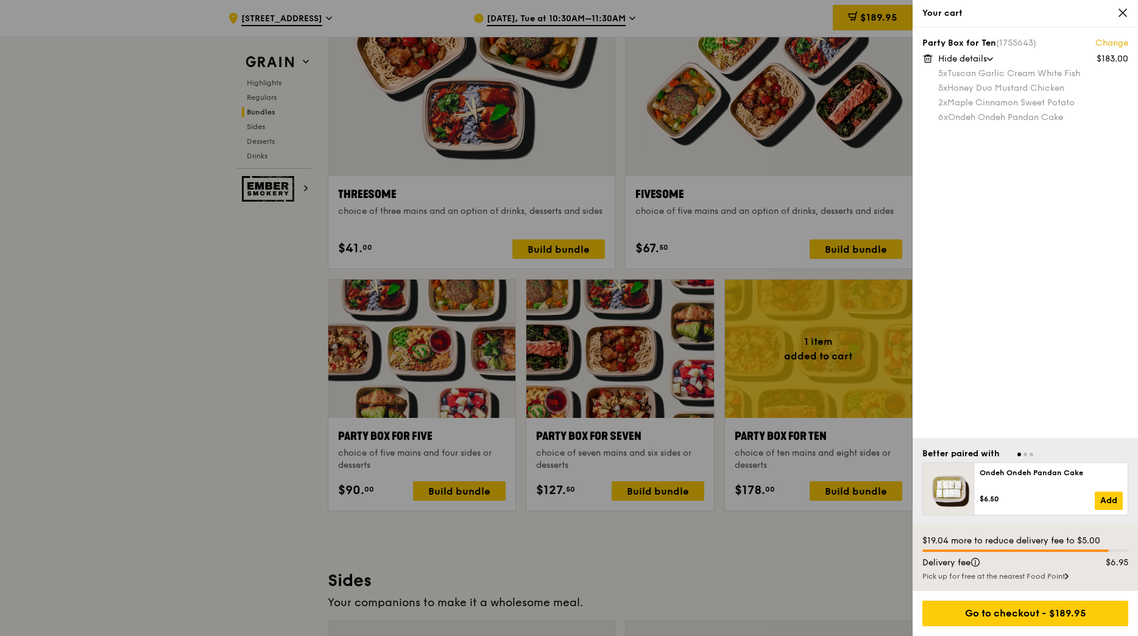
click at [838, 530] on div at bounding box center [569, 318] width 1138 height 636
